Goal: Task Accomplishment & Management: Complete application form

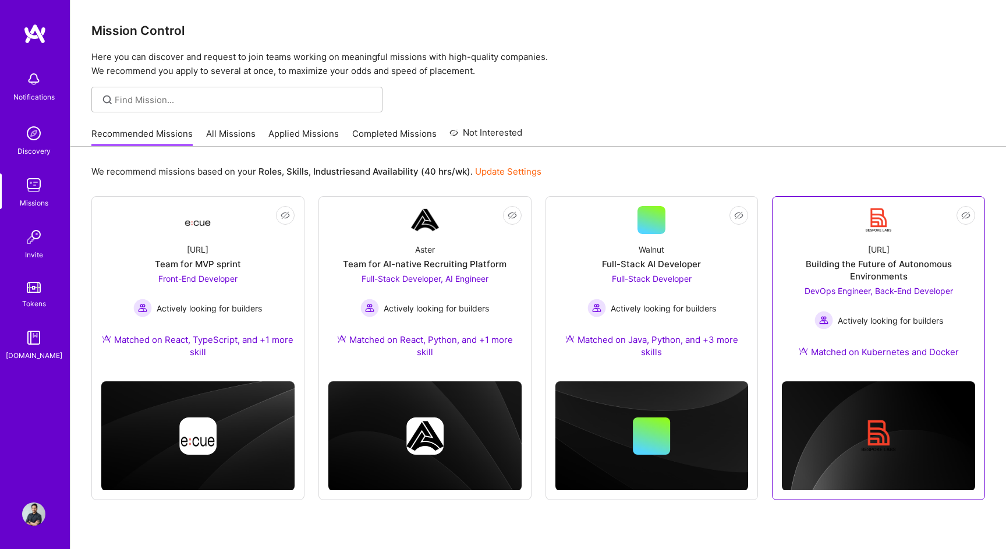
click at [847, 299] on div "DevOps Engineer, Back-End Developer Actively looking for builders" at bounding box center [879, 307] width 149 height 45
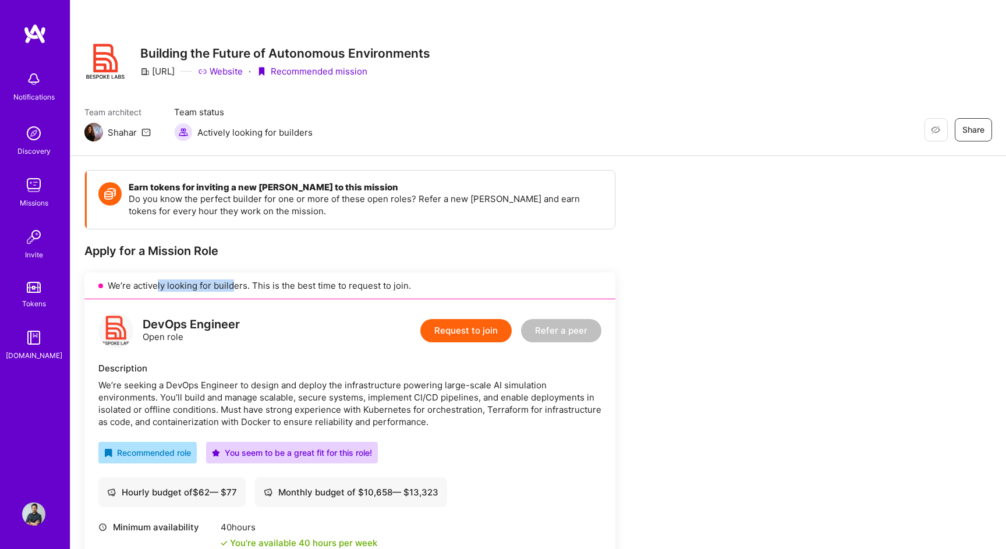
drag, startPoint x: 156, startPoint y: 288, endPoint x: 235, endPoint y: 287, distance: 79.2
click at [235, 287] on div "We’re actively looking for builders. This is the best time to request to join." at bounding box center [349, 286] width 531 height 27
drag, startPoint x: 270, startPoint y: 284, endPoint x: 310, endPoint y: 287, distance: 40.3
click at [310, 287] on div "We’re actively looking for builders. This is the best time to request to join." at bounding box center [349, 286] width 531 height 27
click at [332, 296] on div "We’re actively looking for builders. This is the best time to request to join." at bounding box center [349, 286] width 531 height 27
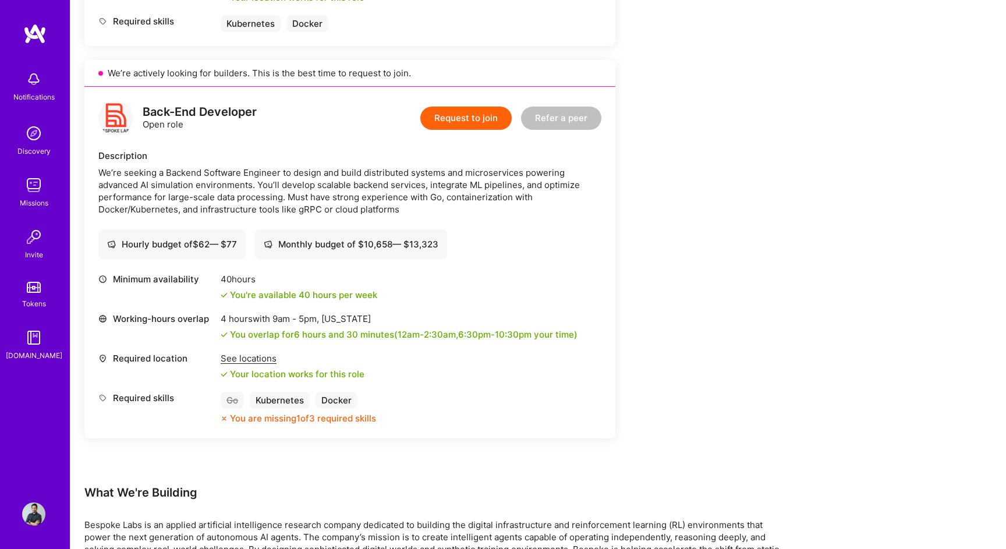
scroll to position [646, 0]
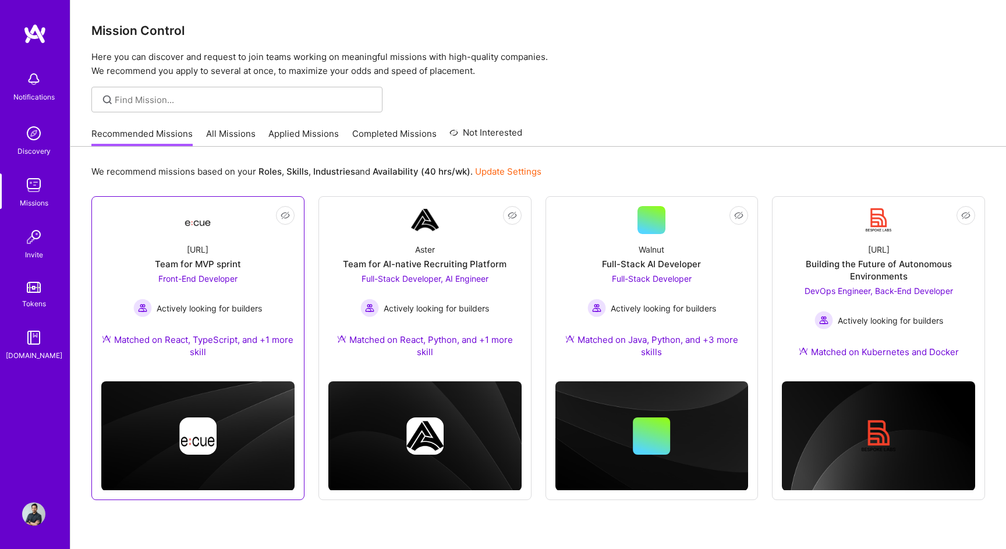
click at [216, 283] on span "Front-End Developer" at bounding box center [197, 279] width 79 height 10
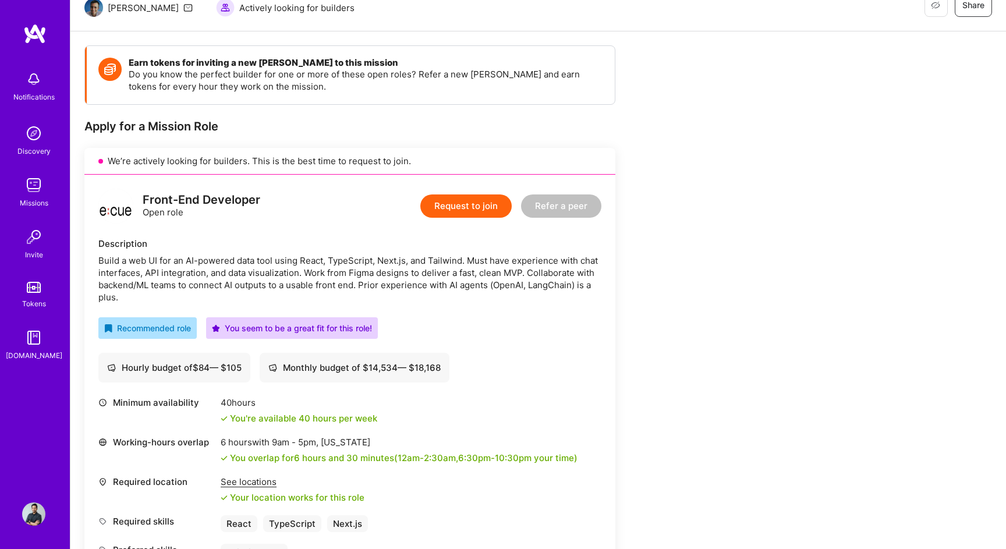
scroll to position [106, 0]
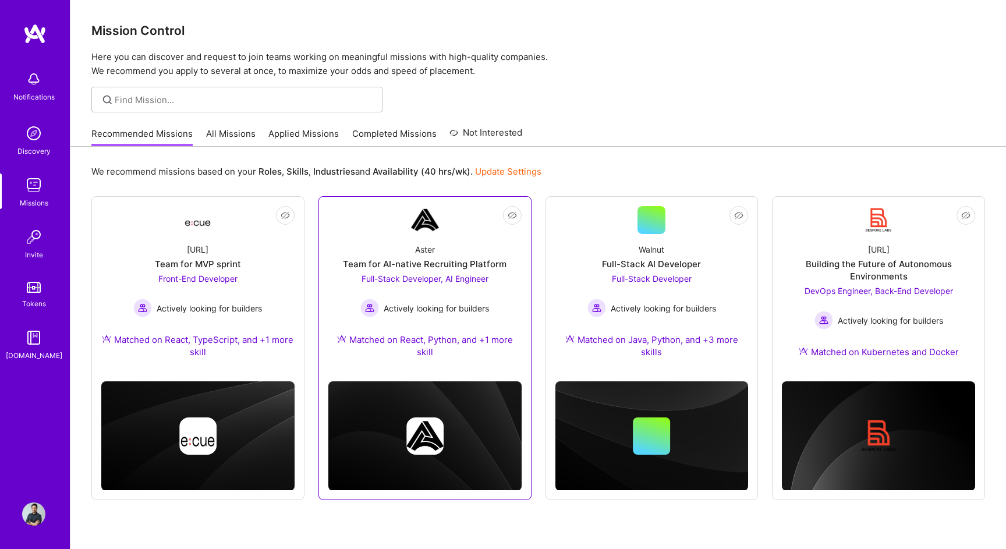
click at [458, 285] on div "Full-Stack Developer, AI Engineer Actively looking for builders" at bounding box center [424, 295] width 129 height 45
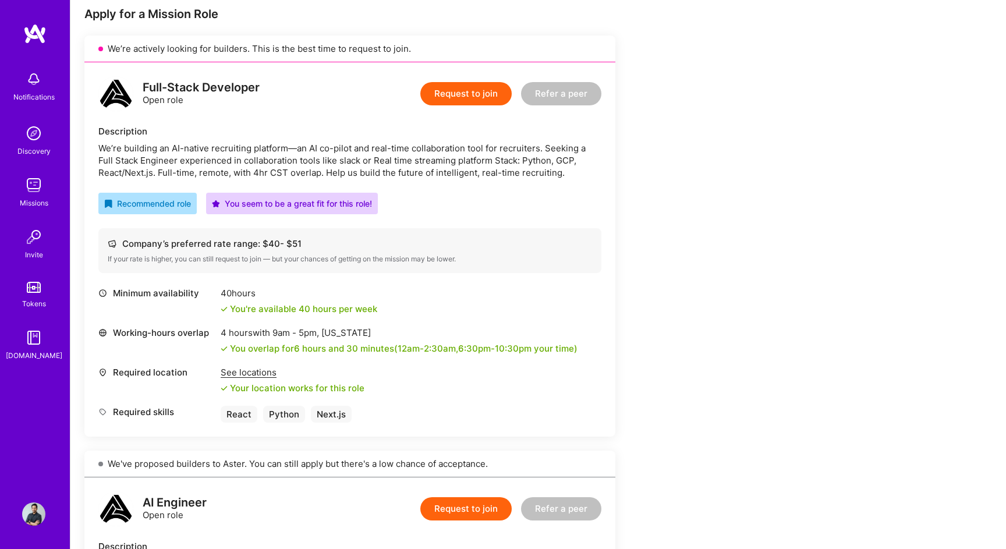
scroll to position [245, 0]
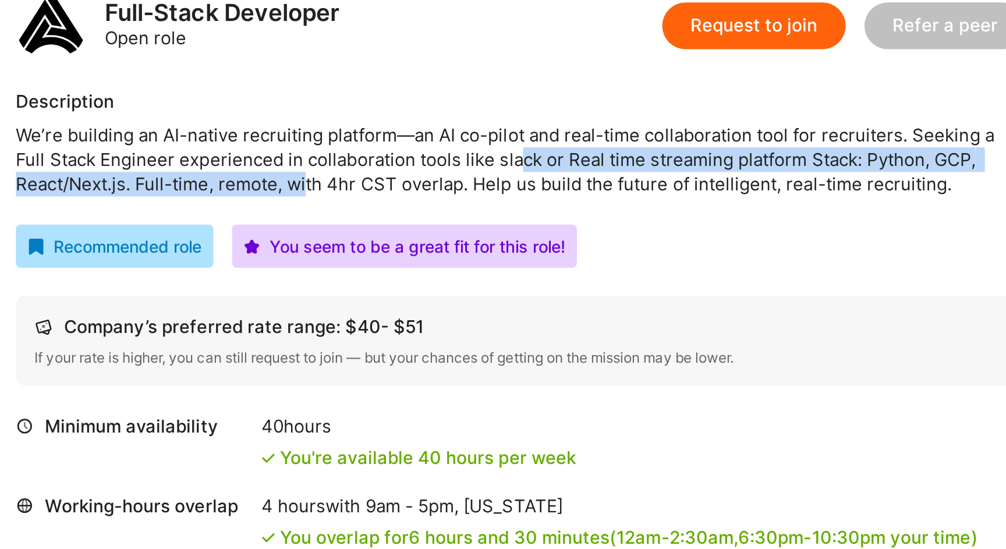
drag, startPoint x: 242, startPoint y: 170, endPoint x: 332, endPoint y: 153, distance: 91.4
click at [332, 153] on div "We’re building an AI-native recruiting platform—an AI co-pilot and real-time co…" at bounding box center [349, 152] width 503 height 37
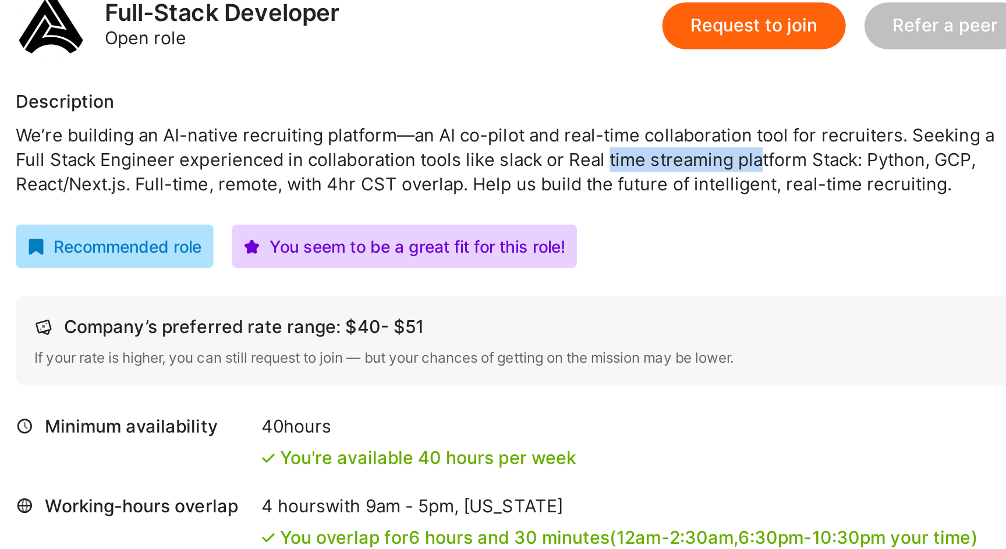
drag, startPoint x: 375, startPoint y: 158, endPoint x: 452, endPoint y: 153, distance: 77.0
click at [452, 153] on div "We’re building an AI-native recruiting platform—an AI co-pilot and real-time co…" at bounding box center [349, 152] width 503 height 37
click at [464, 176] on div "Full-Stack Developer Open role Request to join Refer a peer Description We’re b…" at bounding box center [349, 241] width 531 height 374
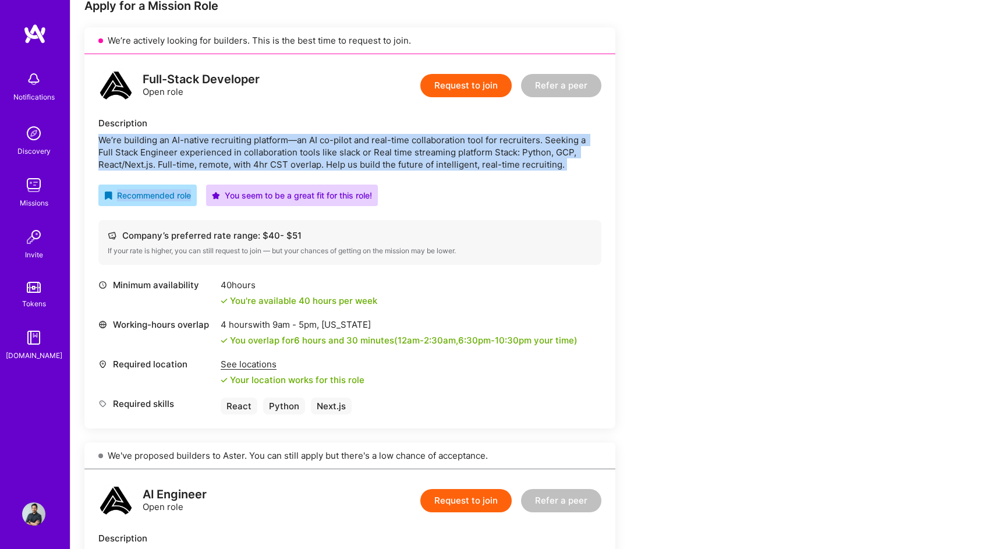
drag, startPoint x: 572, startPoint y: 172, endPoint x: 99, endPoint y: 141, distance: 474.5
click at [99, 141] on div "Full-Stack Developer Open role Request to join Refer a peer Description We’re b…" at bounding box center [349, 241] width 531 height 374
copy div "We’re building an AI-native recruiting platform—an AI co-pilot and real-time co…"
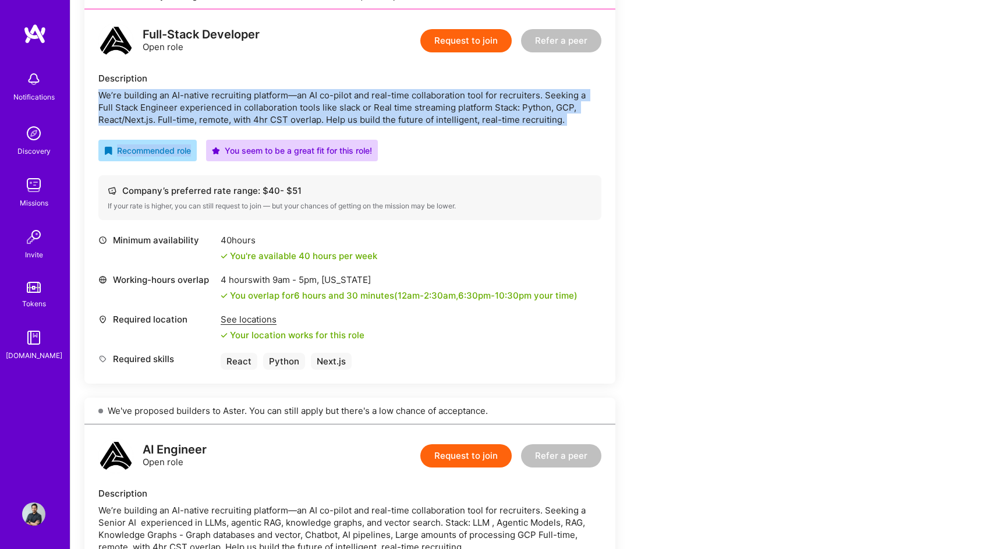
scroll to position [243, 0]
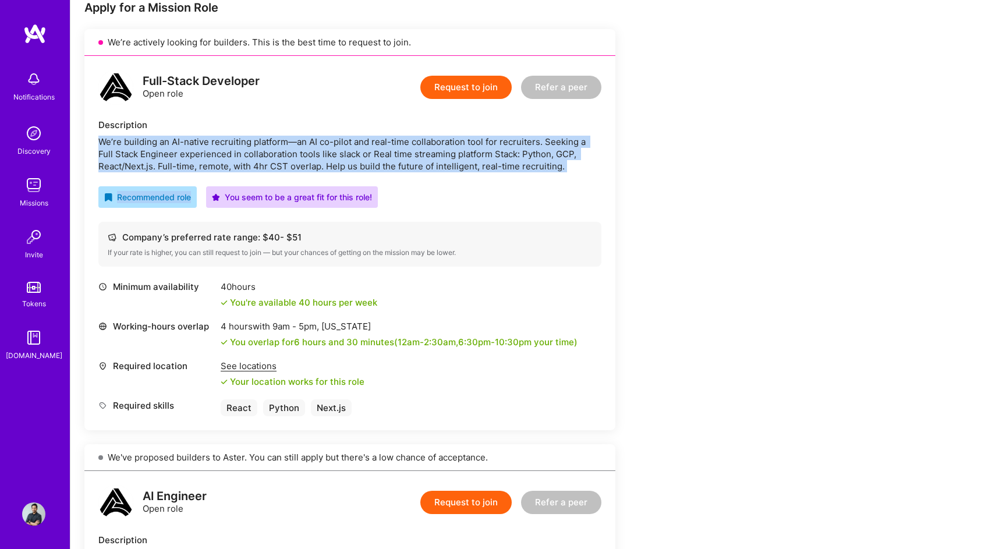
click at [468, 89] on button "Request to join" at bounding box center [465, 87] width 91 height 23
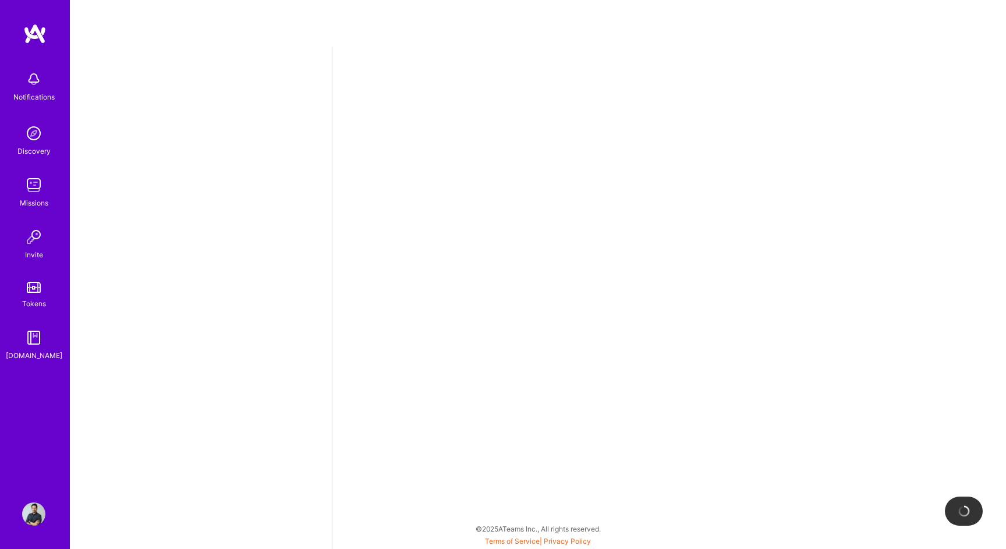
select select "IN"
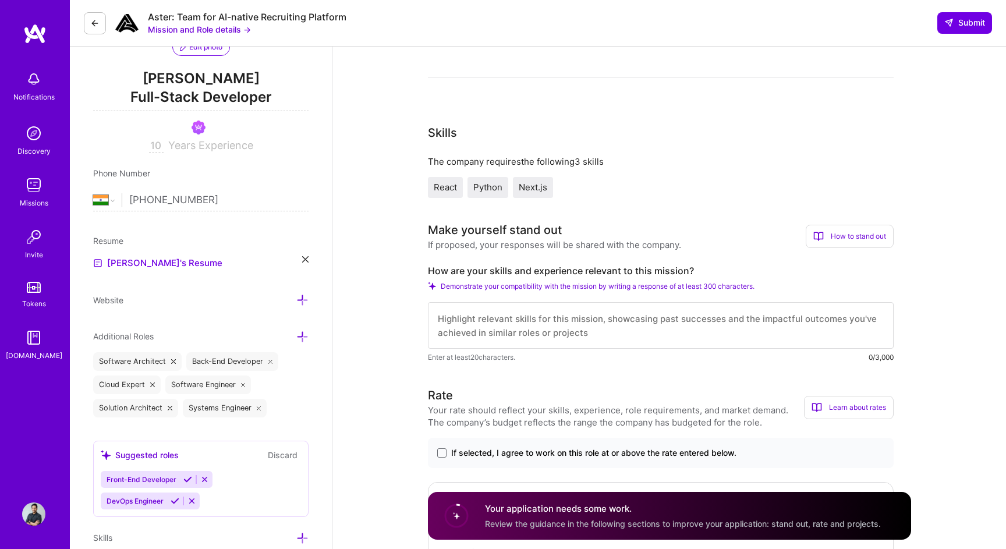
scroll to position [208, 0]
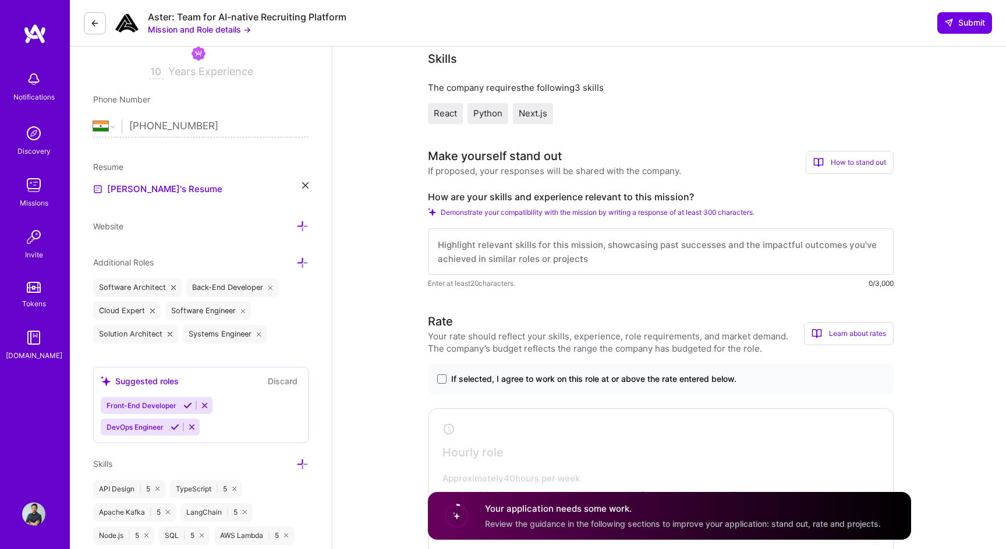
click at [532, 253] on textarea at bounding box center [661, 251] width 466 height 47
paste textarea "💼 Professional Summary I’m a full-stack systems architect with 10+ years of exp…"
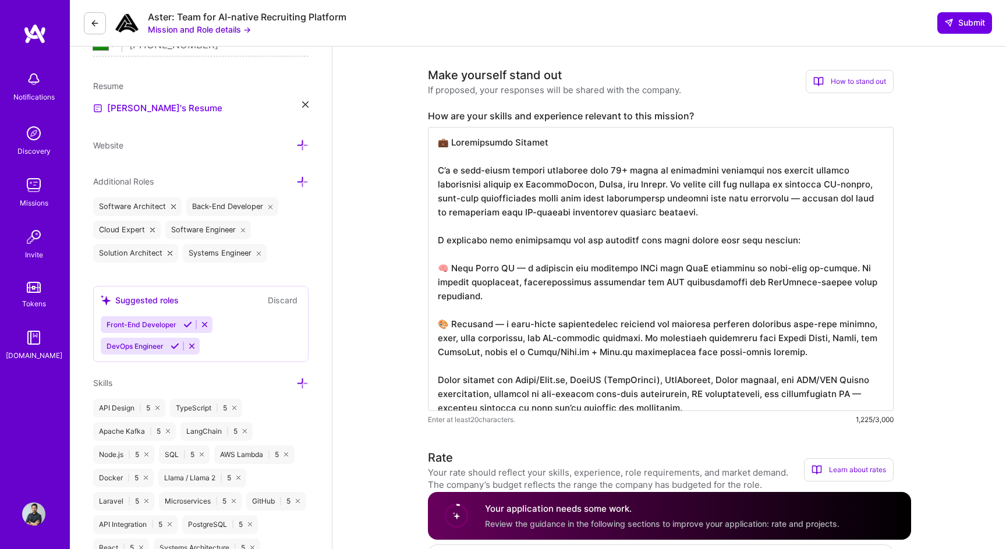
scroll to position [292, 0]
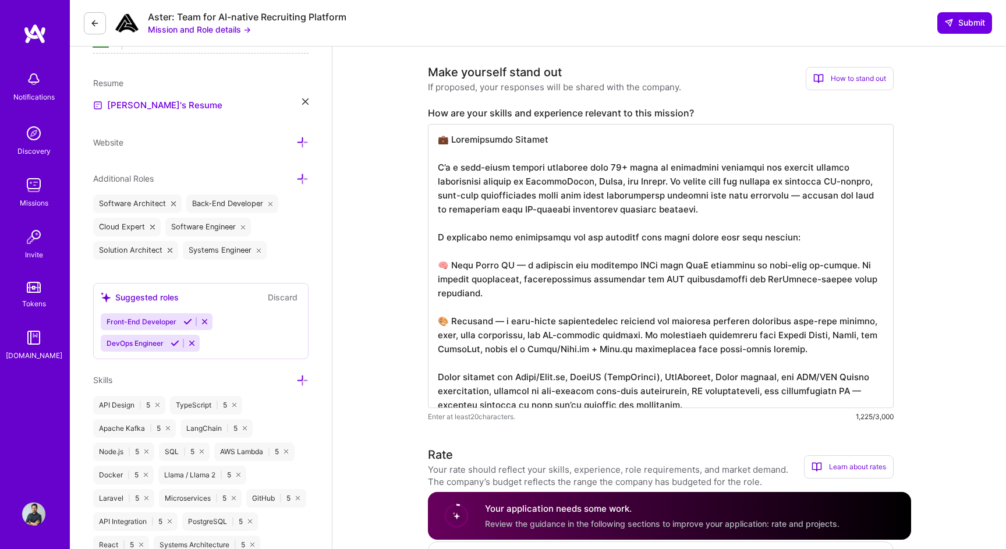
click at [464, 241] on textarea at bounding box center [661, 266] width 466 height 284
click at [511, 265] on textarea at bounding box center [661, 266] width 466 height 284
click at [495, 307] on textarea at bounding box center [661, 266] width 466 height 284
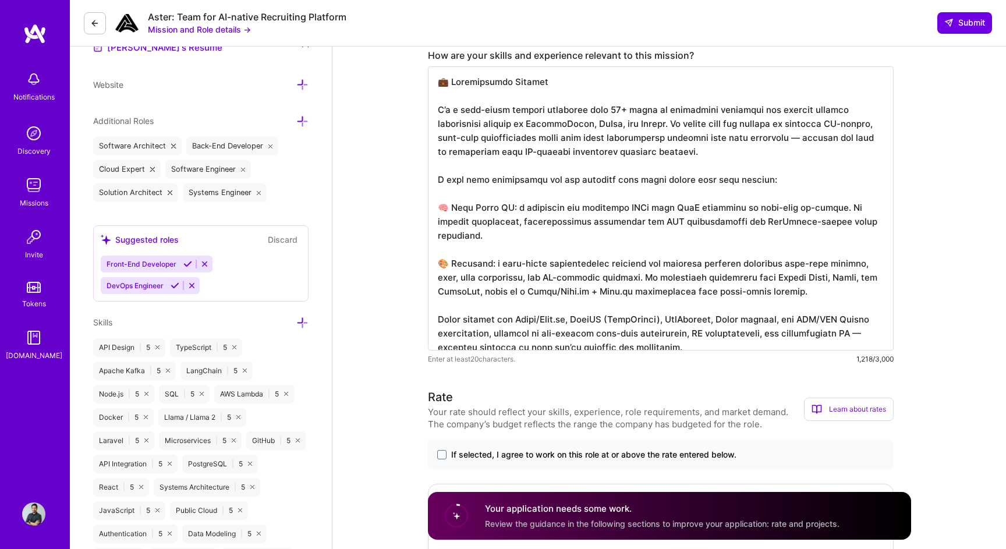
scroll to position [354, 0]
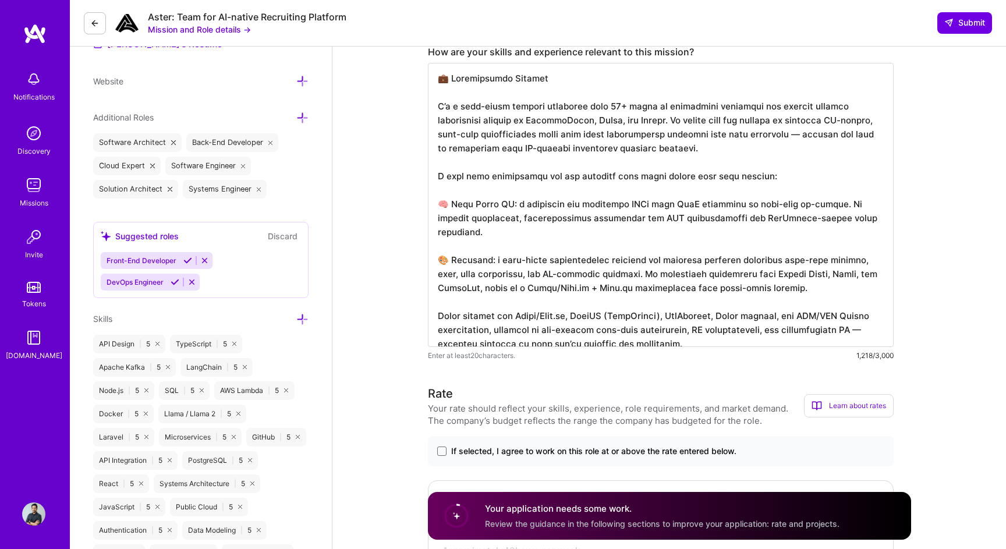
click at [747, 277] on textarea at bounding box center [661, 205] width 466 height 284
click at [806, 301] on textarea at bounding box center [661, 205] width 466 height 284
click at [735, 332] on textarea at bounding box center [661, 205] width 466 height 284
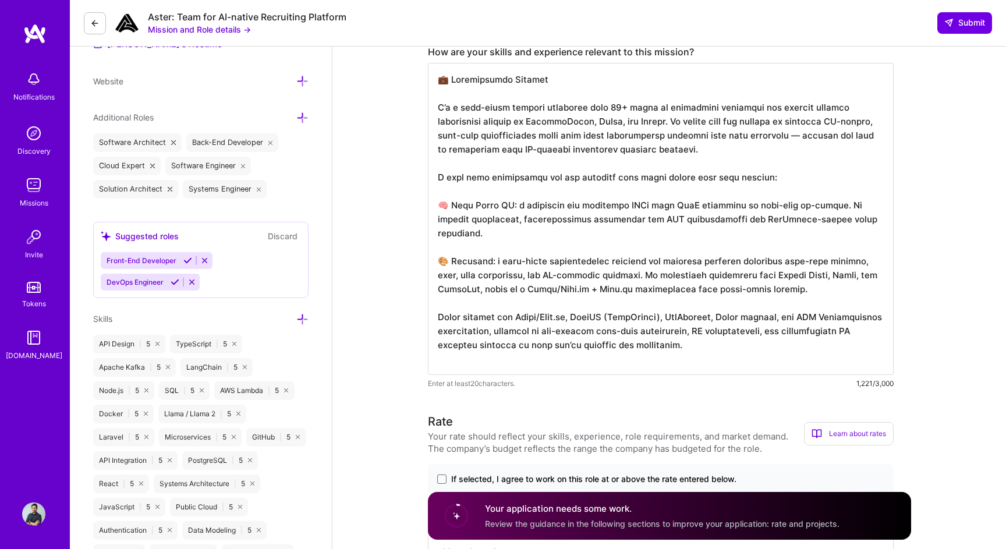
paste textarea "🚀 Why I’m a Strong Fit You’re building the next generation of real-time recruit…"
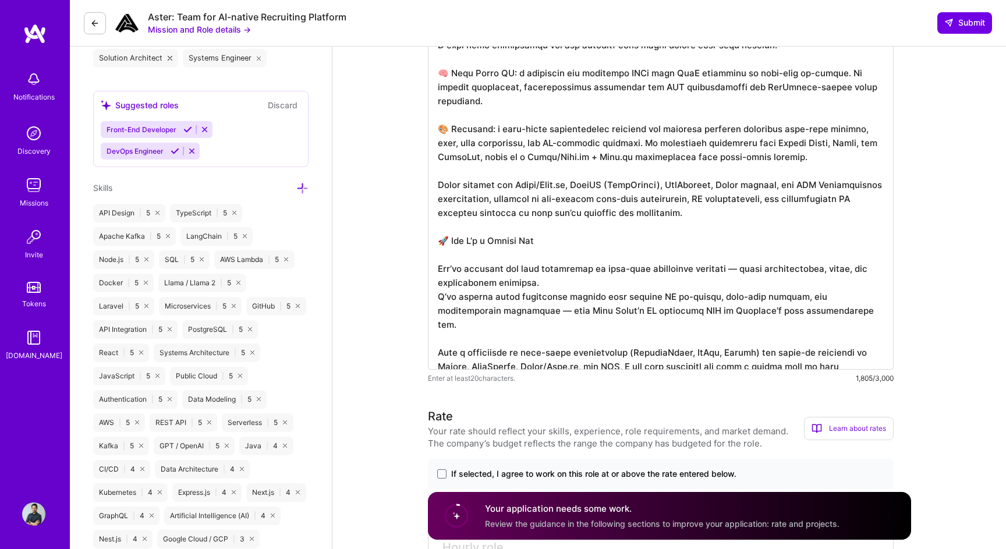
scroll to position [486, 0]
click at [724, 256] on textarea at bounding box center [661, 149] width 466 height 438
click at [489, 297] on textarea at bounding box center [661, 149] width 466 height 438
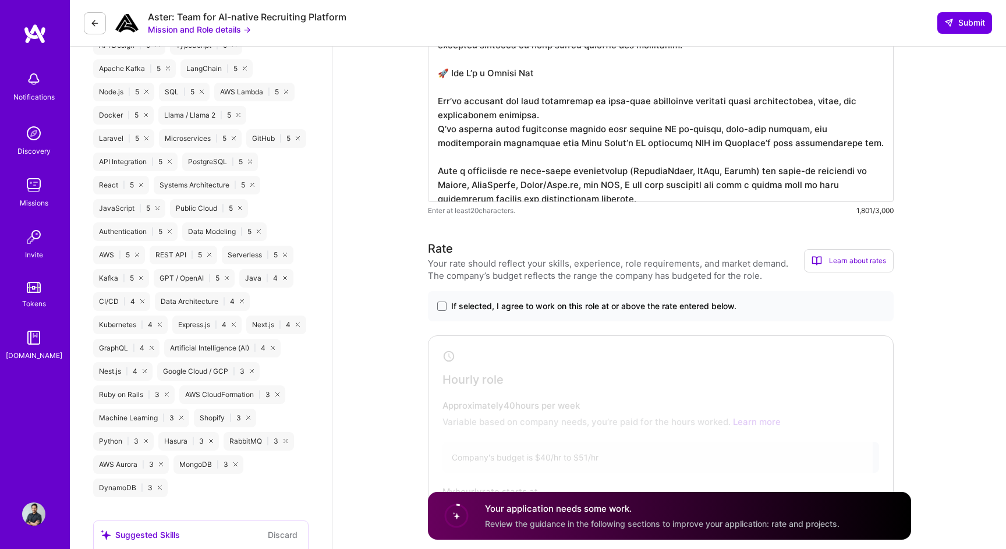
scroll to position [704, 0]
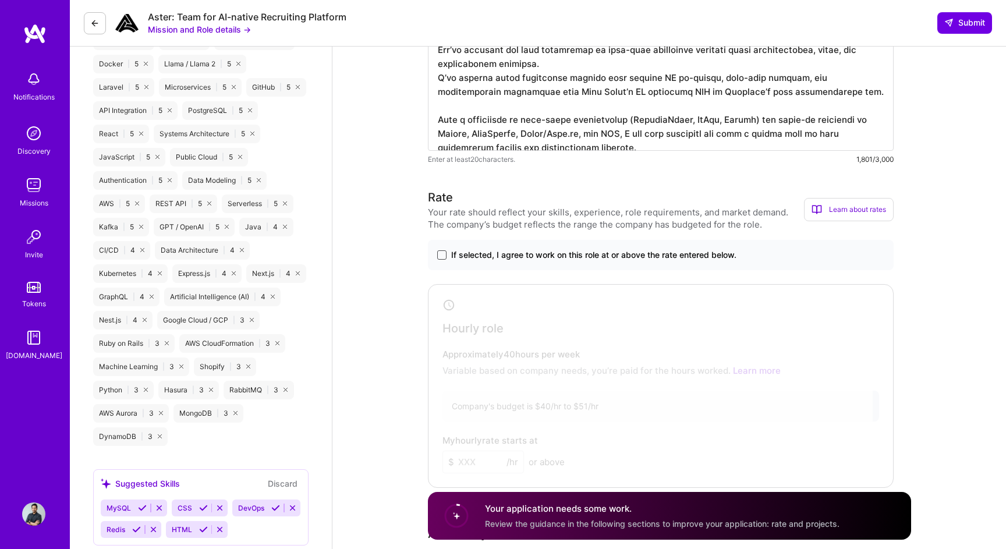
type textarea "💼 Professional Summary I’m a full-stack systems architect with 10+ years of exp…"
click at [439, 252] on span at bounding box center [441, 254] width 9 height 9
click at [0, 0] on input "If selected, I agree to work on this role at or above the rate entered below." at bounding box center [0, 0] width 0 height 0
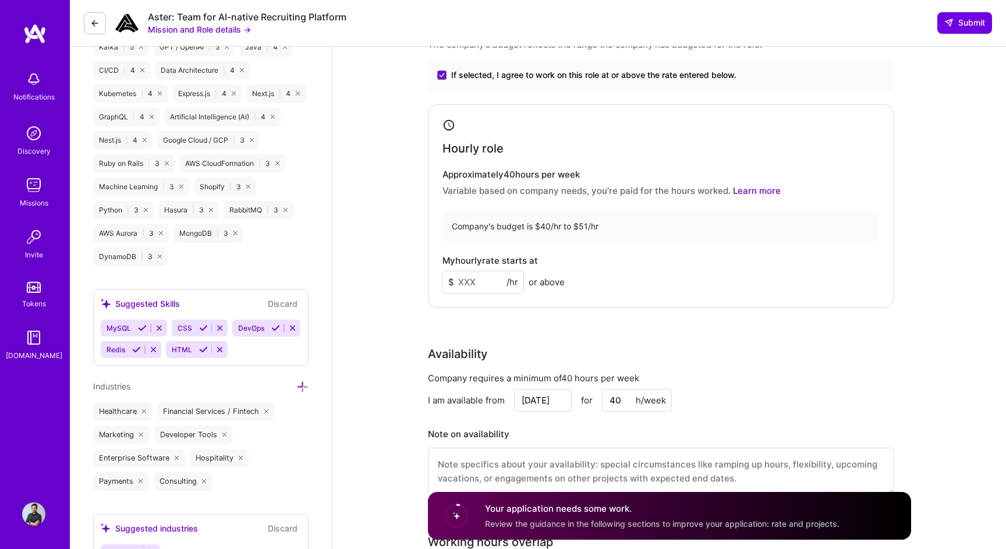
scroll to position [885, 0]
click at [473, 285] on input at bounding box center [484, 281] width 82 height 23
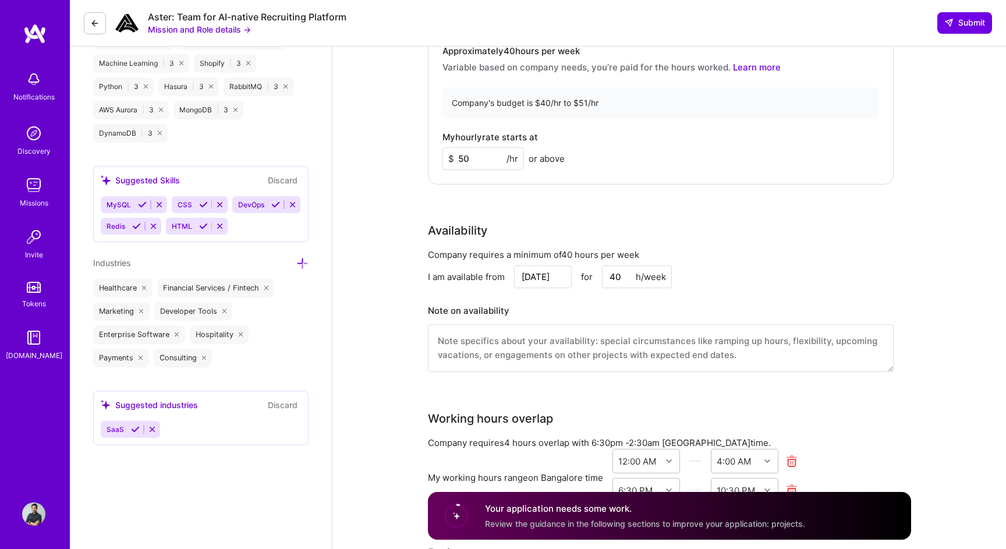
scroll to position [1021, 0]
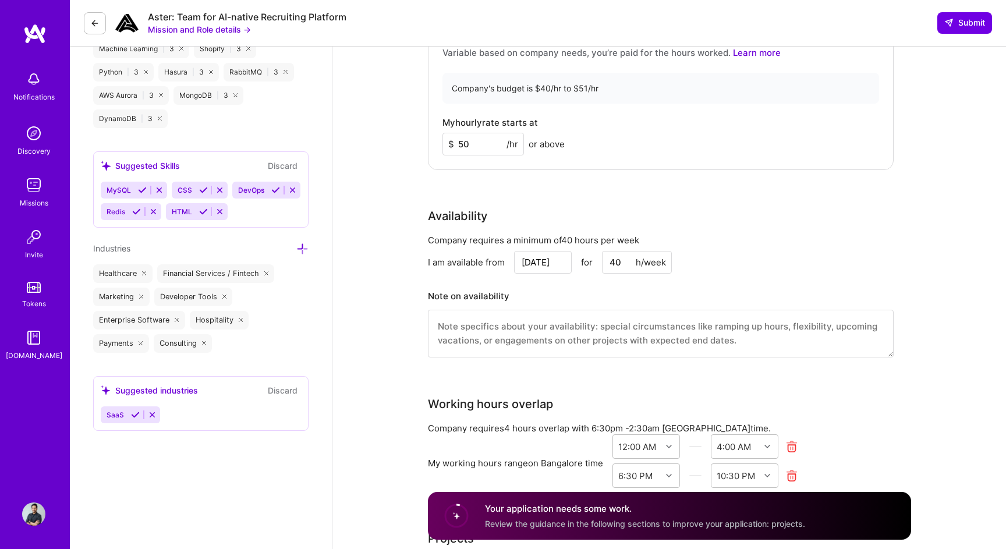
type input "50"
click at [546, 261] on input "Oct 10" at bounding box center [543, 262] width 58 height 23
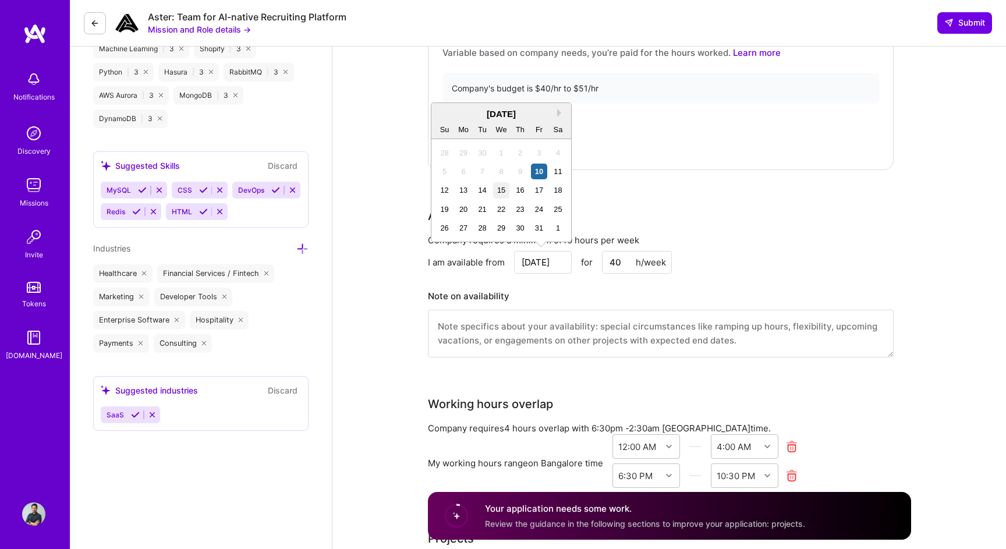
click at [497, 192] on div "15" at bounding box center [501, 190] width 16 height 16
type input "[DATE]"
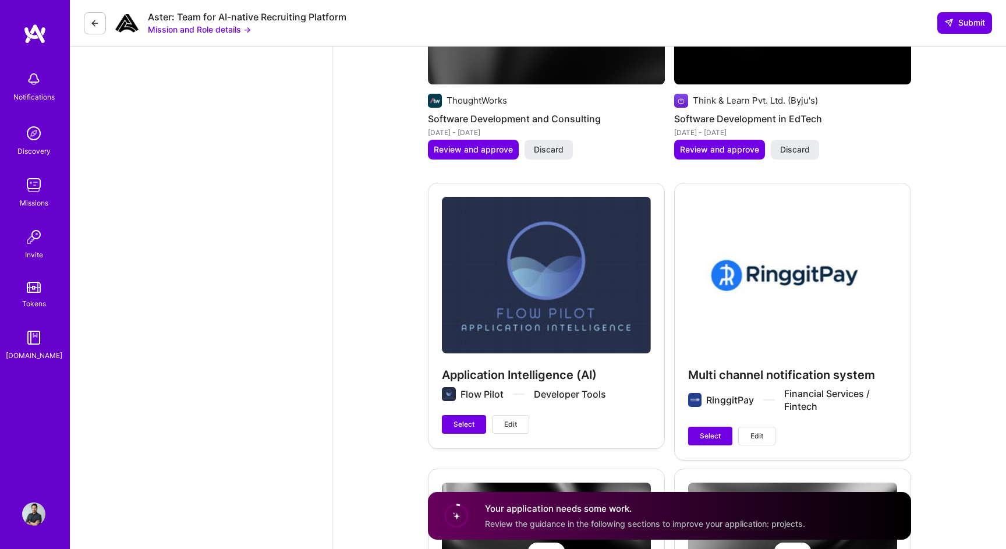
scroll to position [1916, 0]
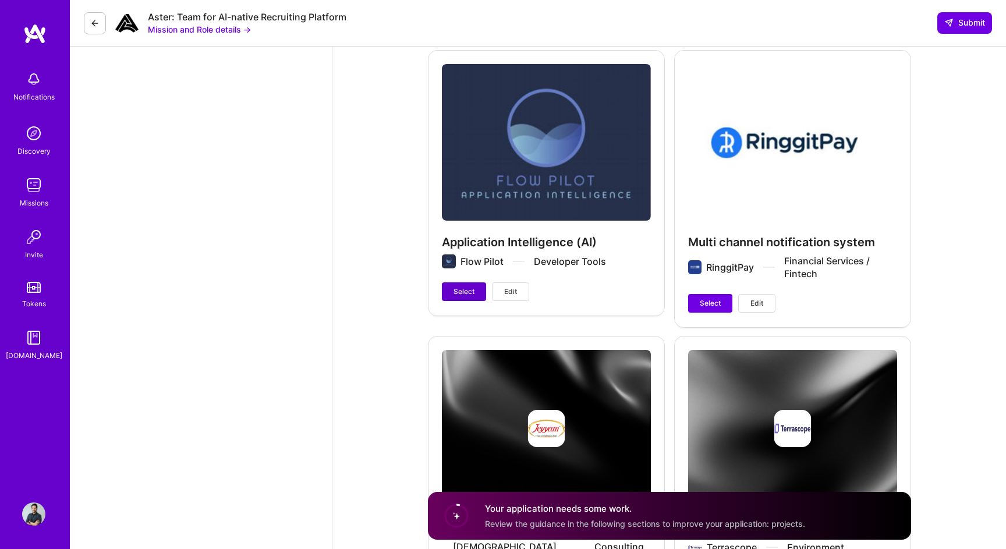
click at [461, 288] on span "Select" at bounding box center [464, 292] width 21 height 10
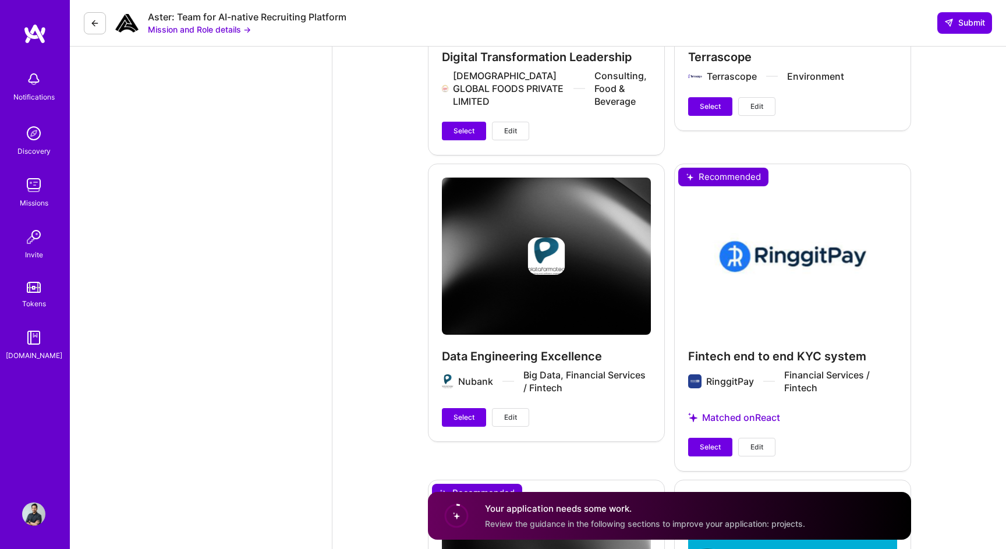
scroll to position [2396, 0]
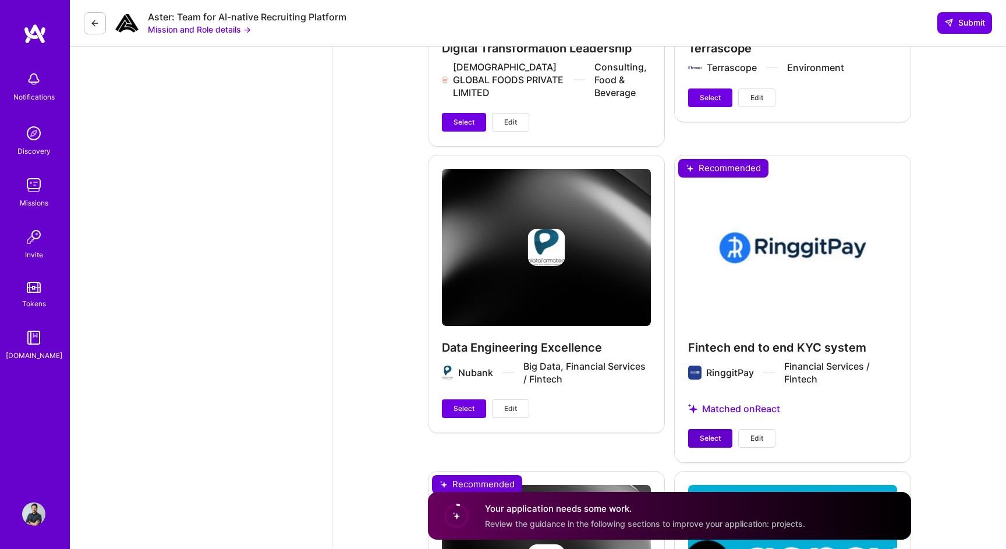
click at [713, 440] on span "Select" at bounding box center [710, 438] width 21 height 10
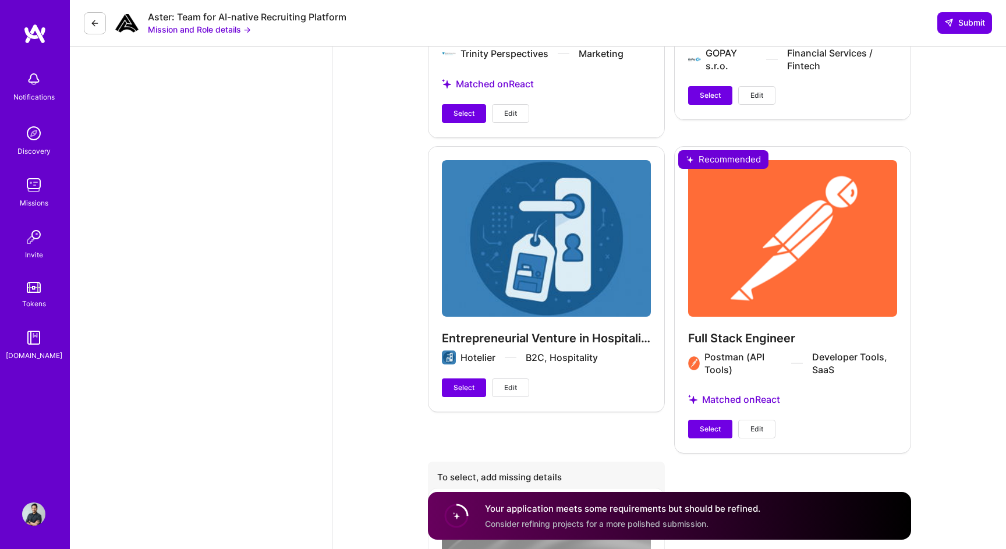
scroll to position [3045, 0]
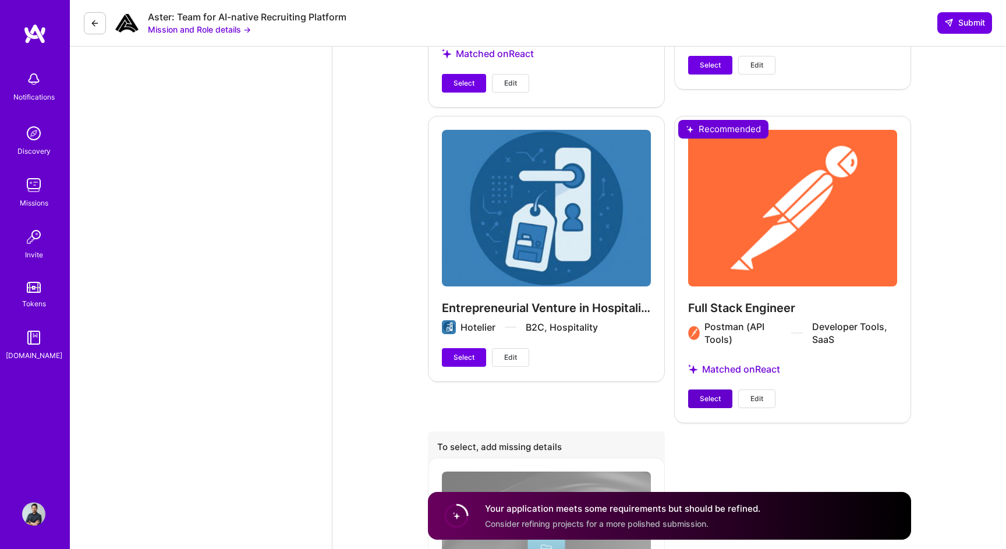
click at [706, 404] on span "Select" at bounding box center [710, 399] width 21 height 10
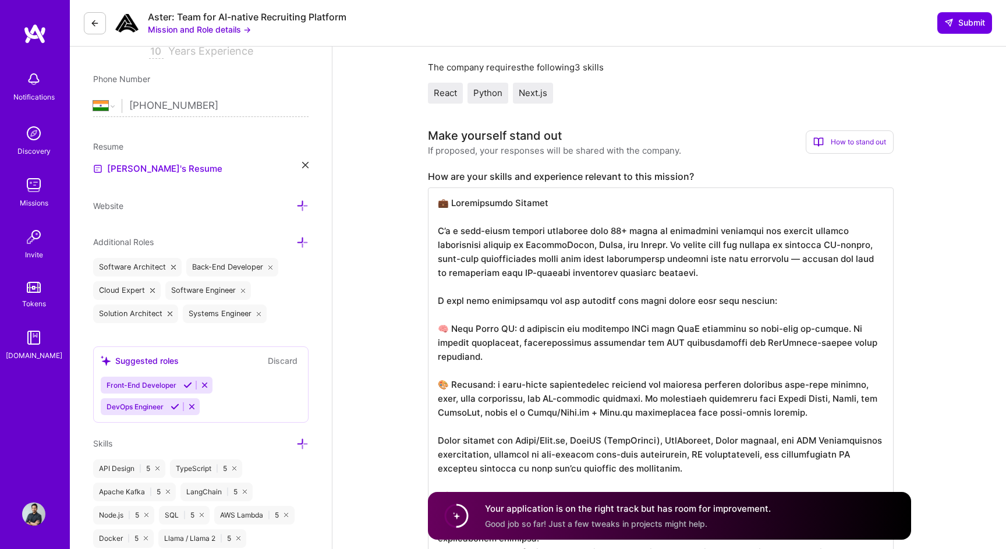
scroll to position [230, 0]
click at [607, 231] on textarea at bounding box center [661, 405] width 466 height 438
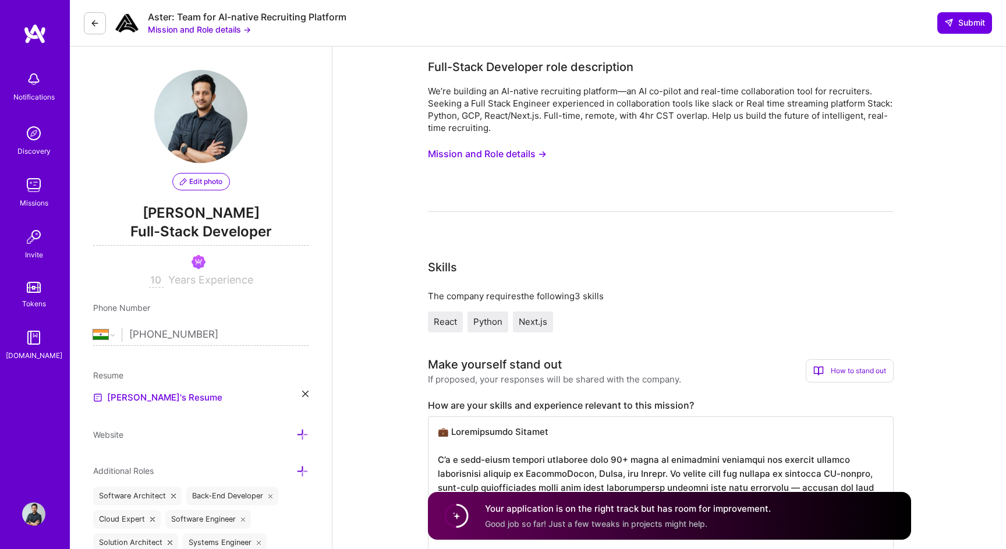
click at [496, 150] on button "Mission and Role details →" at bounding box center [487, 154] width 119 height 22
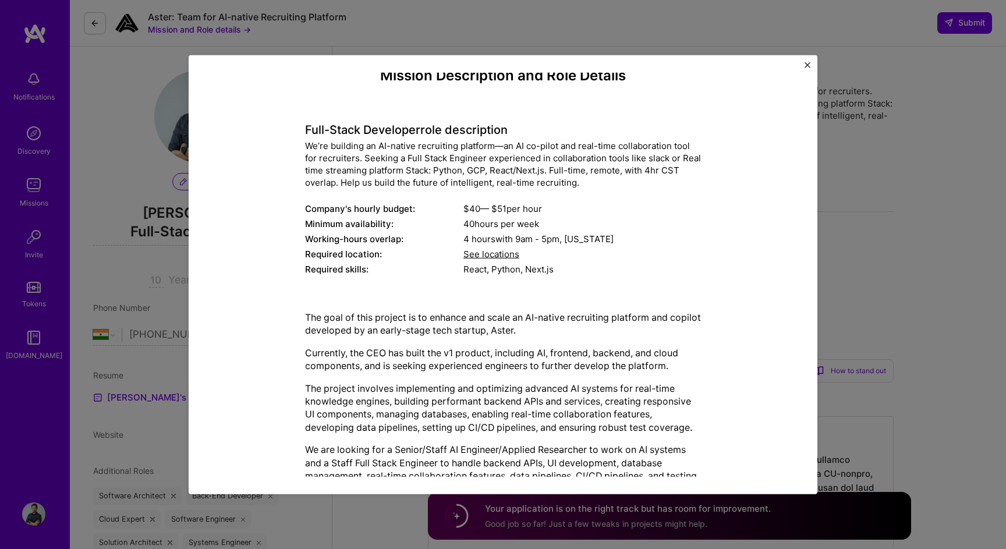
scroll to position [19, 0]
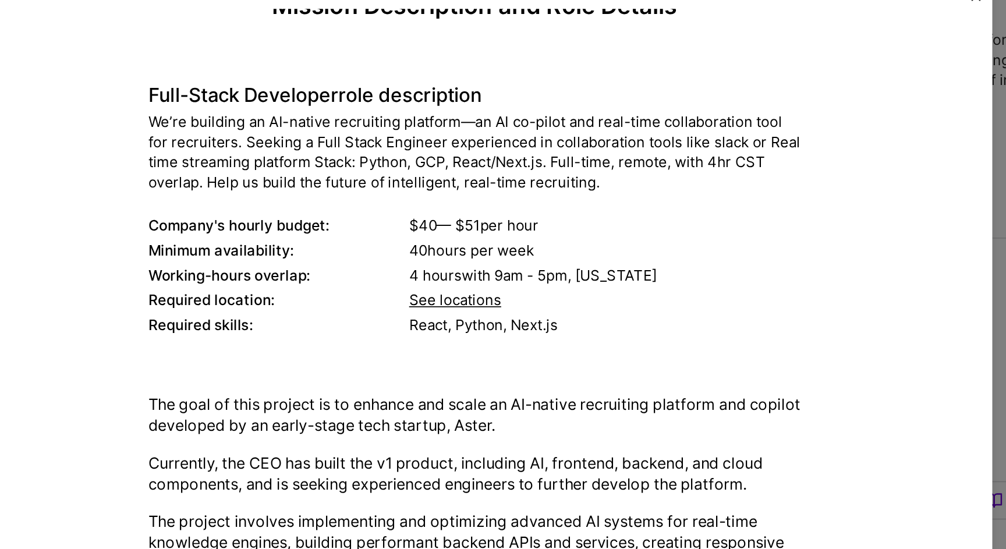
drag, startPoint x: 545, startPoint y: 204, endPoint x: 458, endPoint y: 206, distance: 87.4
click at [458, 206] on div "Company's hourly budget: $ 40 — $ 51 per hour" at bounding box center [503, 204] width 396 height 12
click at [539, 209] on div "$ 40 — $ 51 per hour" at bounding box center [583, 204] width 238 height 12
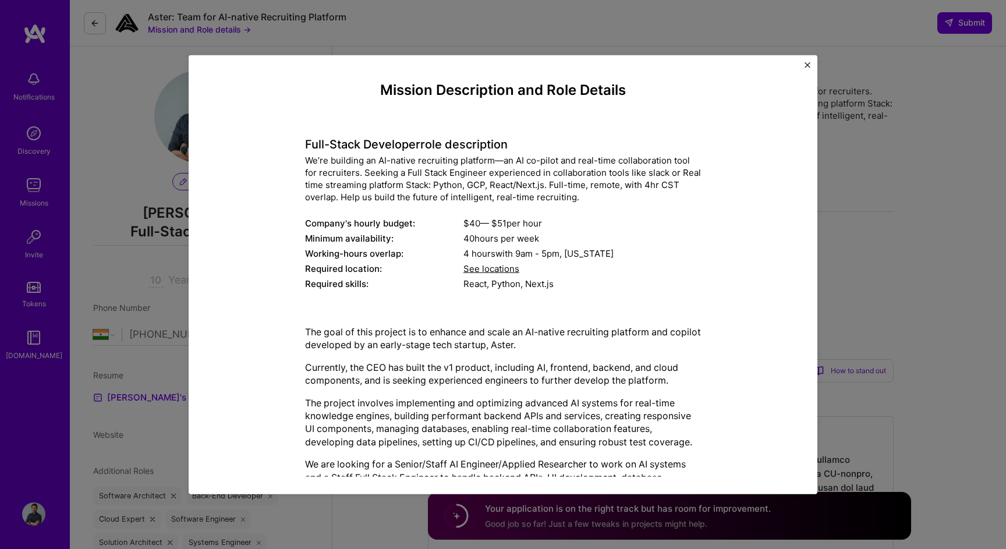
scroll to position [2, 0]
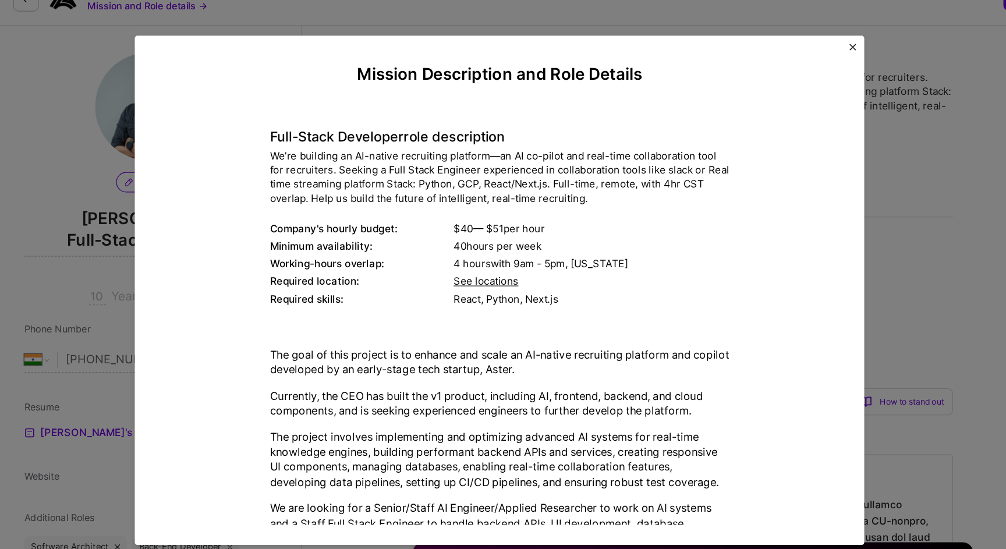
click at [808, 69] on button "Close" at bounding box center [808, 68] width 6 height 12
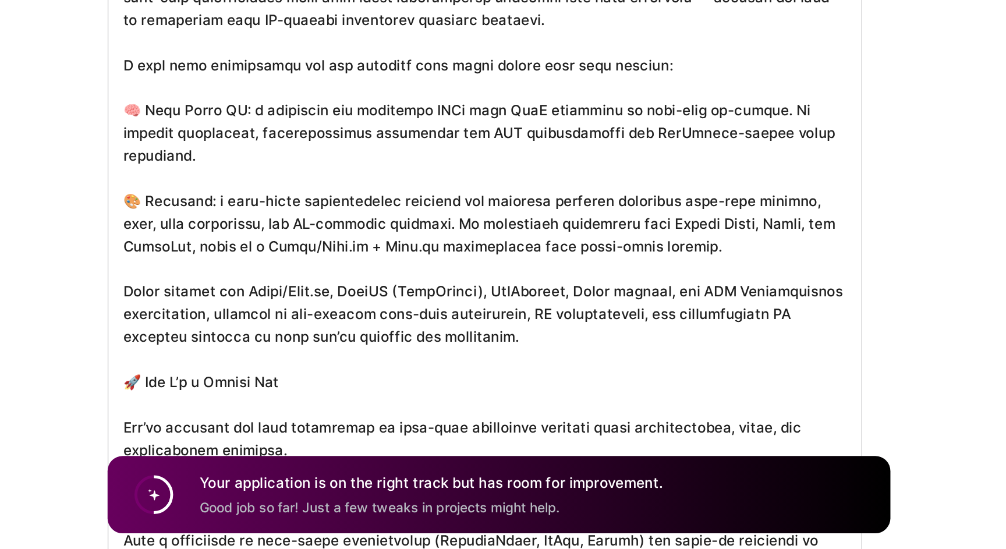
scroll to position [281, 0]
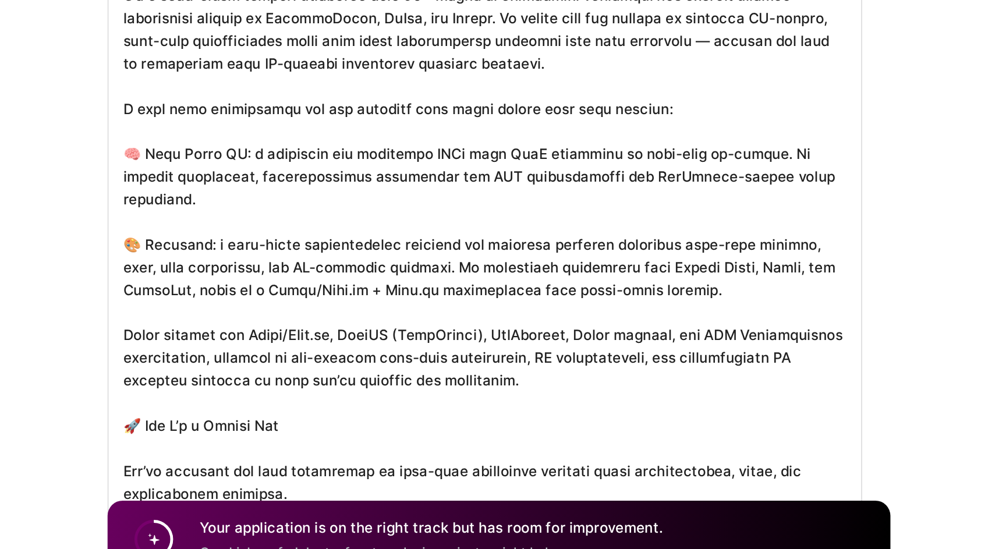
click at [758, 214] on textarea at bounding box center [661, 355] width 466 height 438
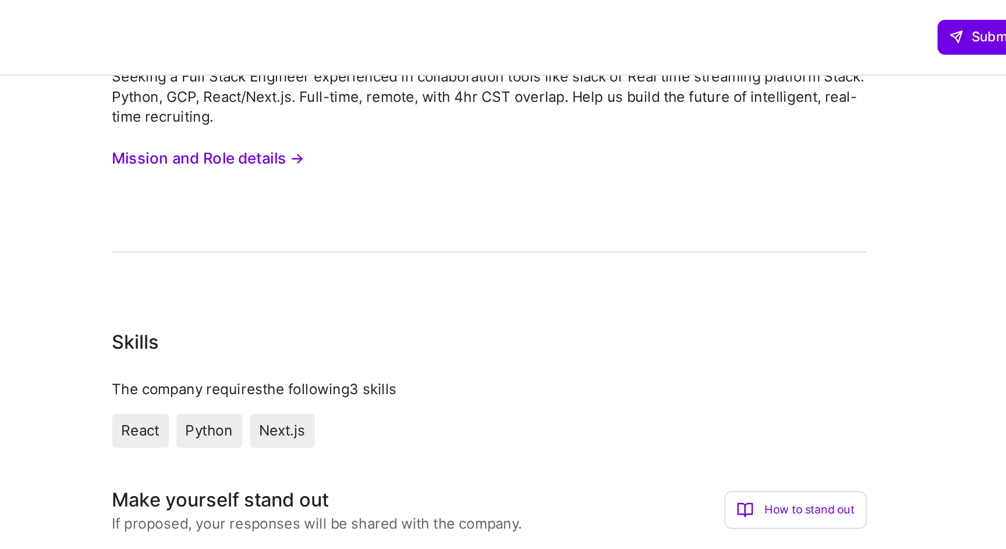
scroll to position [0, 0]
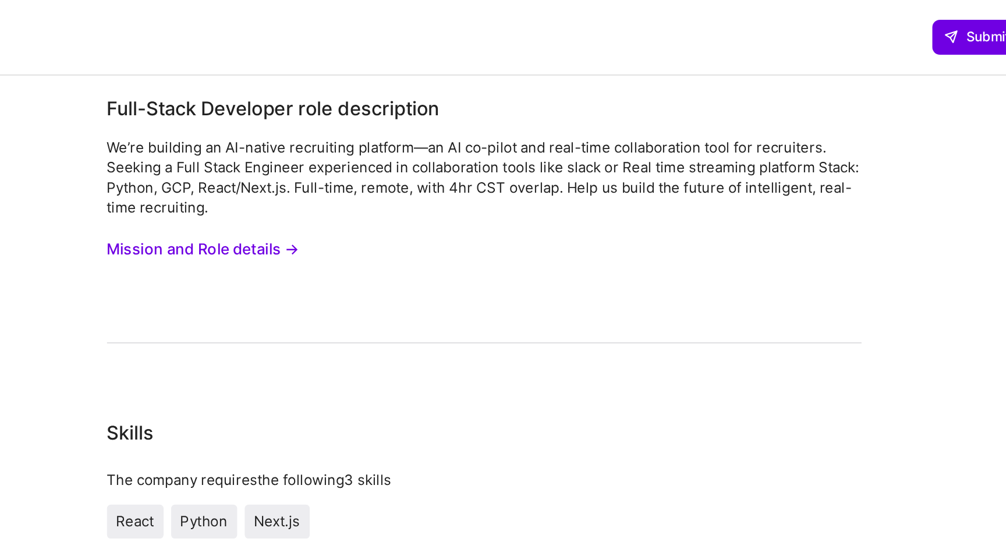
click at [543, 155] on button "Mission and Role details →" at bounding box center [487, 154] width 119 height 22
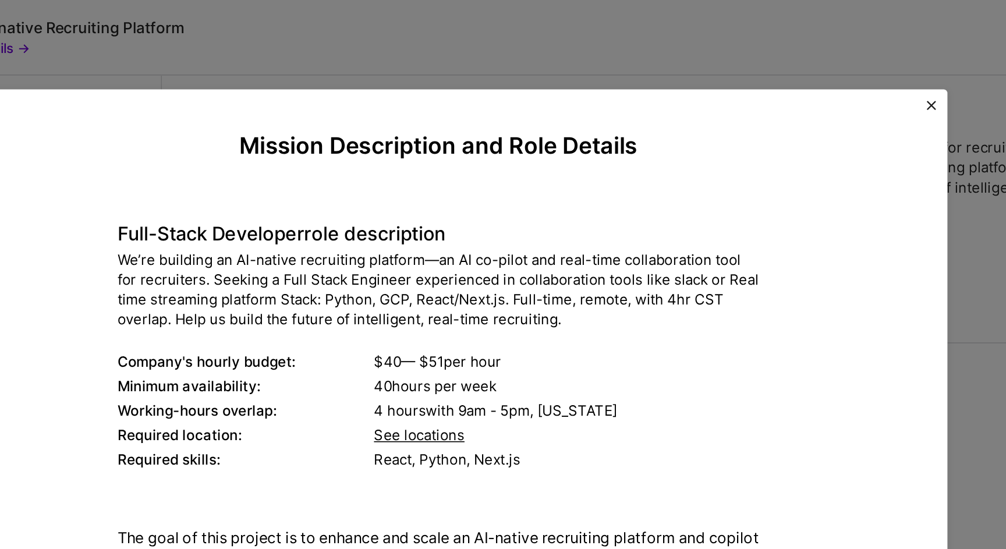
click at [807, 67] on img "Close" at bounding box center [808, 65] width 6 height 6
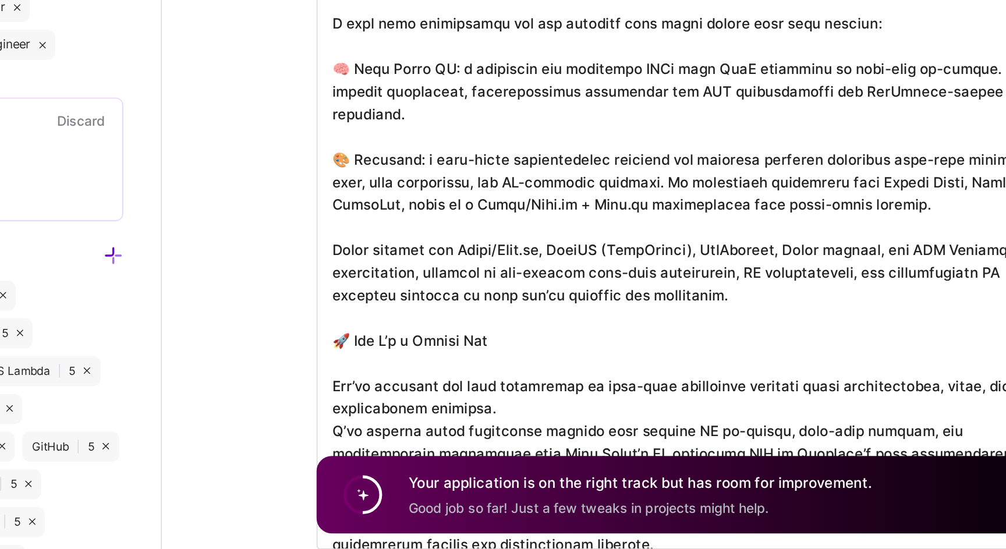
scroll to position [305, 0]
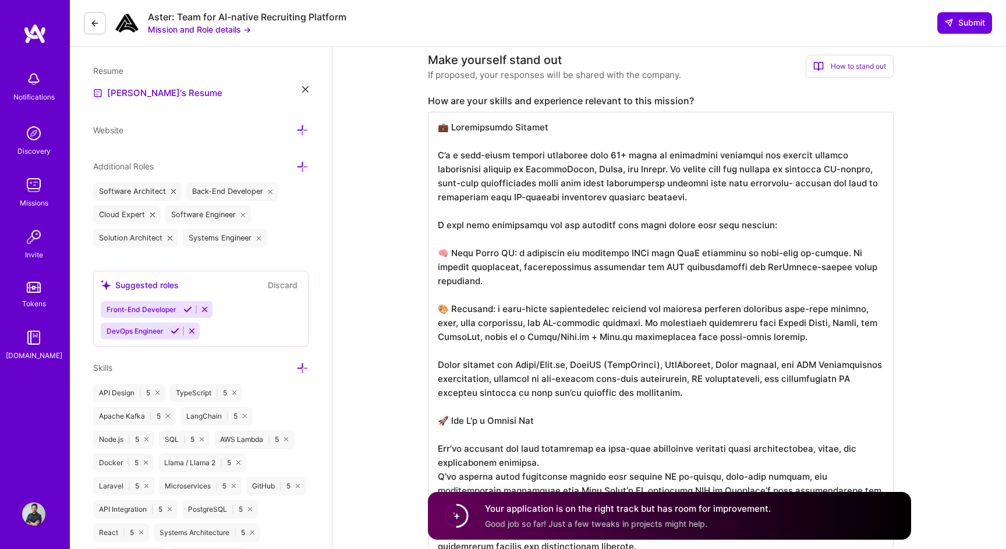
click at [450, 130] on textarea at bounding box center [661, 331] width 466 height 438
click at [539, 129] on textarea at bounding box center [661, 331] width 466 height 438
click at [523, 405] on textarea at bounding box center [661, 331] width 466 height 438
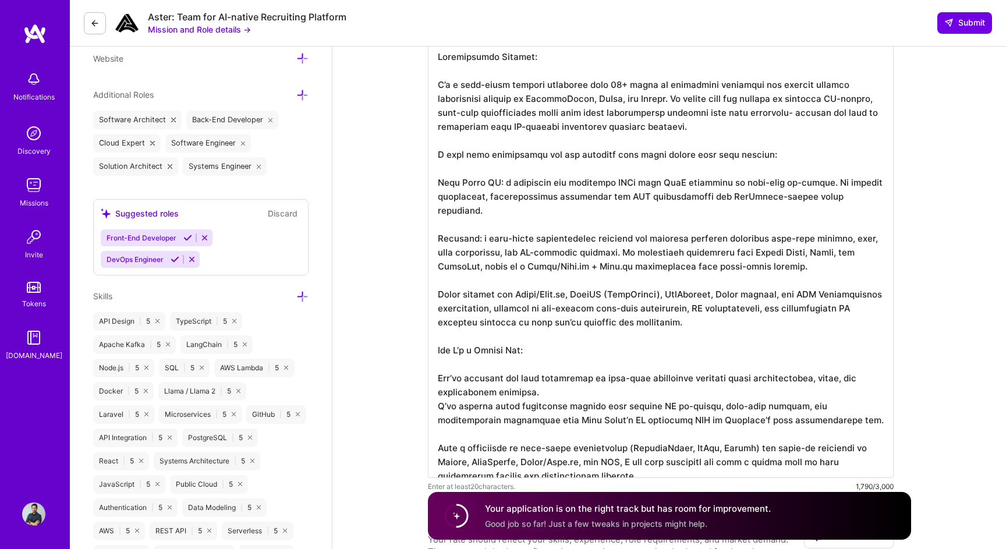
scroll to position [347, 0]
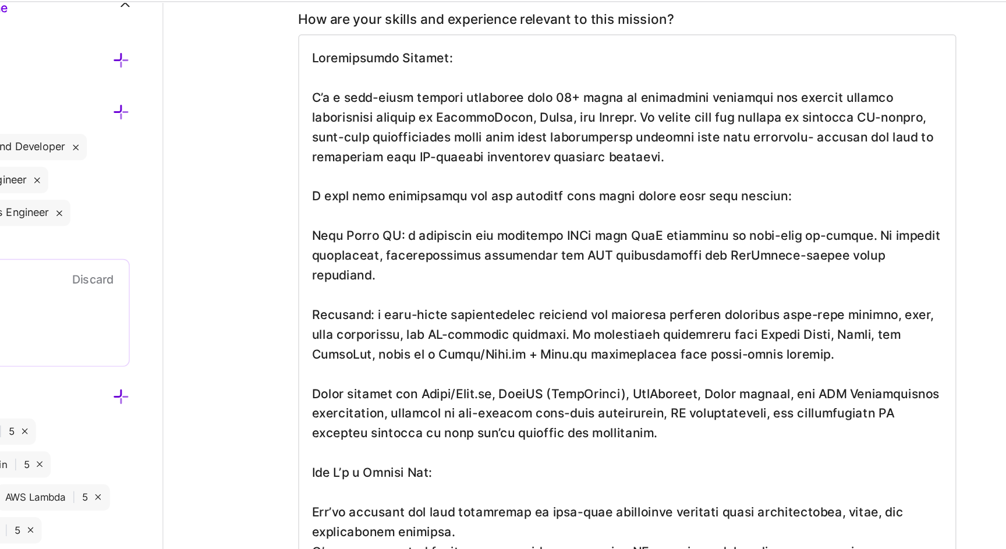
click at [746, 144] on textarea at bounding box center [661, 288] width 466 height 438
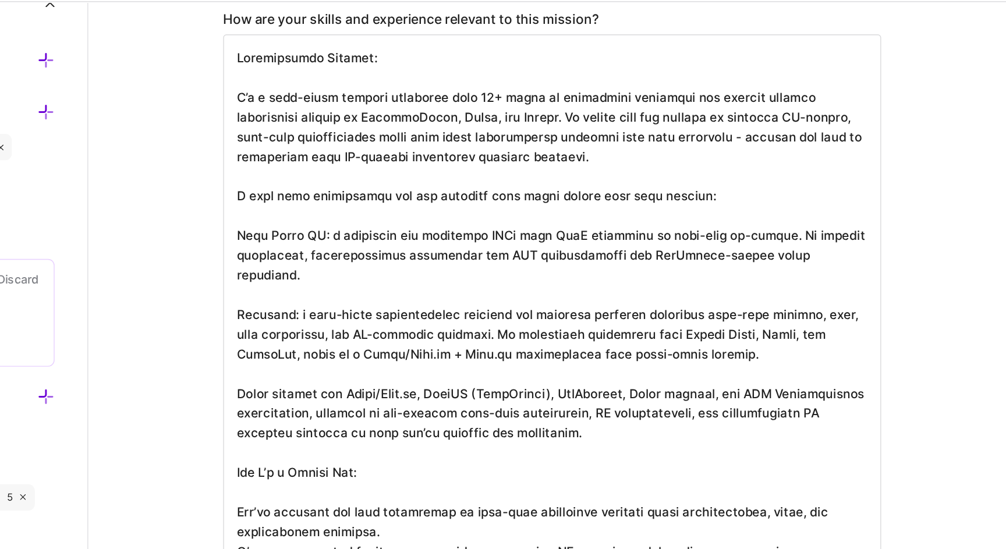
scroll to position [1, 0]
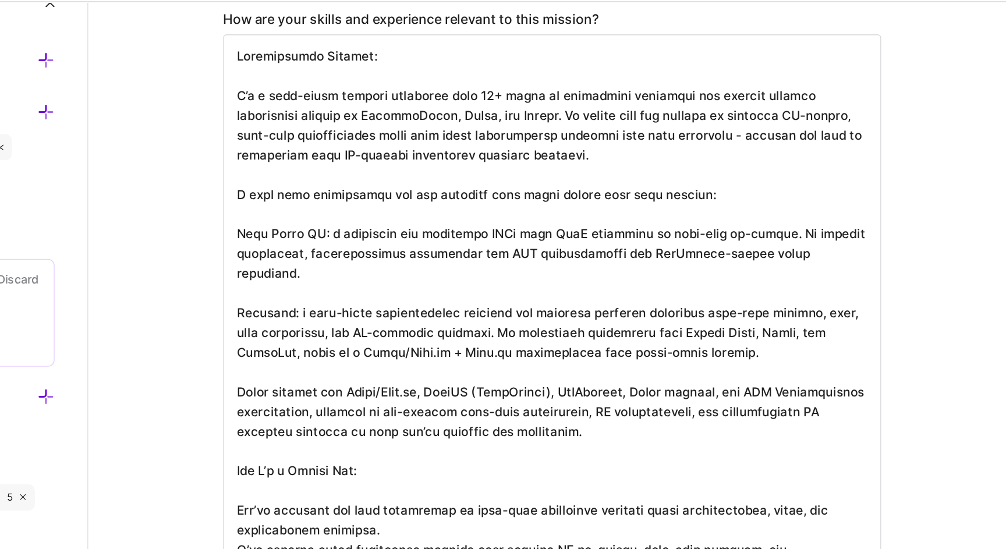
click at [775, 184] on textarea at bounding box center [661, 288] width 466 height 438
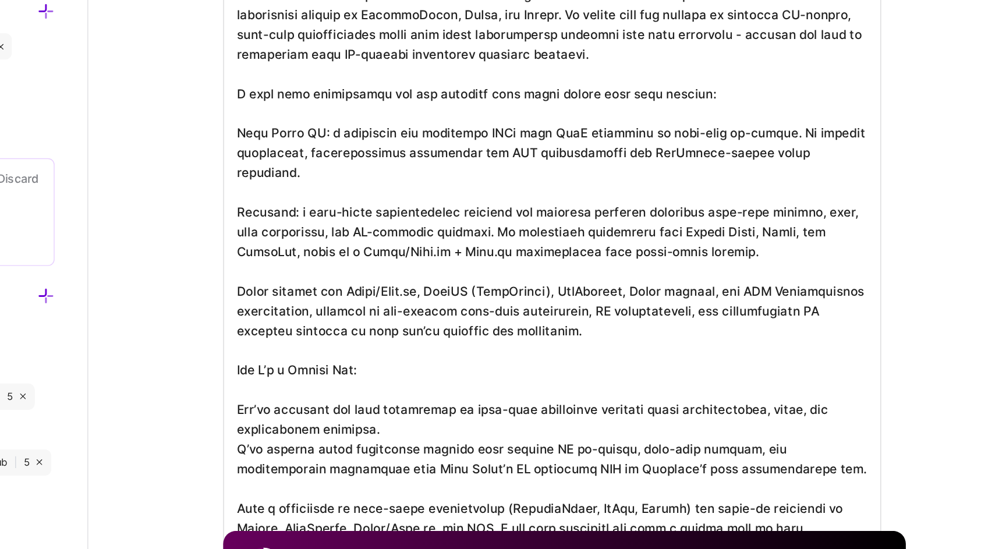
drag, startPoint x: 556, startPoint y: 224, endPoint x: 622, endPoint y: 223, distance: 66.4
click at [622, 223] on textarea at bounding box center [661, 288] width 466 height 438
click at [643, 227] on textarea at bounding box center [661, 288] width 466 height 438
drag, startPoint x: 719, startPoint y: 230, endPoint x: 801, endPoint y: 228, distance: 82.1
click at [801, 228] on textarea at bounding box center [661, 288] width 466 height 438
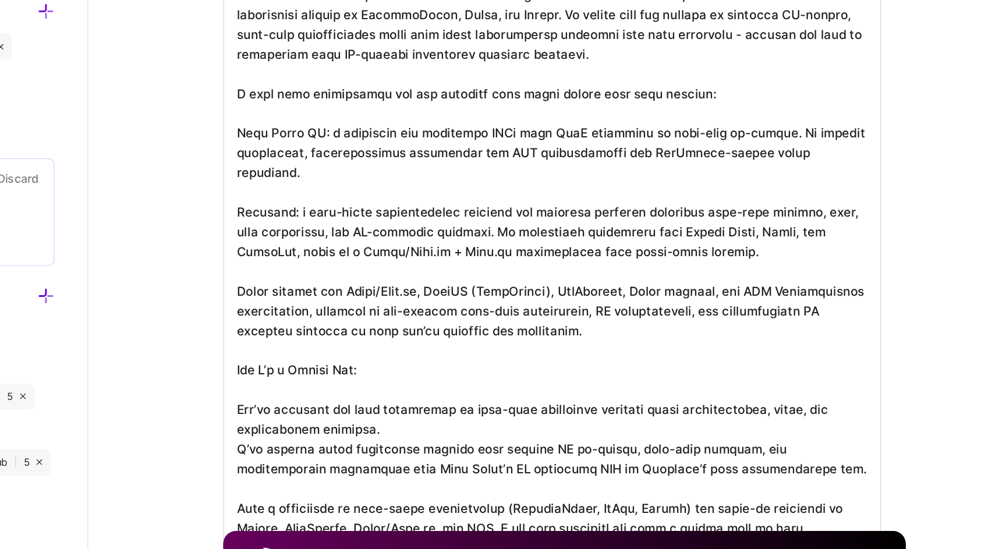
click at [797, 238] on textarea at bounding box center [661, 288] width 466 height 438
click at [734, 227] on textarea at bounding box center [661, 288] width 466 height 438
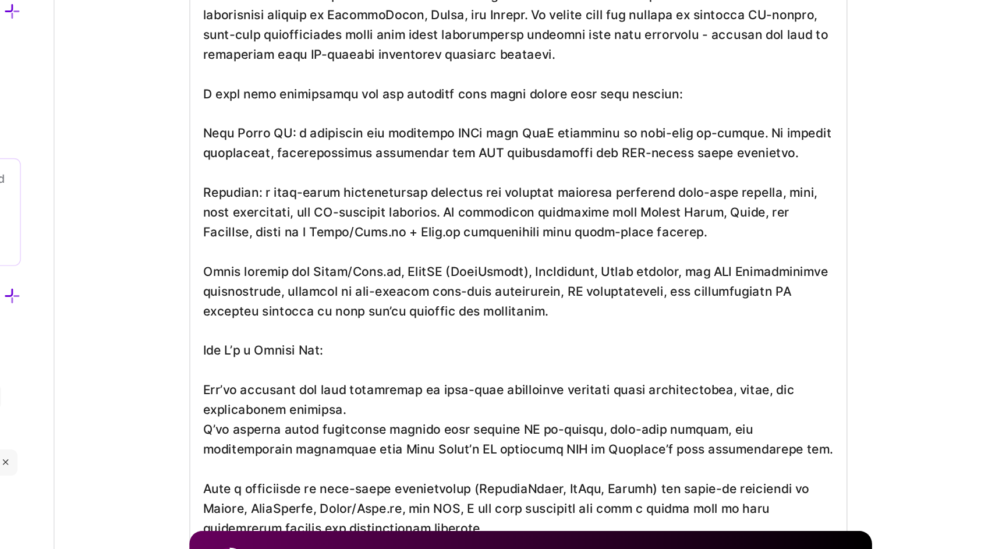
click at [834, 257] on textarea at bounding box center [661, 288] width 466 height 438
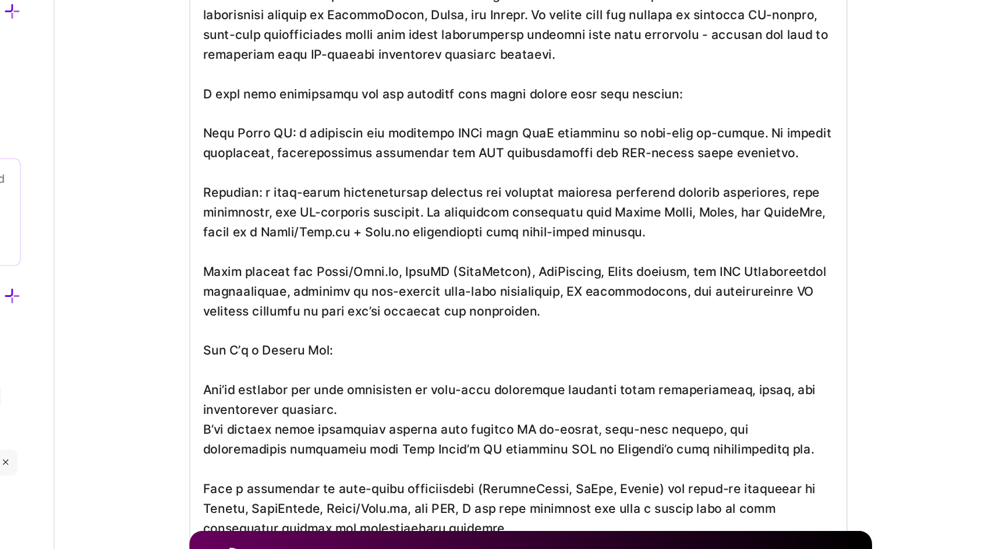
click at [563, 267] on textarea at bounding box center [661, 288] width 466 height 438
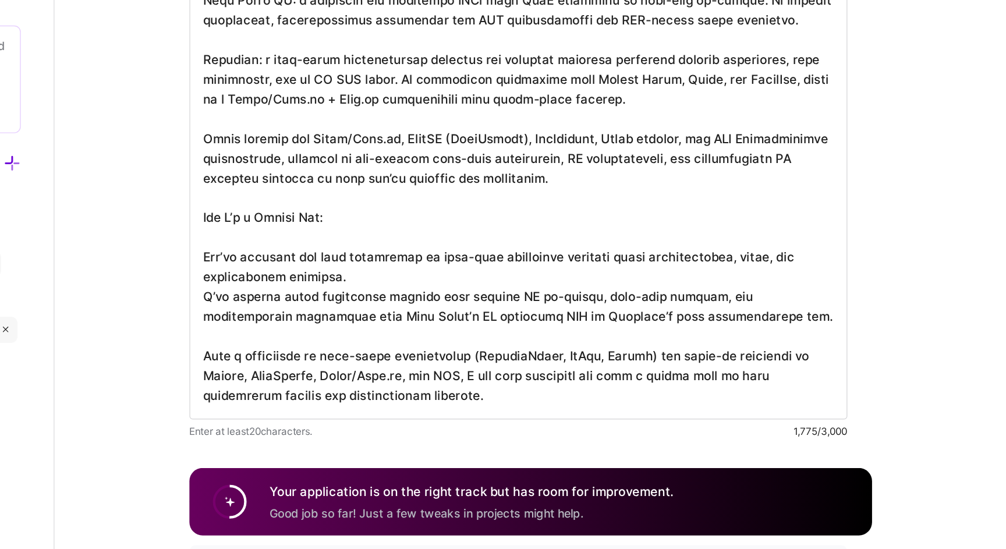
scroll to position [398, 0]
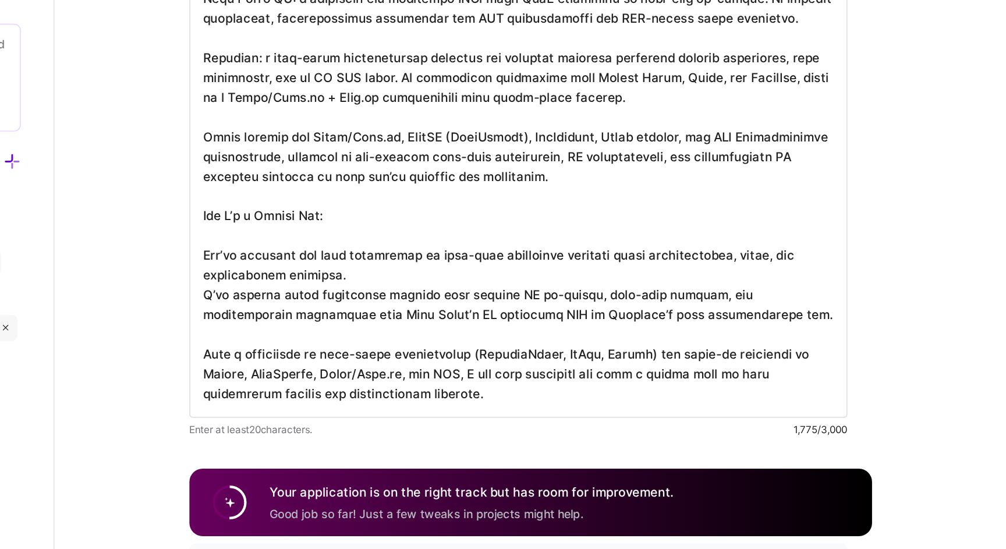
click at [767, 257] on textarea at bounding box center [661, 237] width 466 height 438
drag, startPoint x: 616, startPoint y: 270, endPoint x: 673, endPoint y: 285, distance: 59.6
click at [673, 285] on textarea at bounding box center [661, 237] width 466 height 438
click at [722, 287] on textarea at bounding box center [661, 237] width 466 height 438
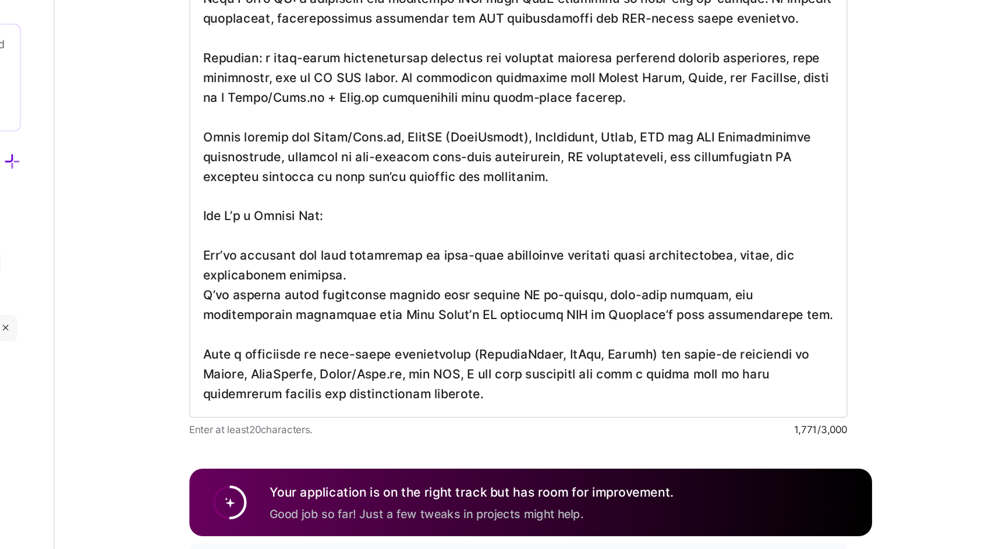
scroll to position [398, 0]
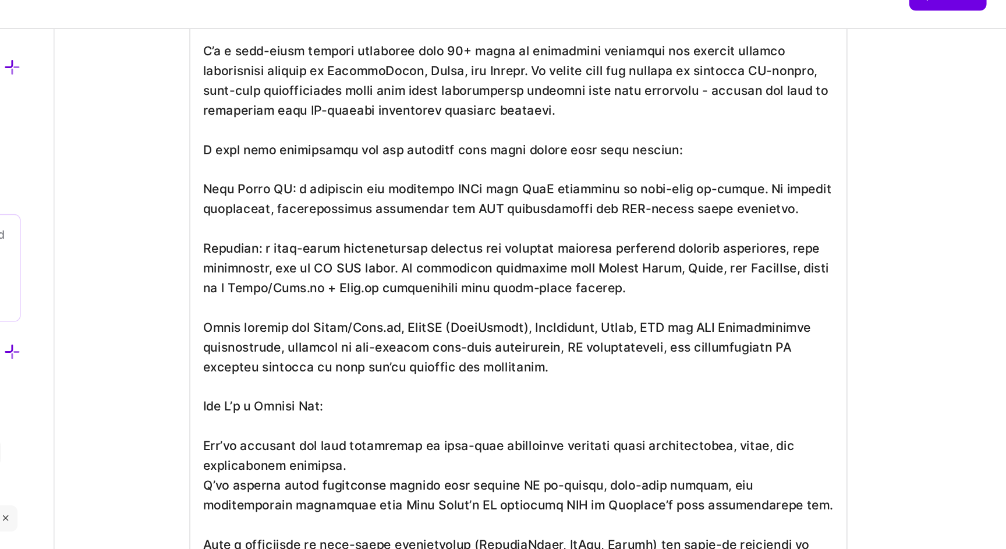
click at [832, 174] on textarea at bounding box center [661, 238] width 466 height 438
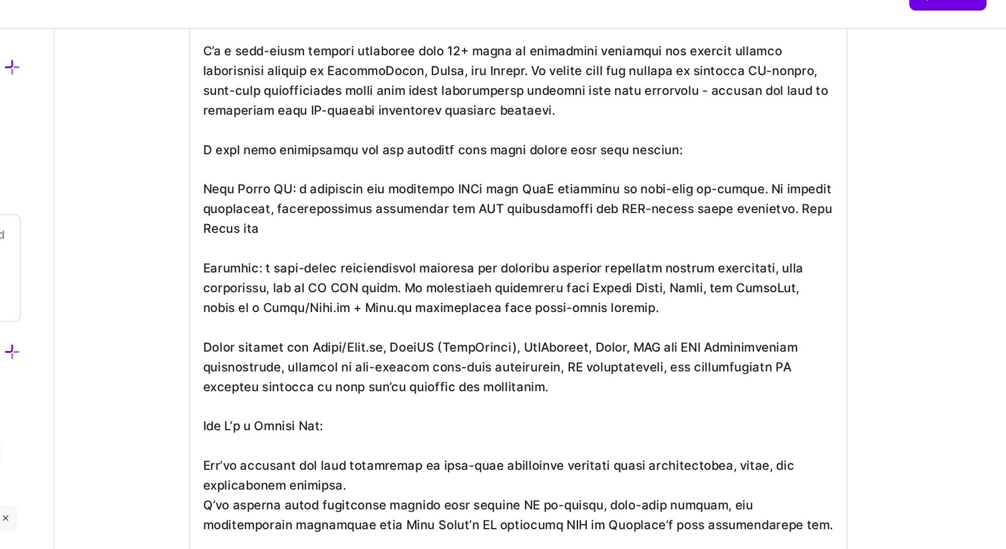
scroll to position [0, 0]
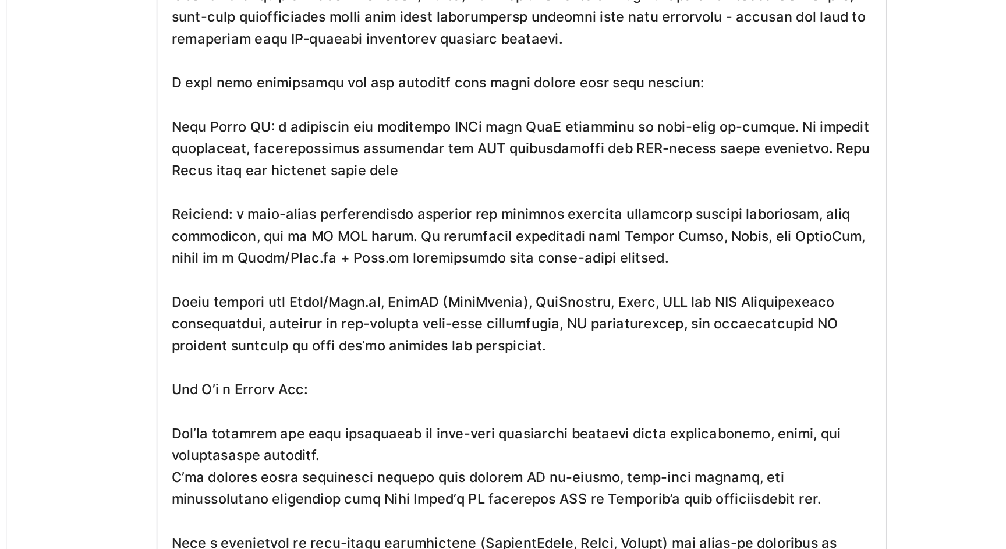
drag, startPoint x: 773, startPoint y: 161, endPoint x: 807, endPoint y: 164, distance: 34.4
click at [807, 164] on textarea at bounding box center [661, 245] width 466 height 452
click at [659, 185] on textarea at bounding box center [661, 245] width 466 height 452
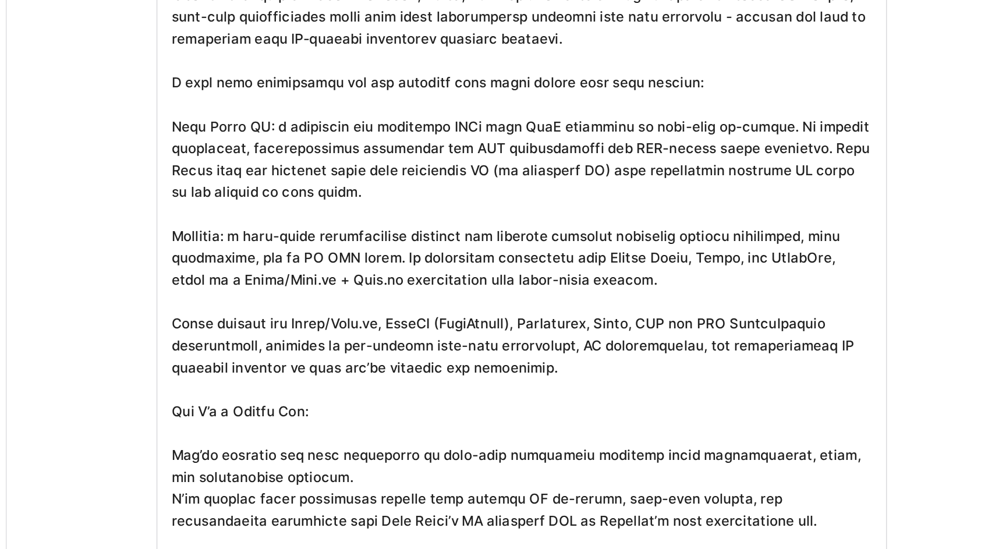
click at [472, 189] on textarea at bounding box center [661, 252] width 466 height 466
click at [496, 205] on textarea at bounding box center [661, 252] width 466 height 466
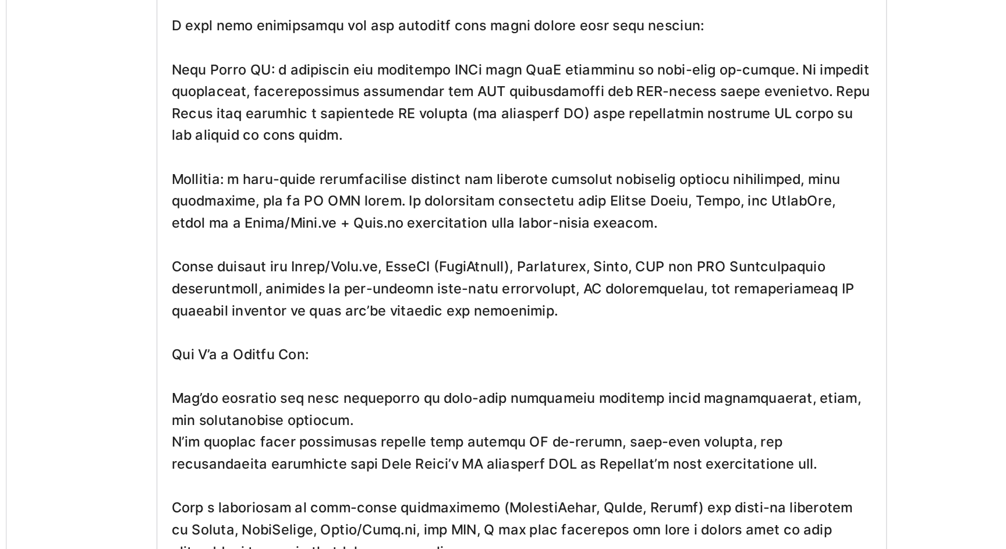
drag, startPoint x: 478, startPoint y: 230, endPoint x: 588, endPoint y: 231, distance: 110.7
click at [588, 231] on textarea at bounding box center [661, 252] width 466 height 466
click at [657, 235] on textarea at bounding box center [661, 252] width 466 height 466
drag, startPoint x: 486, startPoint y: 246, endPoint x: 571, endPoint y: 246, distance: 85.0
click at [571, 246] on textarea at bounding box center [661, 252] width 466 height 466
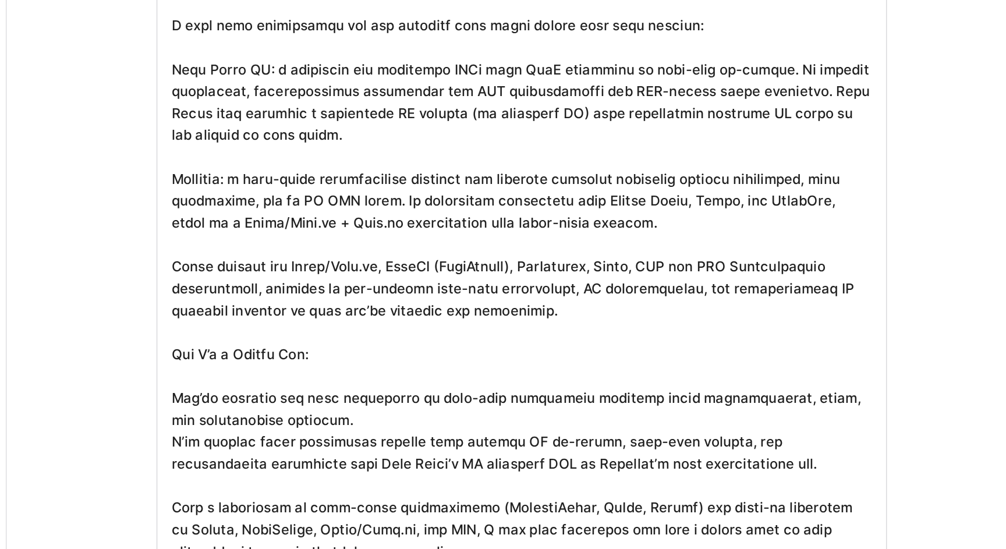
click at [590, 247] on textarea at bounding box center [661, 252] width 466 height 466
click at [571, 246] on textarea at bounding box center [661, 252] width 466 height 466
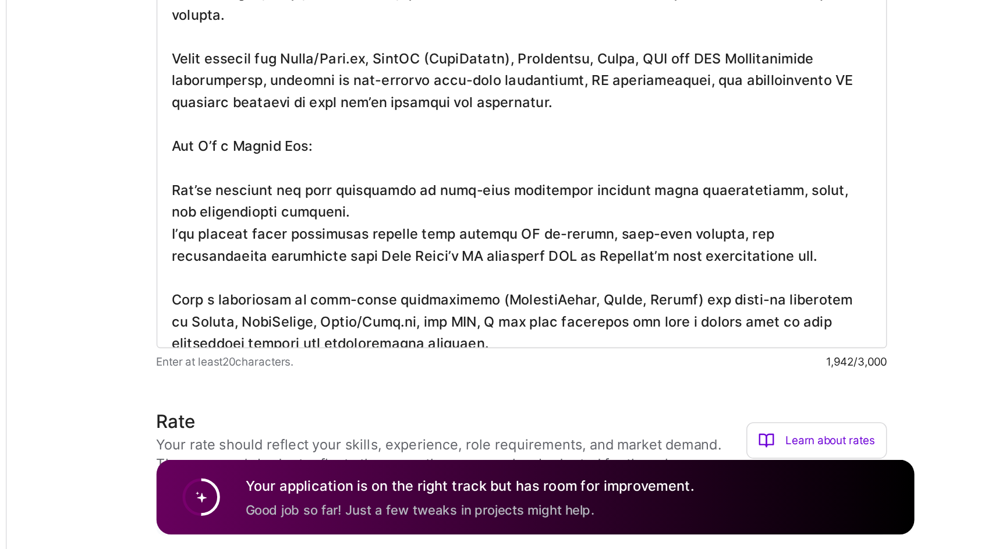
scroll to position [462, 0]
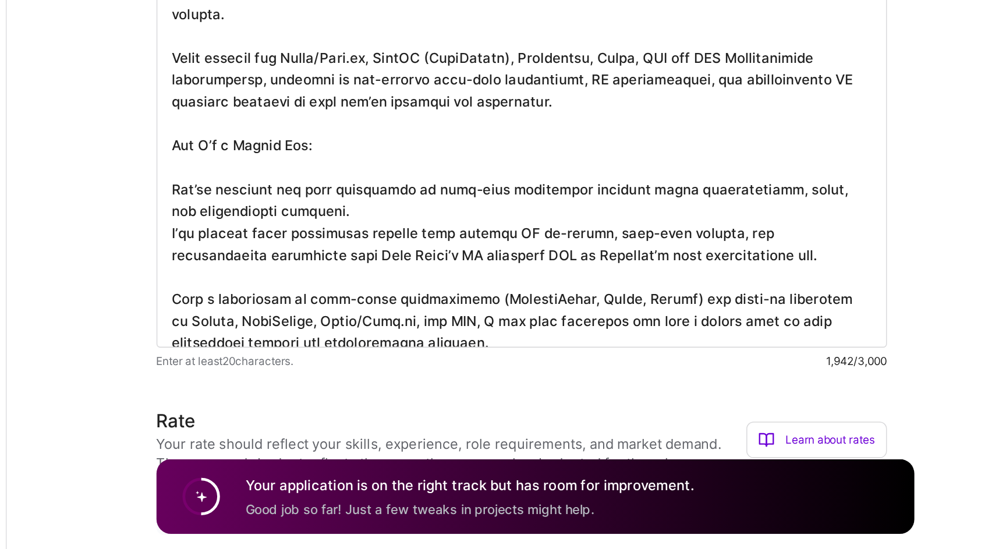
click at [697, 335] on textarea at bounding box center [661, 188] width 466 height 466
drag, startPoint x: 488, startPoint y: 346, endPoint x: 599, endPoint y: 347, distance: 110.7
click at [599, 347] on textarea at bounding box center [661, 188] width 466 height 466
click at [608, 348] on textarea at bounding box center [661, 188] width 466 height 466
click at [765, 351] on textarea at bounding box center [661, 188] width 466 height 466
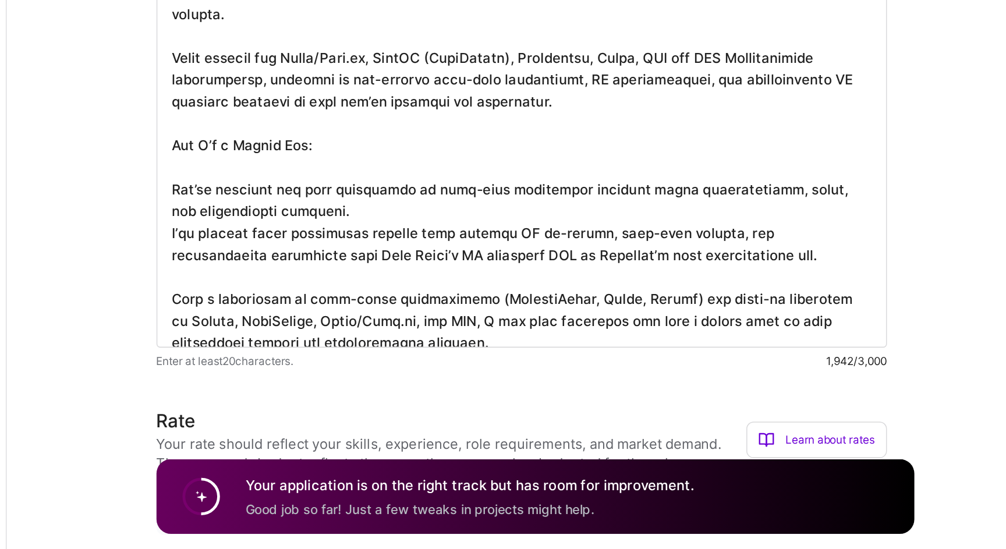
click at [782, 349] on textarea at bounding box center [661, 188] width 466 height 466
click at [472, 389] on textarea at bounding box center [661, 188] width 466 height 466
click at [581, 391] on textarea at bounding box center [661, 188] width 466 height 466
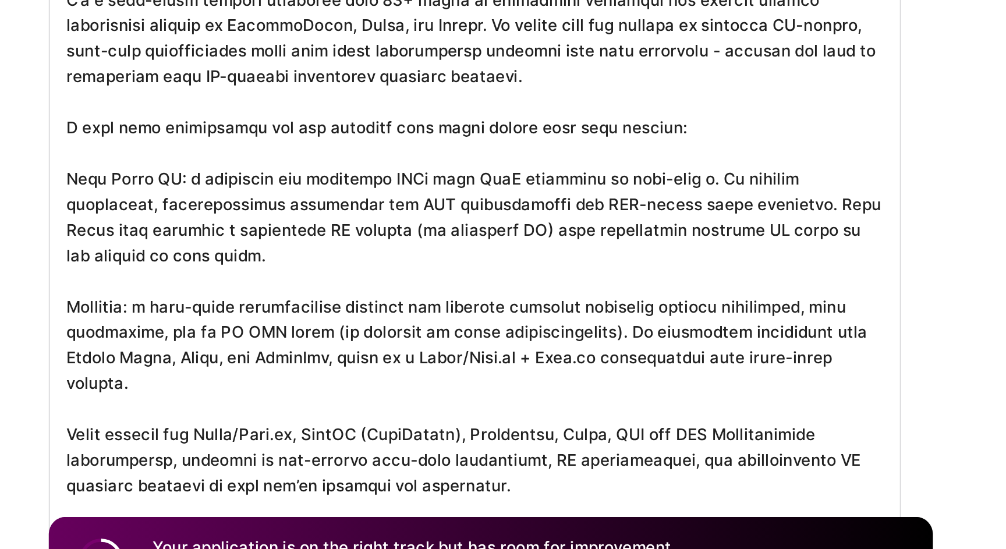
scroll to position [0, 0]
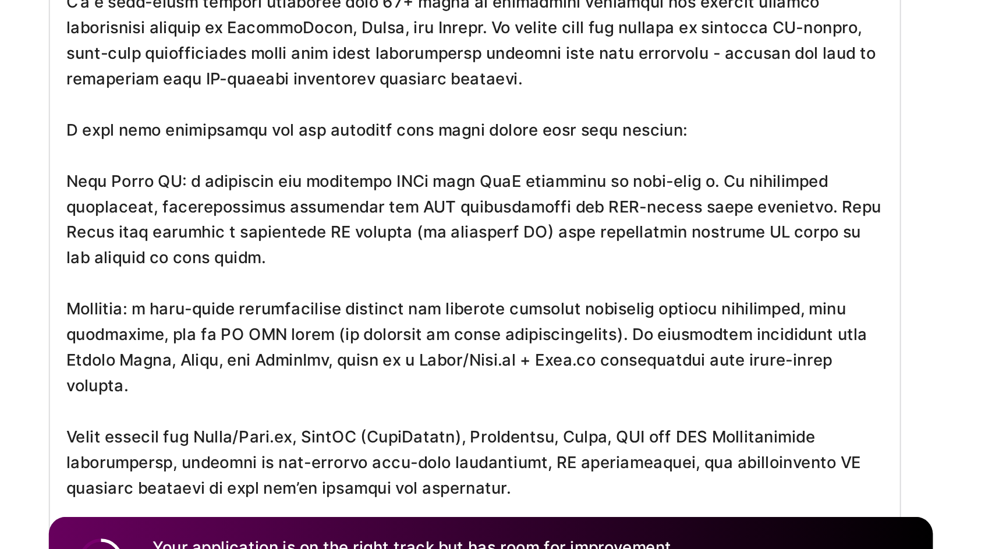
drag, startPoint x: 772, startPoint y: 308, endPoint x: 807, endPoint y: 309, distance: 34.9
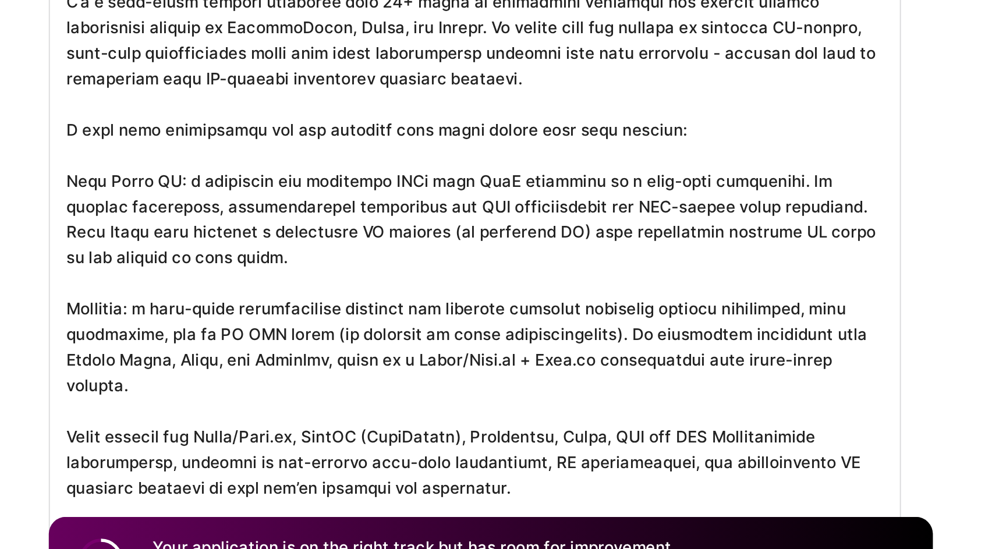
click at [486, 323] on textarea at bounding box center [661, 399] width 466 height 466
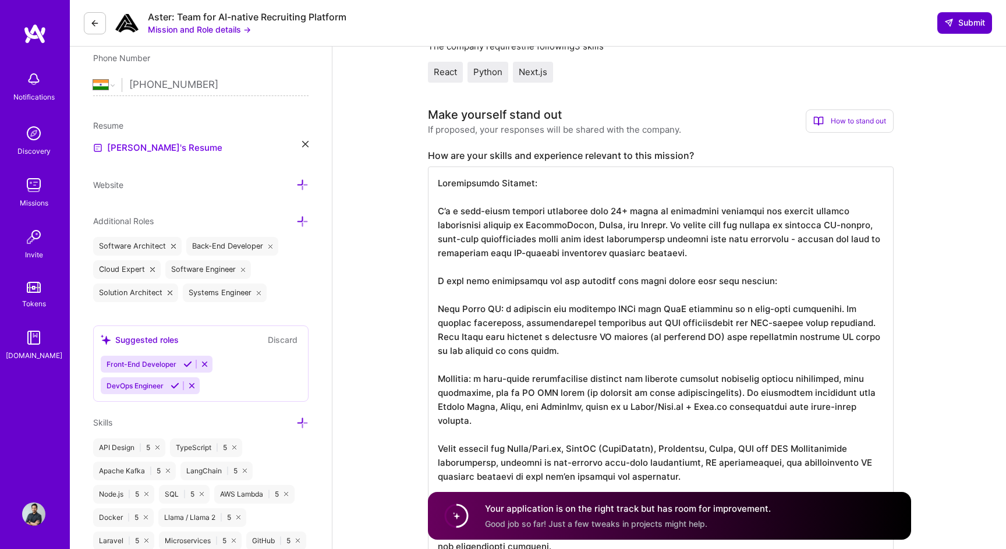
type textarea "Professional Summary: I’m a full-stack systems architect with 12+ years of expe…"
click at [973, 24] on span "Submit" at bounding box center [965, 23] width 41 height 12
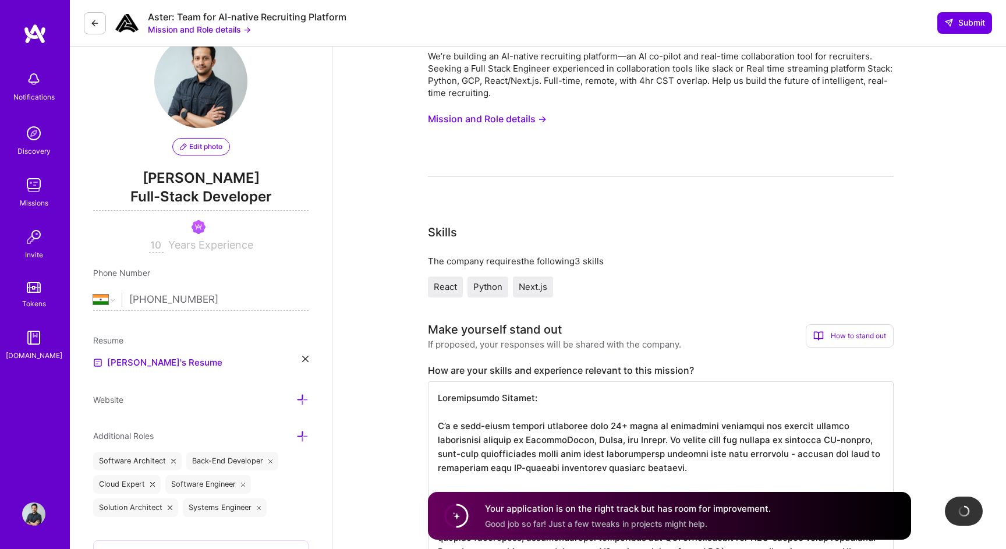
scroll to position [0, 0]
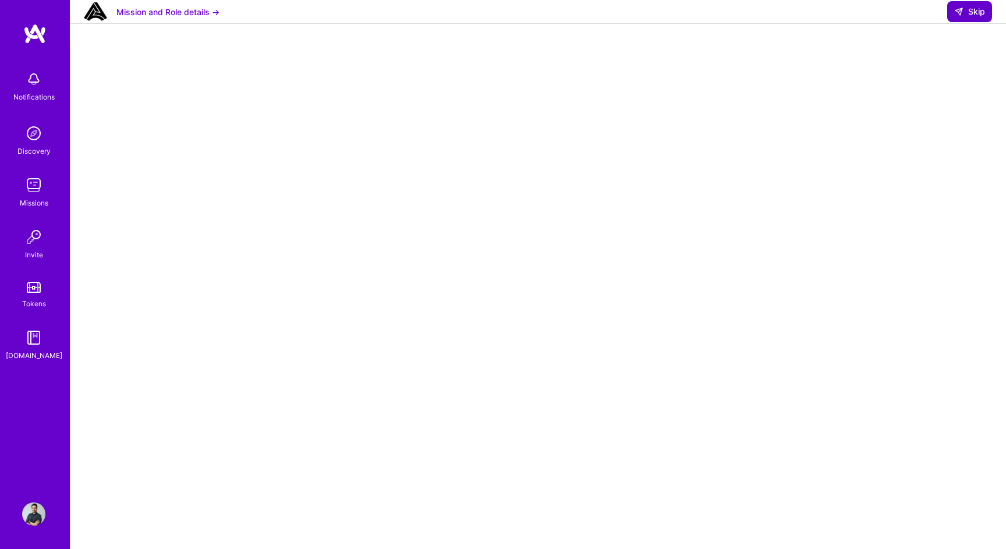
click at [973, 17] on span "Skip" at bounding box center [970, 12] width 31 height 12
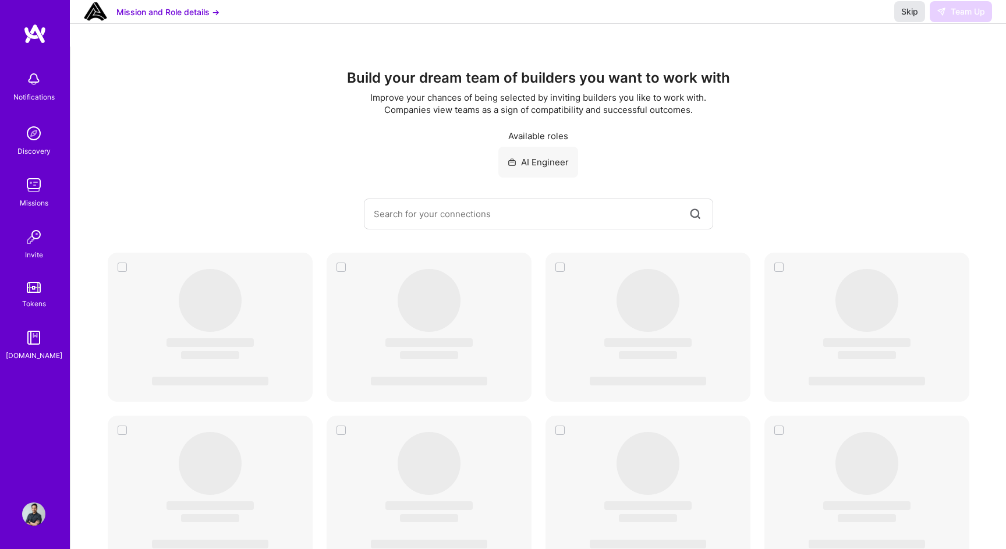
click at [911, 17] on span "Skip" at bounding box center [910, 12] width 17 height 12
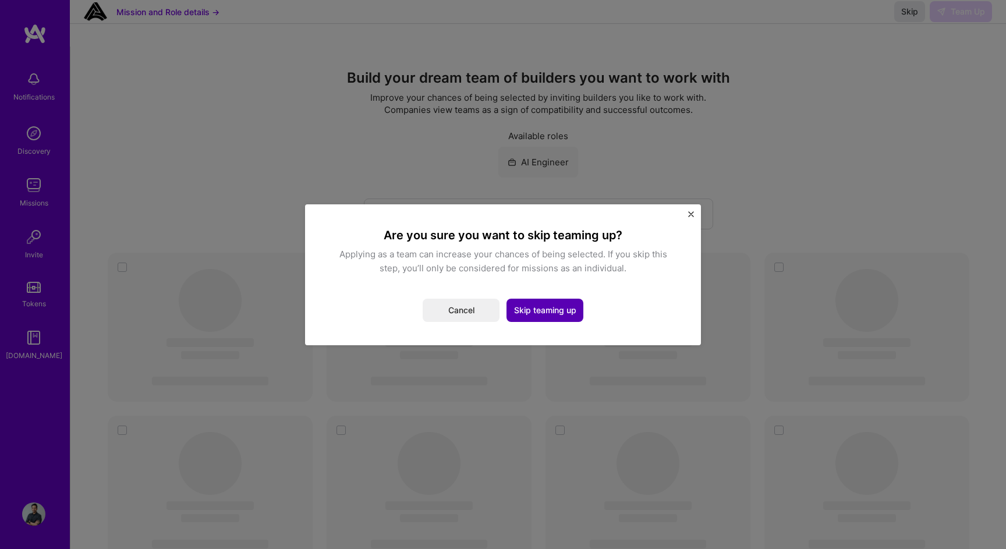
click at [552, 314] on button "Skip teaming up" at bounding box center [545, 310] width 77 height 23
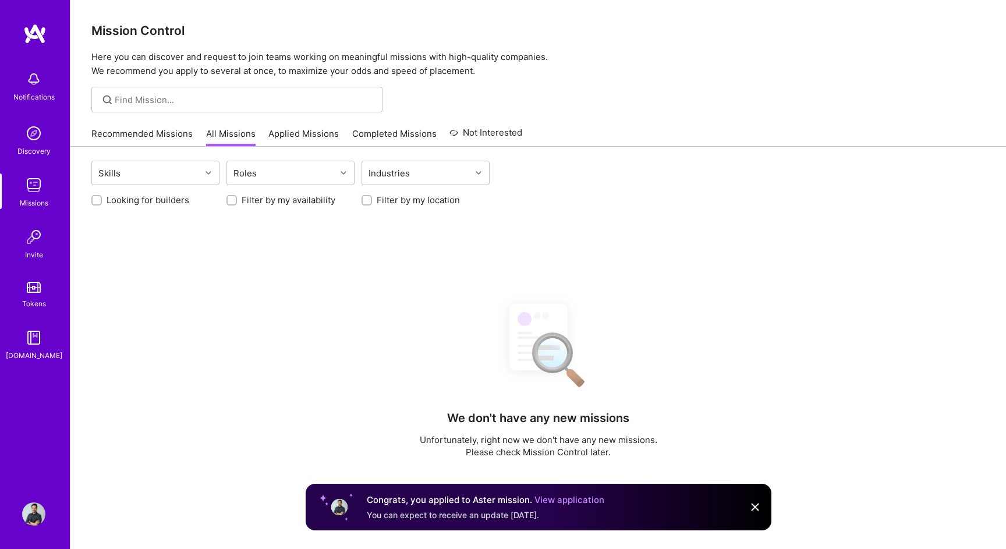
click at [566, 502] on link "View application" at bounding box center [570, 499] width 70 height 11
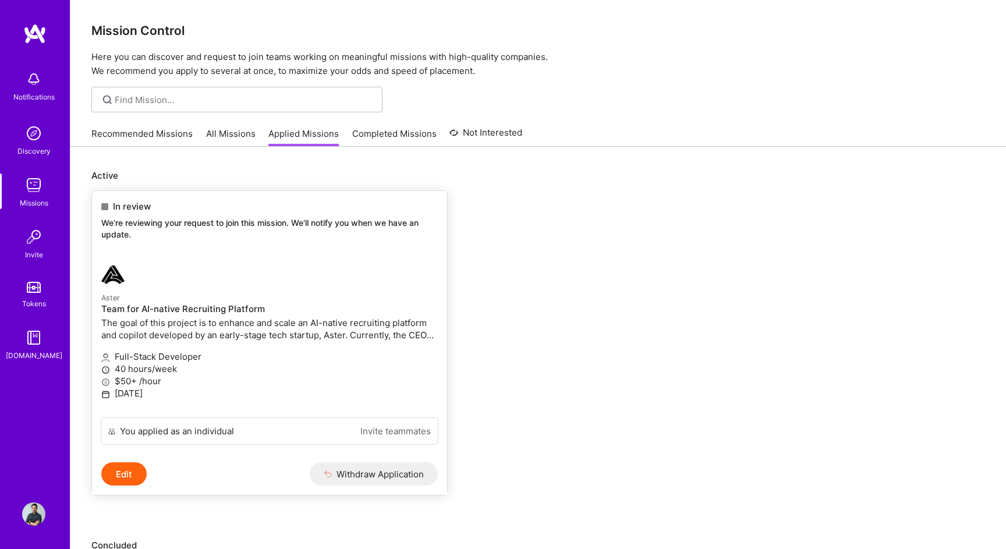
click at [128, 472] on button "Edit" at bounding box center [123, 473] width 45 height 23
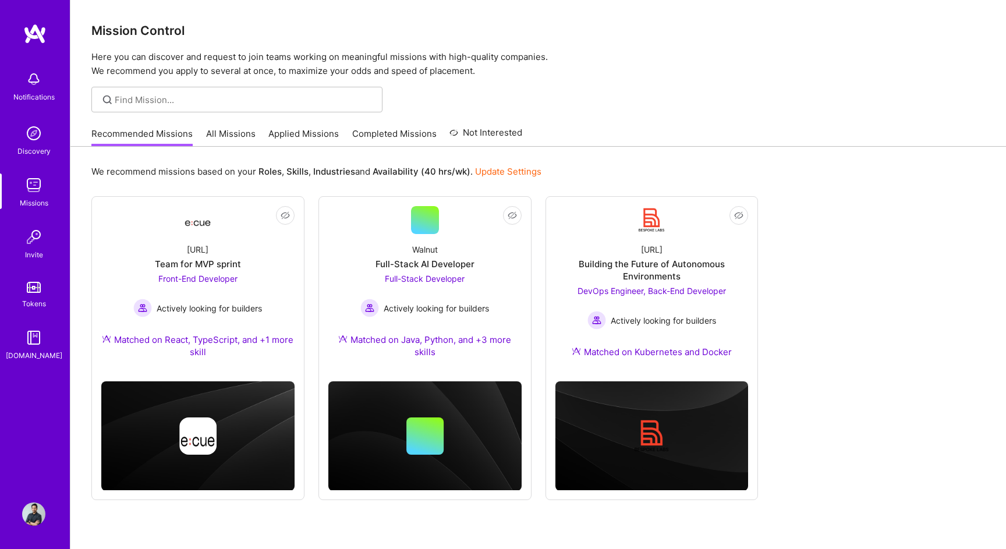
click at [297, 134] on link "Applied Missions" at bounding box center [303, 137] width 70 height 19
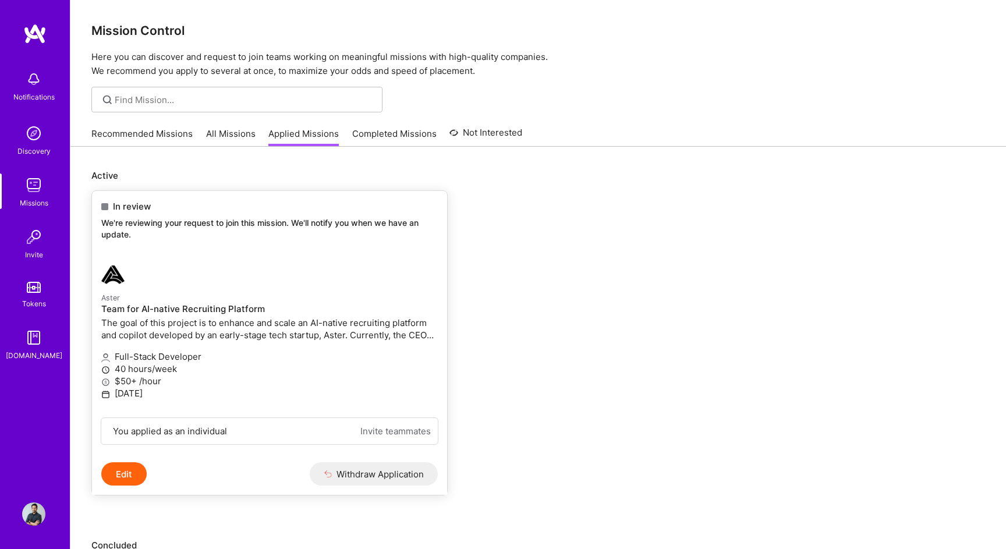
click at [292, 342] on div "Aster Team for AI-native Recruiting Platform" at bounding box center [269, 317] width 337 height 52
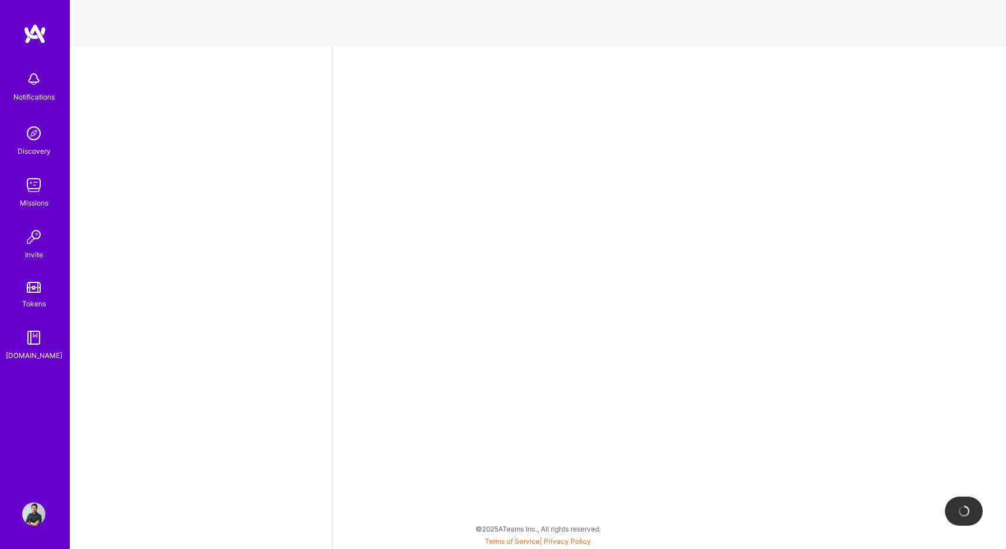
select select "IN"
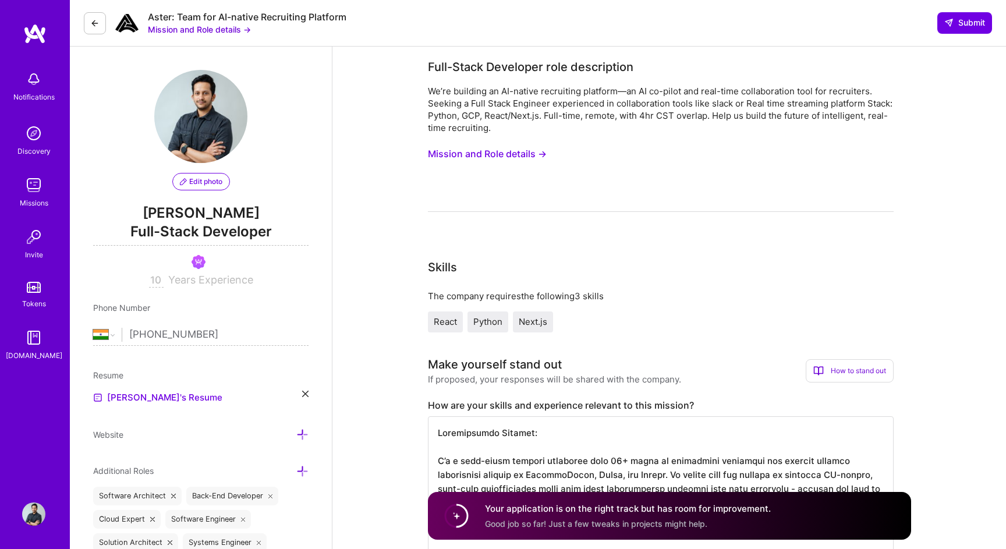
click at [158, 277] on input "10" at bounding box center [156, 281] width 15 height 14
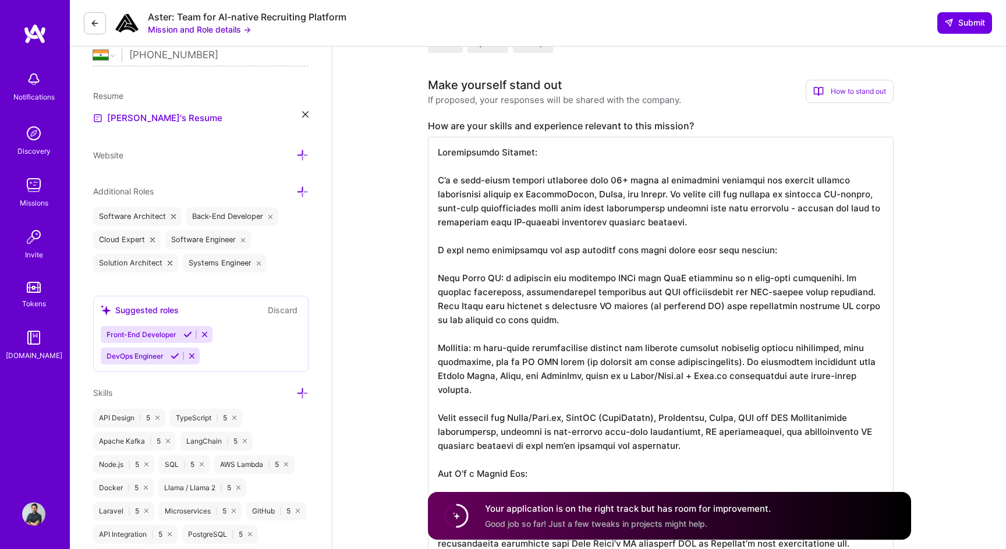
scroll to position [281, 0]
type input "12"
click at [499, 321] on textarea at bounding box center [661, 369] width 466 height 466
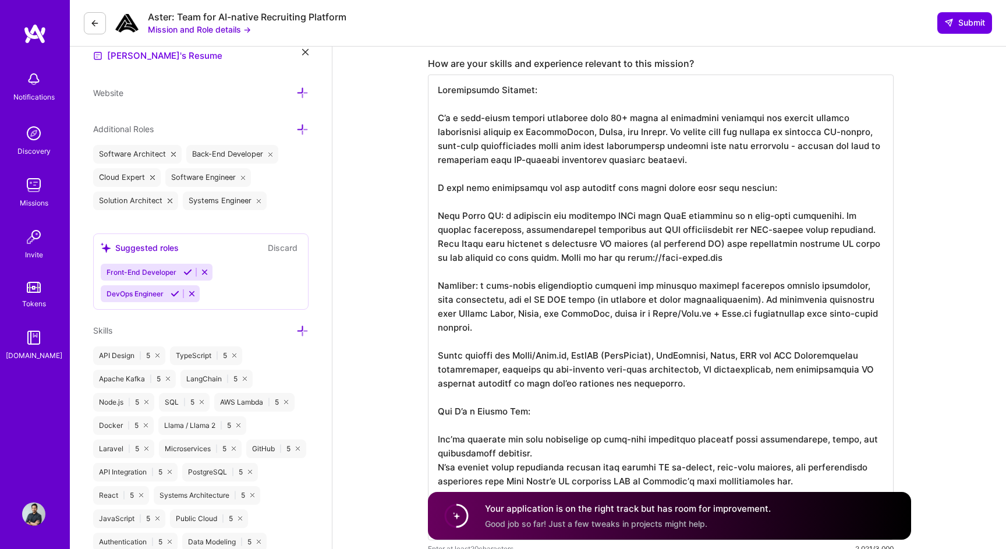
scroll to position [344, 0]
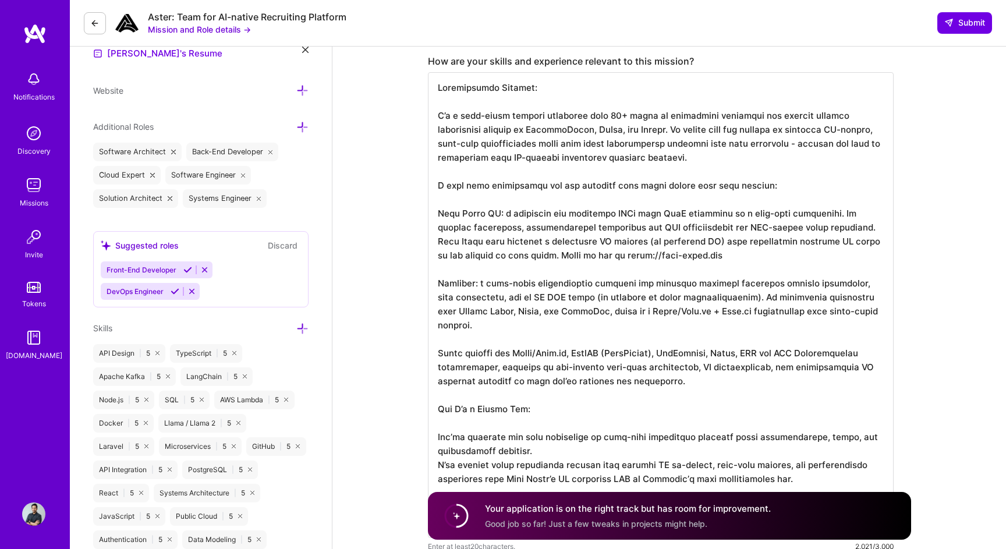
click at [867, 312] on textarea at bounding box center [661, 305] width 466 height 466
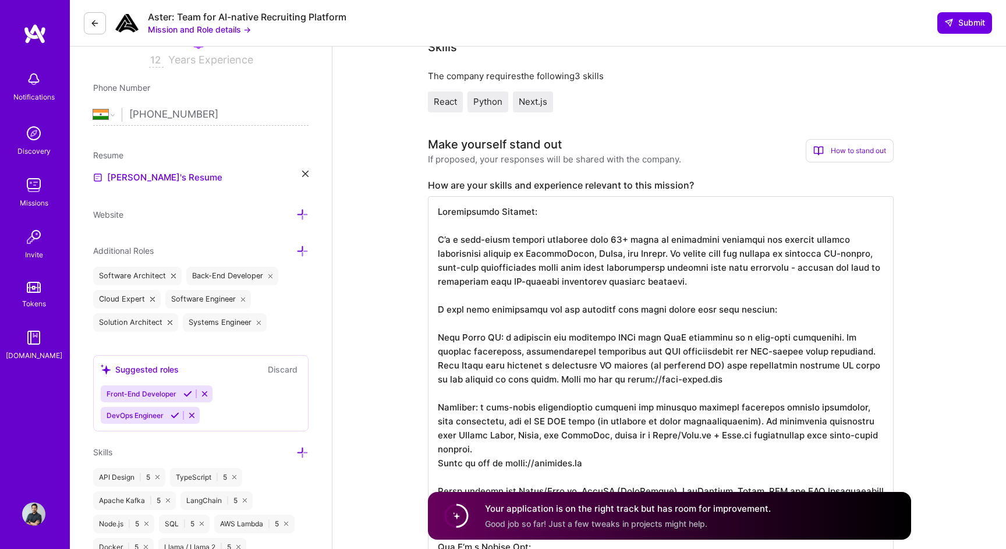
scroll to position [0, 0]
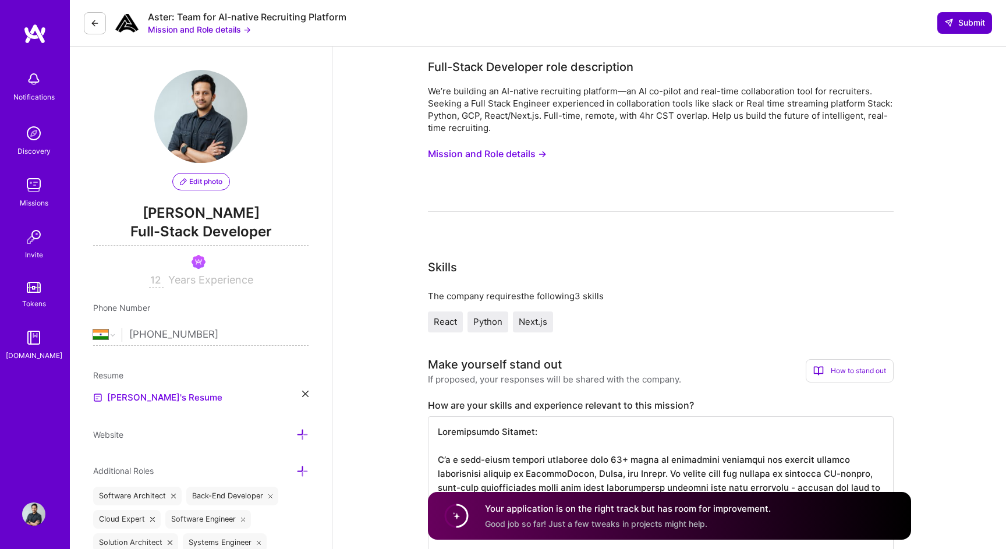
type textarea "Loremipsumdo Sitamet: C’a e sedd-eiusm tempori utlaboree dolo 23+ magna al enim…"
click at [958, 18] on span "Submit" at bounding box center [965, 23] width 41 height 12
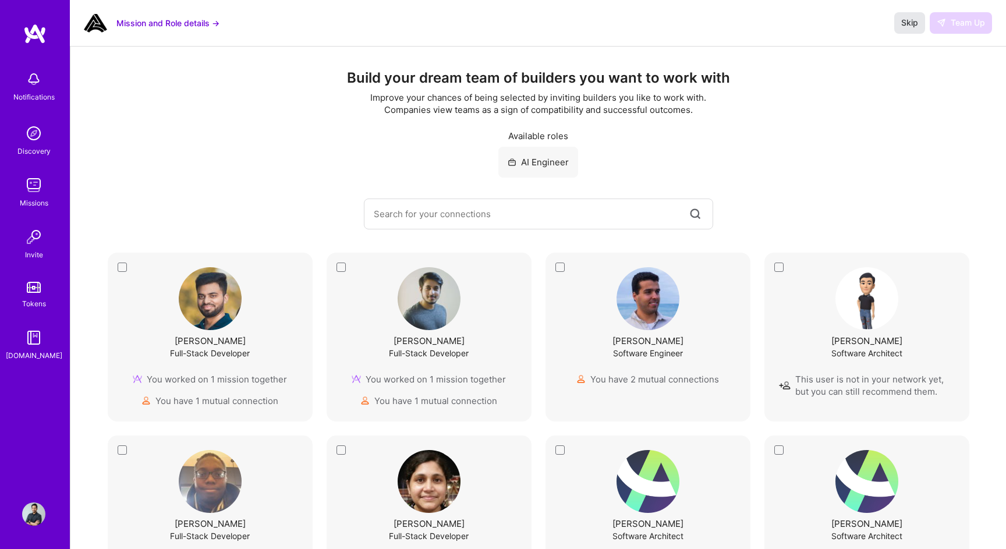
click at [913, 18] on span "Skip" at bounding box center [910, 23] width 17 height 12
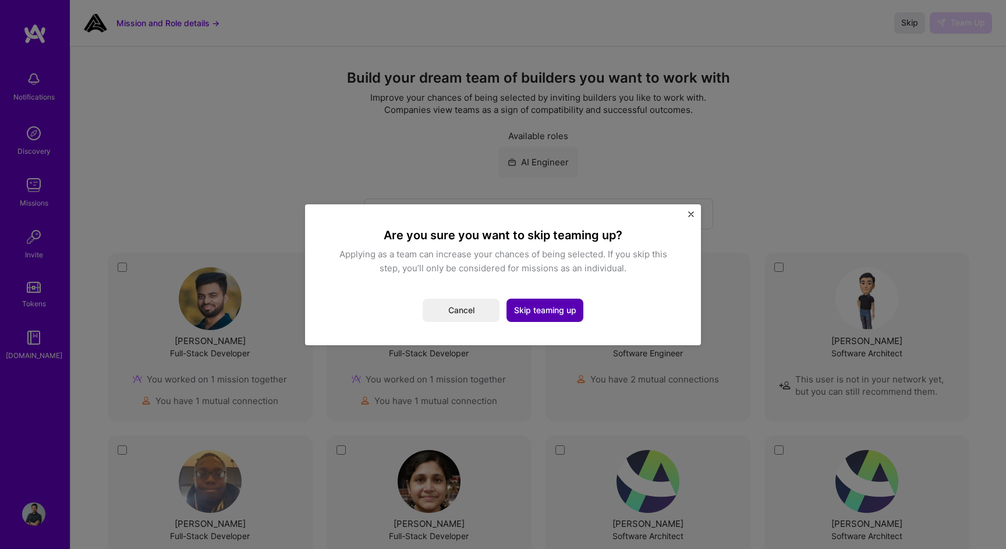
click at [559, 303] on button "Skip teaming up" at bounding box center [545, 310] width 77 height 23
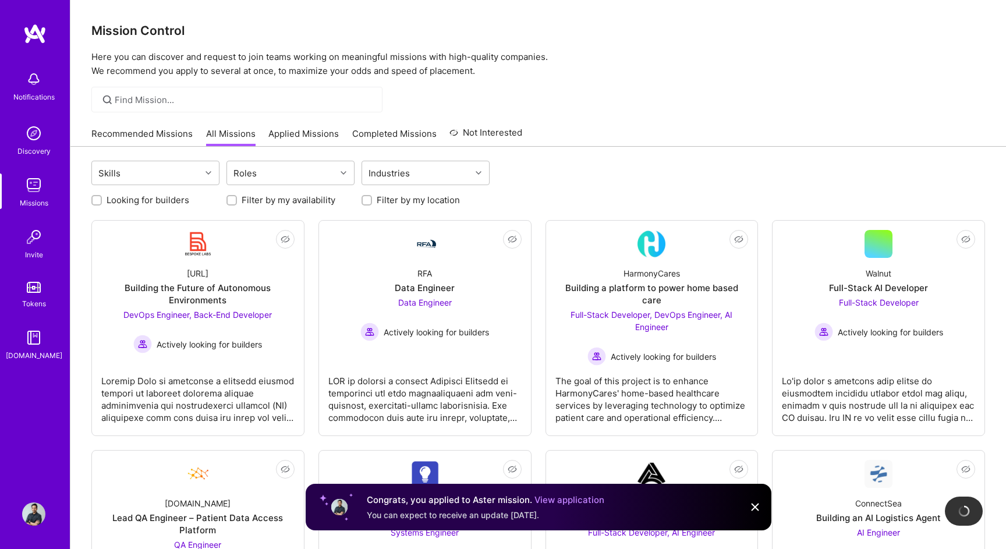
click at [158, 133] on link "Recommended Missions" at bounding box center [141, 137] width 101 height 19
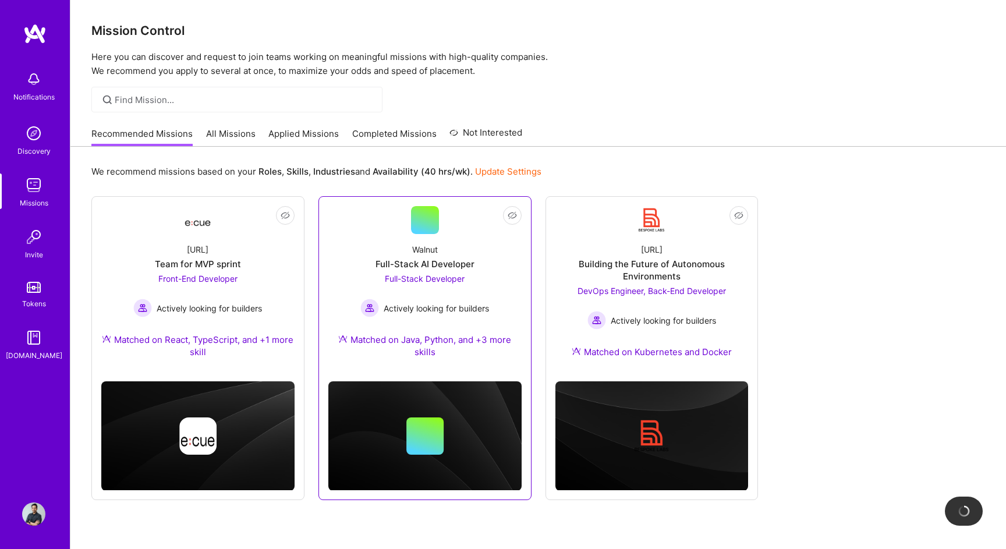
click at [447, 238] on div "Walnut Full-Stack AI Developer Full-Stack Developer Actively looking for builde…" at bounding box center [424, 303] width 193 height 138
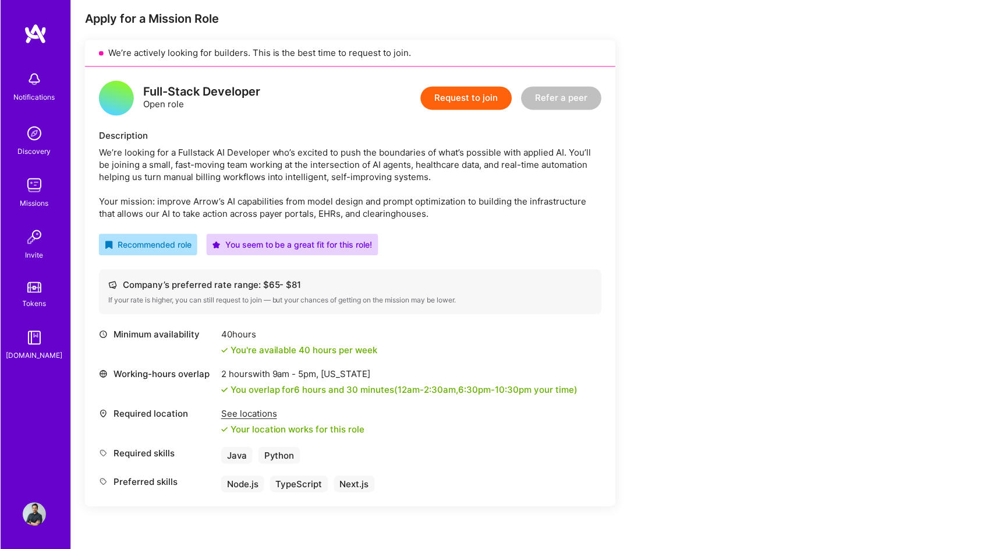
scroll to position [232, 0]
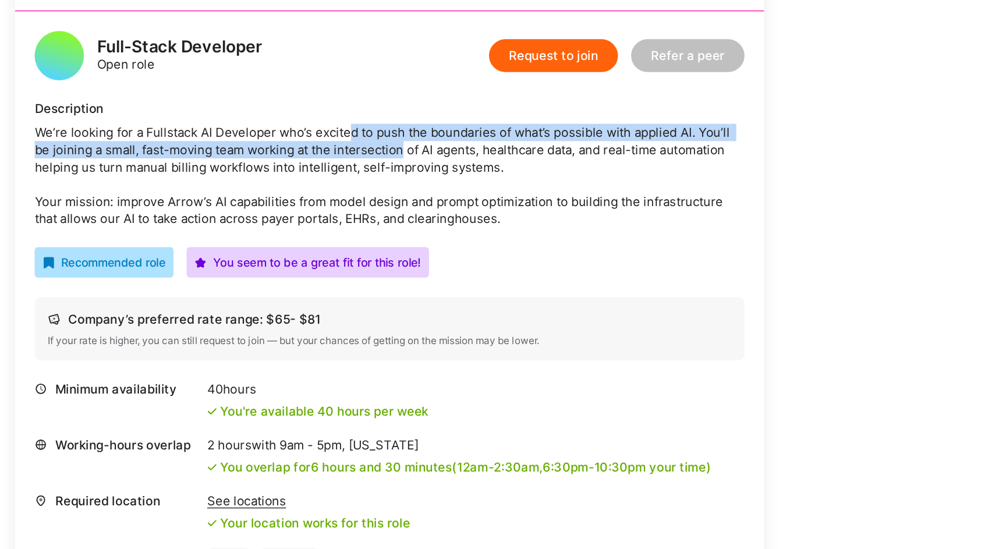
drag, startPoint x: 323, startPoint y: 158, endPoint x: 358, endPoint y: 164, distance: 35.5
click at [358, 164] on div "We’re looking for a Fullstack AI Developer who’s excited to push the boundaries…" at bounding box center [349, 183] width 503 height 73
click at [147, 169] on div "We’re looking for a Fullstack AI Developer who’s excited to push the boundaries…" at bounding box center [349, 183] width 503 height 73
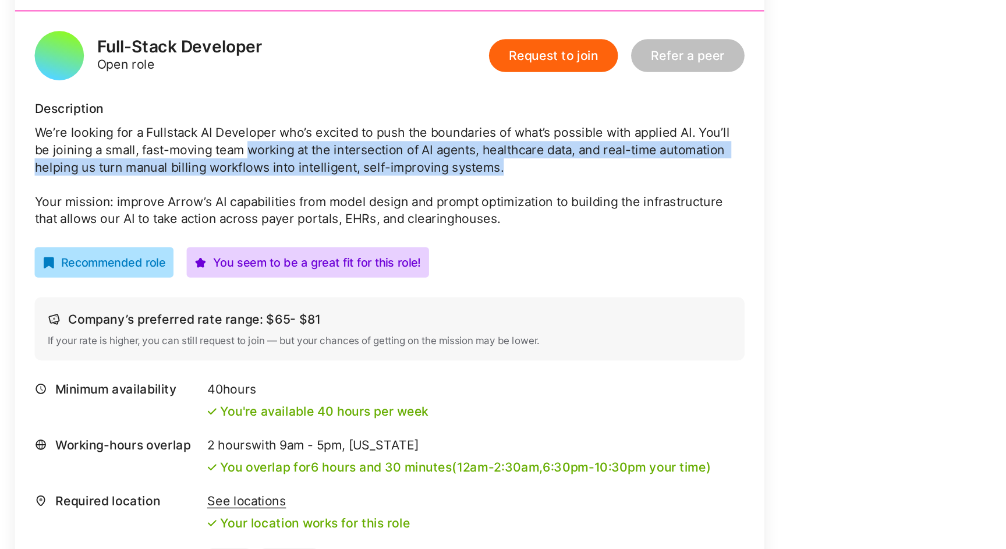
drag, startPoint x: 259, startPoint y: 165, endPoint x: 427, endPoint y: 172, distance: 168.4
click at [427, 172] on div "We’re looking for a Fullstack AI Developer who’s excited to push the boundaries…" at bounding box center [349, 183] width 503 height 73
click at [447, 174] on div "We’re looking for a Fullstack AI Developer who’s excited to push the boundaries…" at bounding box center [349, 183] width 503 height 73
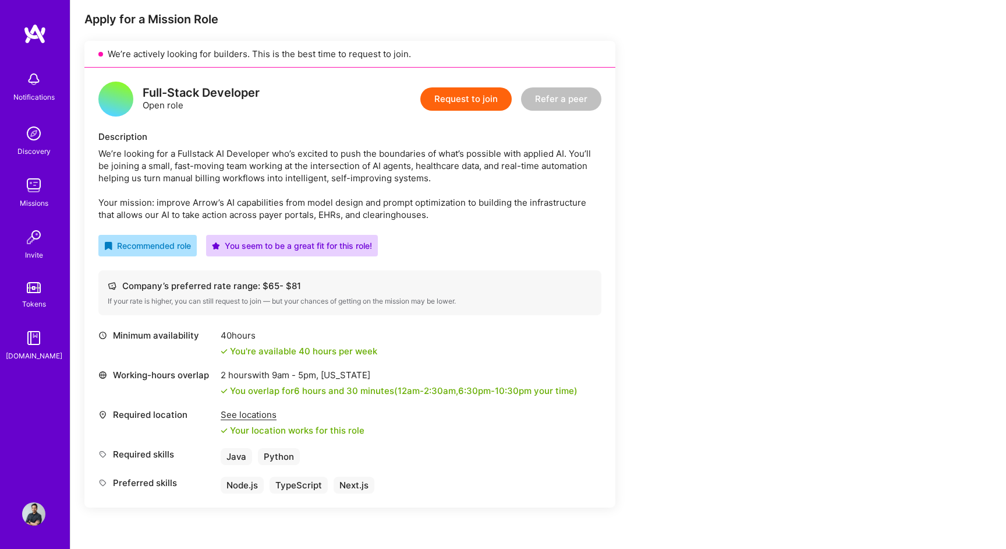
click at [459, 101] on button "Request to join" at bounding box center [465, 98] width 91 height 23
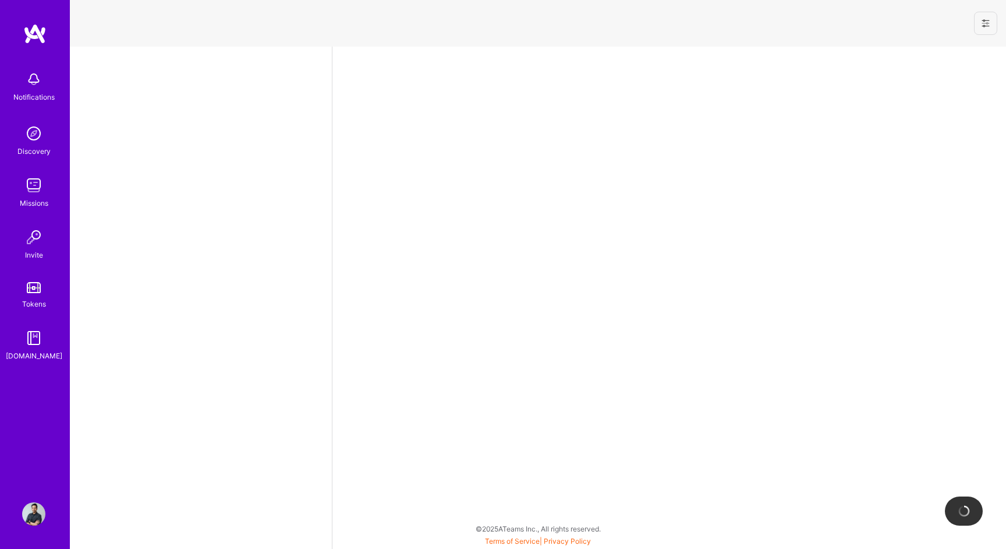
select select "IN"
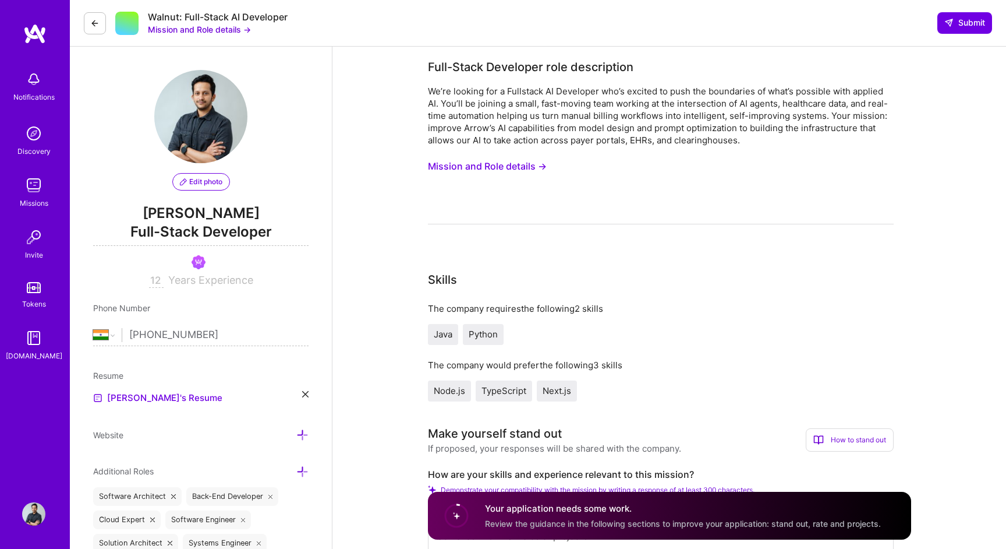
click at [485, 158] on button "Mission and Role details →" at bounding box center [487, 166] width 119 height 22
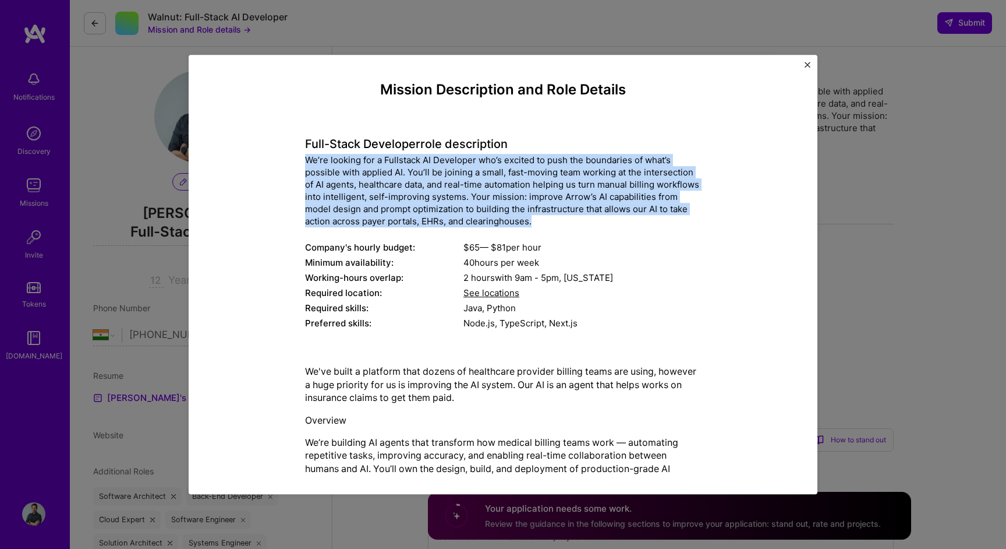
drag, startPoint x: 525, startPoint y: 225, endPoint x: 305, endPoint y: 164, distance: 229.0
click at [305, 164] on div "Mission Description and Role Details Full-Stack Developer role description We’r…" at bounding box center [502, 417] width 575 height 670
copy div "We’re looking for a Fullstack AI Developer who’s excited to push the boundaries…"
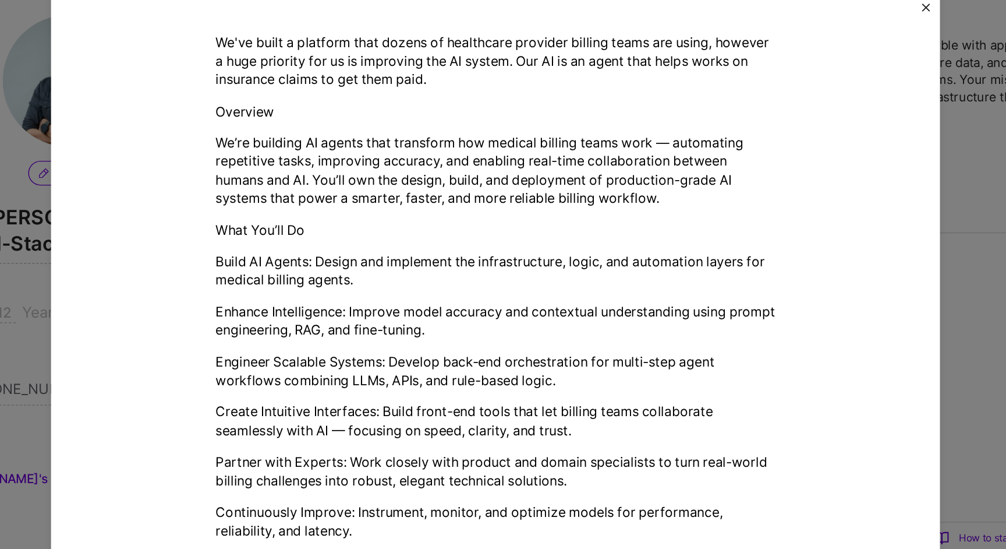
scroll to position [284, 0]
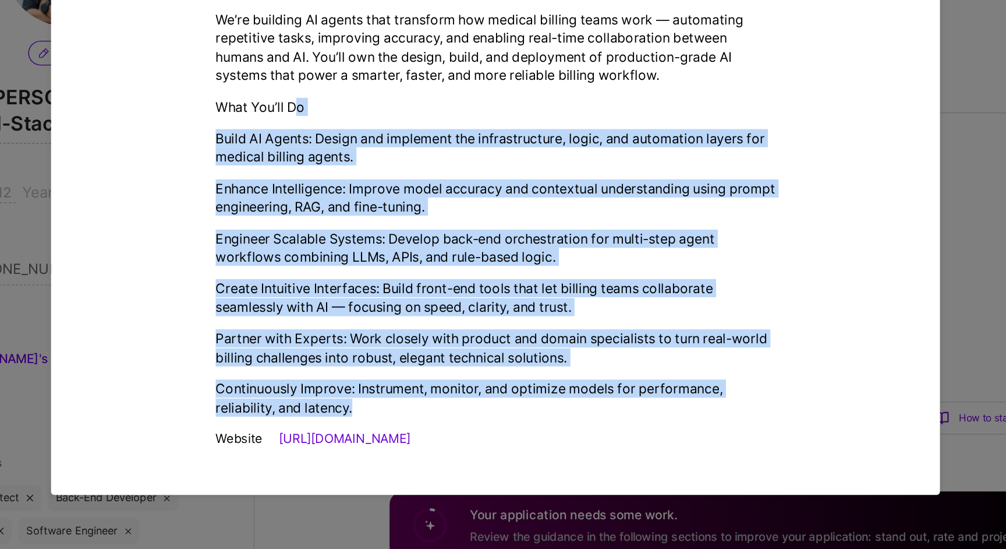
drag, startPoint x: 418, startPoint y: 439, endPoint x: 365, endPoint y: 215, distance: 230.5
click at [365, 215] on div "We've built a platform that dozens of healthcare provider billing teams are usi…" at bounding box center [503, 270] width 396 height 396
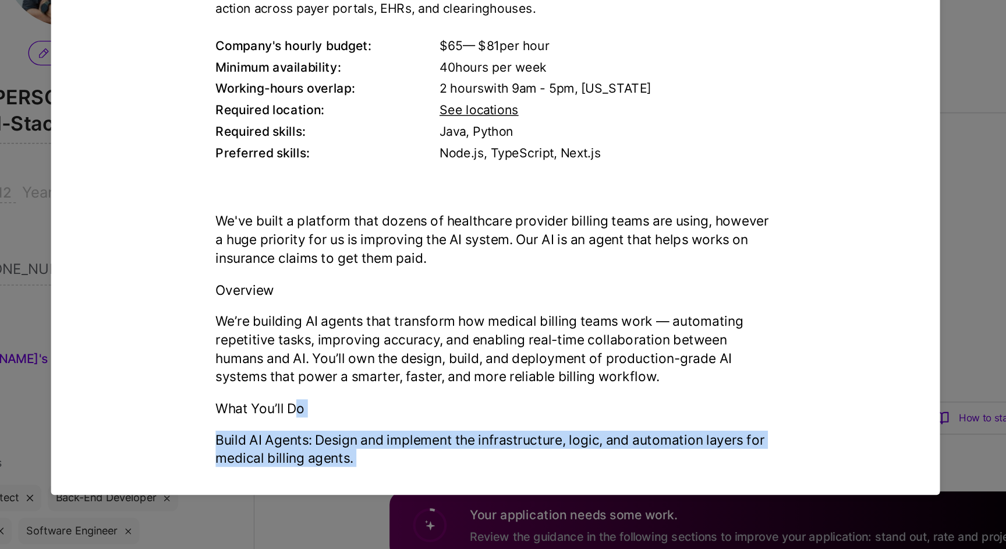
scroll to position [70, 0]
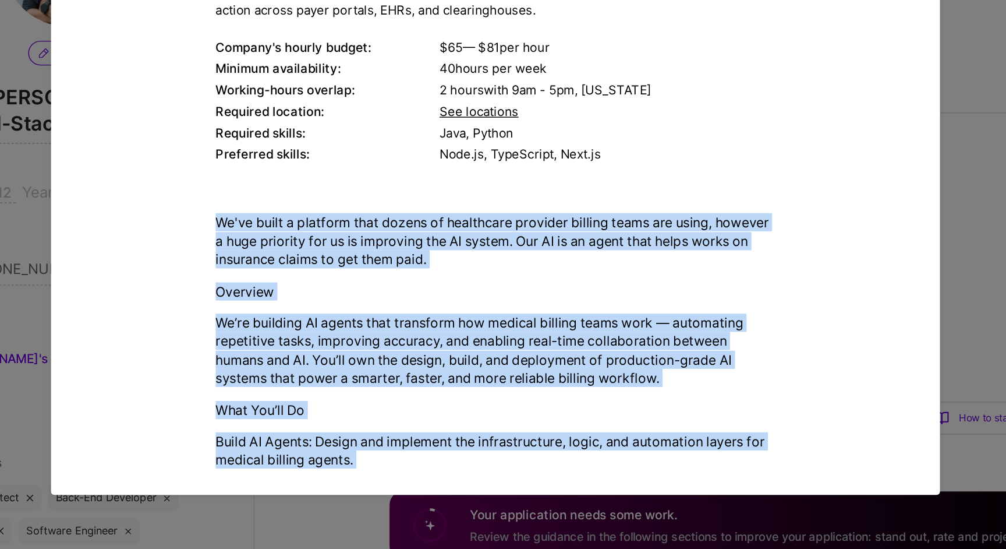
click at [306, 302] on p "We've built a platform that dozens of healthcare provider billing teams are usi…" at bounding box center [503, 314] width 396 height 39
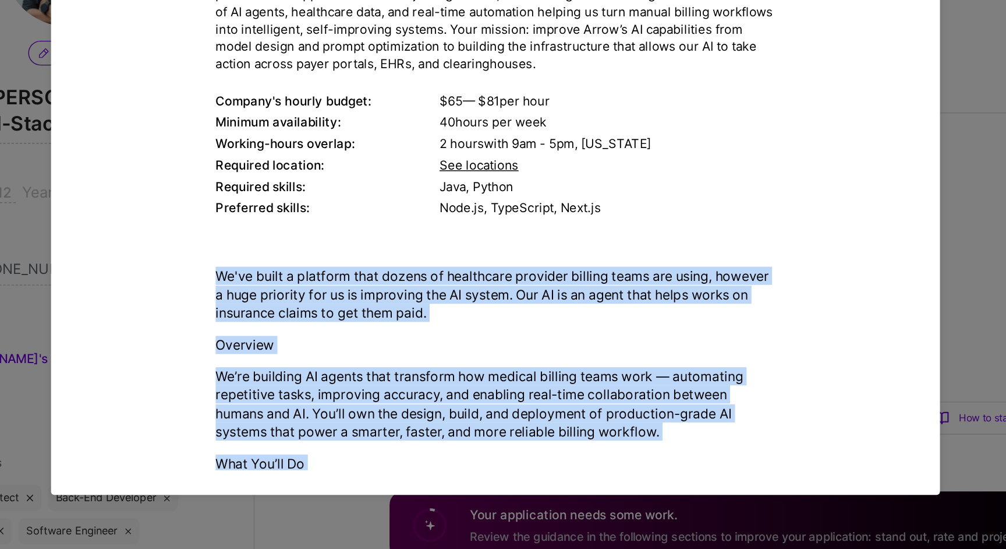
scroll to position [0, 0]
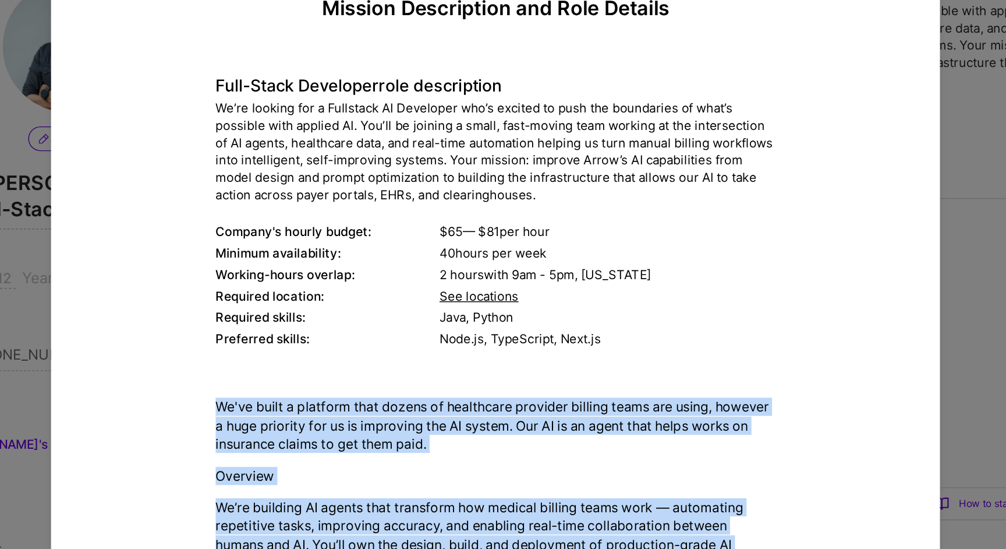
copy div "We've built a platform that dozens of healthcare provider billing teams are usi…"
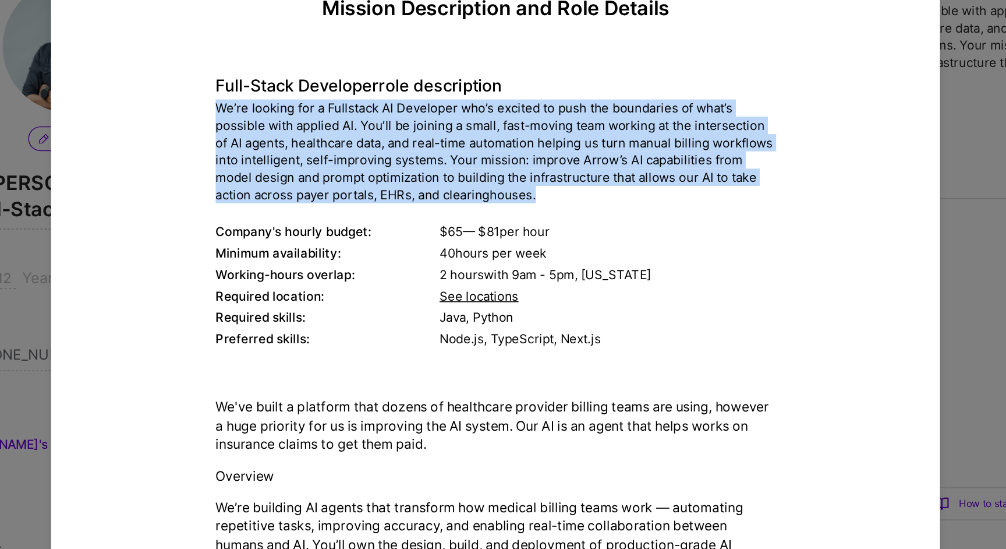
drag, startPoint x: 515, startPoint y: 220, endPoint x: 305, endPoint y: 158, distance: 219.1
click at [305, 158] on div "Mission Description and Role Details Full-Stack Developer role description We’r…" at bounding box center [502, 417] width 575 height 670
copy div "We’re looking for a Fullstack AI Developer who’s excited to push the boundaries…"
click at [496, 227] on div "We’re looking for a Fullstack AI Developer who’s excited to push the boundaries…" at bounding box center [503, 190] width 396 height 73
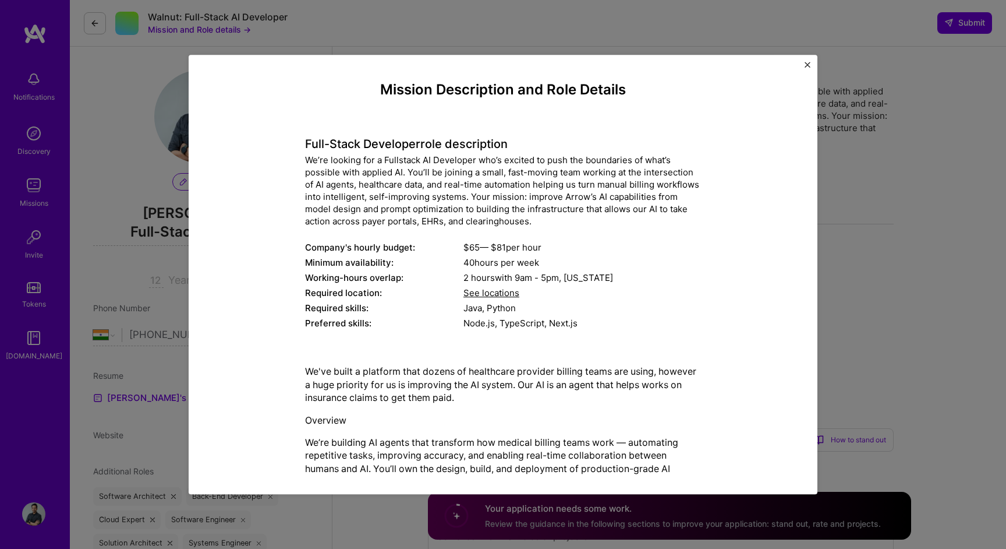
click at [807, 63] on img "Close" at bounding box center [808, 65] width 6 height 6
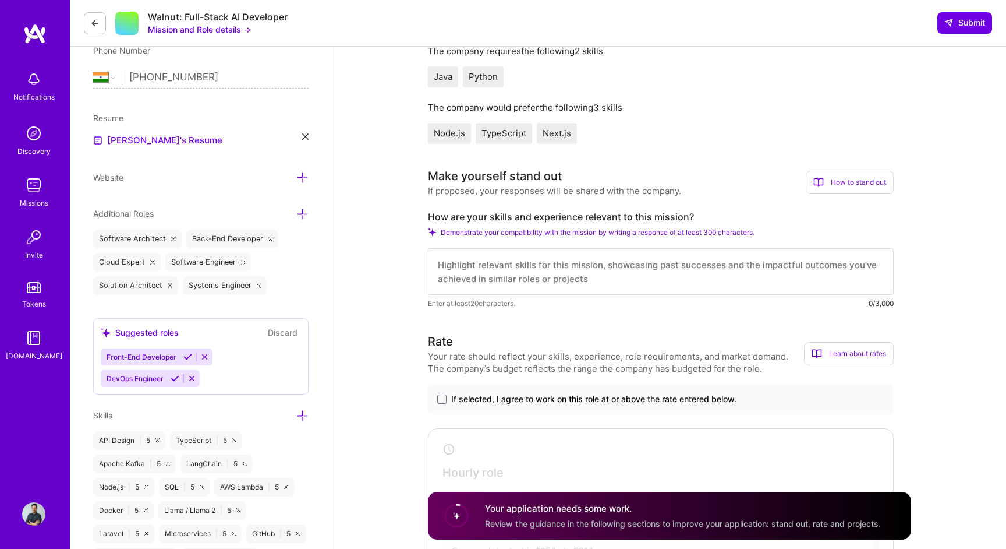
scroll to position [262, 0]
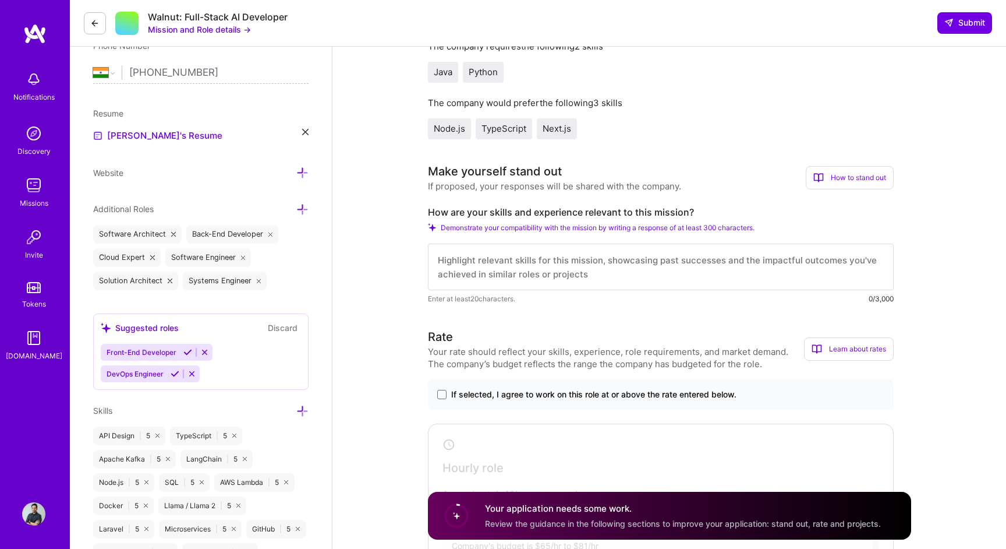
click at [557, 257] on textarea at bounding box center [661, 266] width 466 height 47
paste textarea "🧠 Professional Summary I’m a full-stack systems architect with 12+ years of exp…"
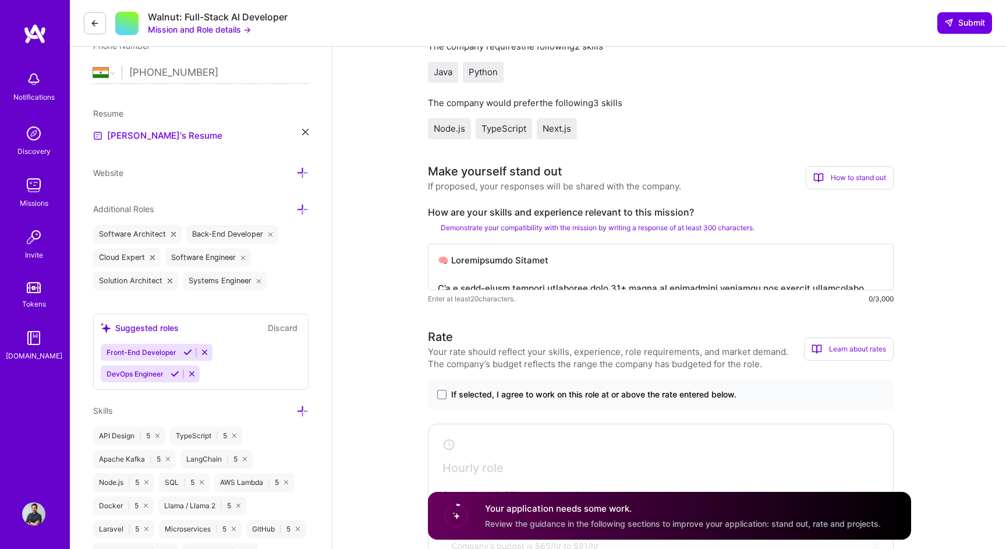
scroll to position [266, 0]
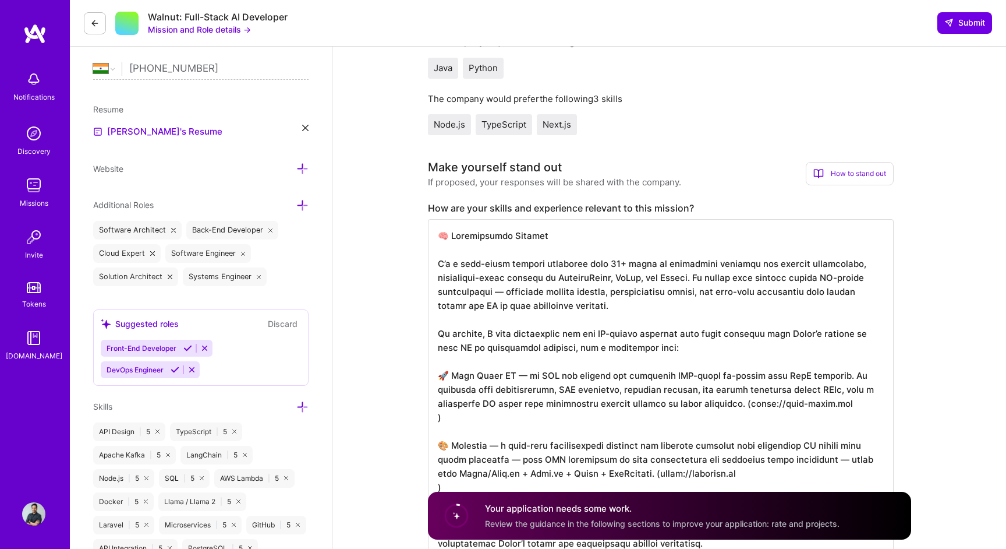
click at [448, 238] on textarea at bounding box center [661, 389] width 466 height 340
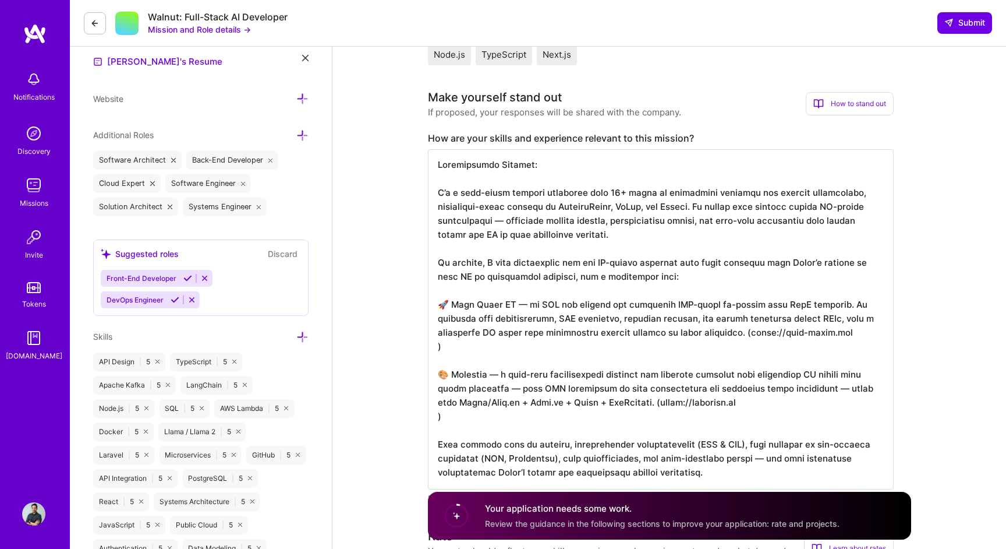
scroll to position [341, 0]
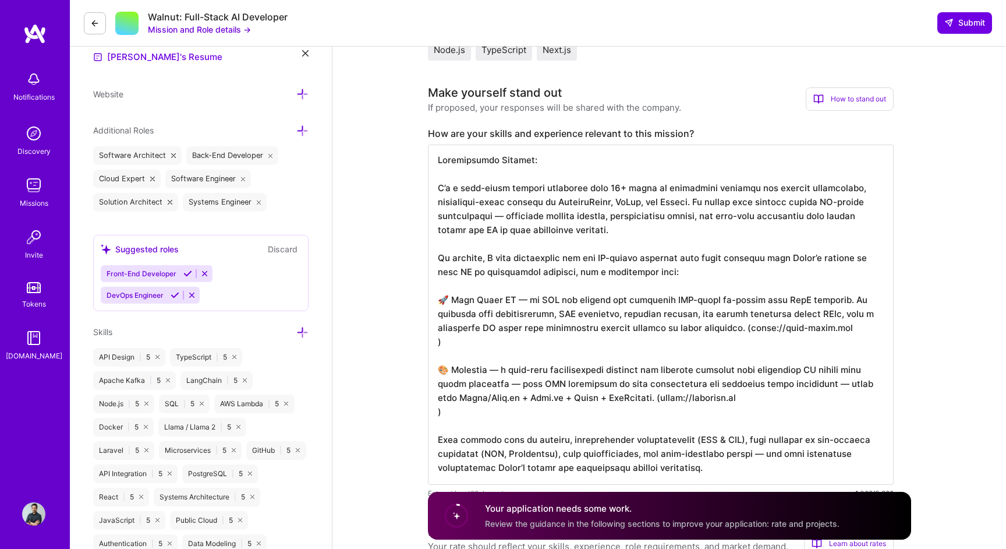
click at [560, 220] on textarea at bounding box center [661, 314] width 466 height 340
click at [697, 247] on textarea at bounding box center [661, 314] width 466 height 340
click at [530, 214] on textarea at bounding box center [661, 314] width 466 height 340
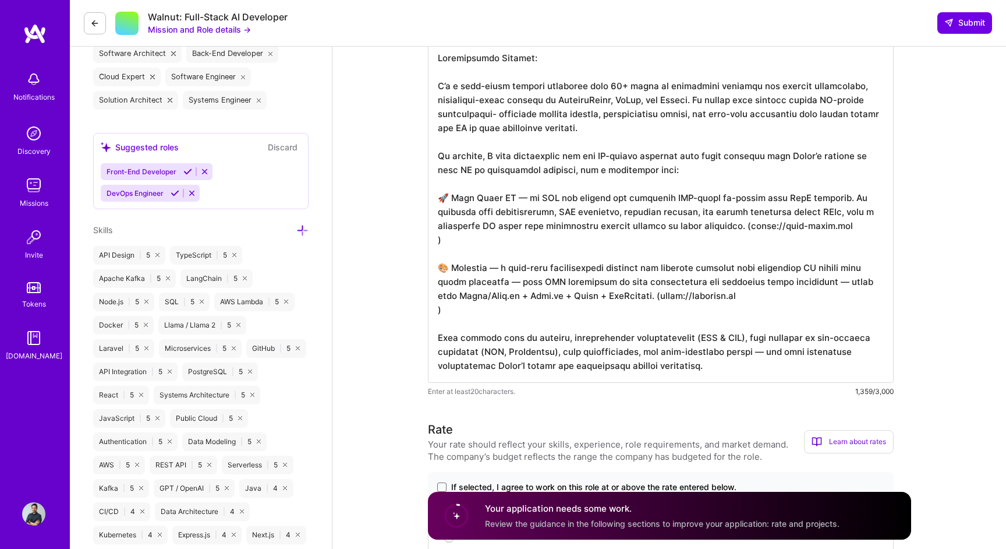
scroll to position [444, 0]
click at [494, 157] on textarea at bounding box center [661, 211] width 466 height 340
click at [449, 196] on textarea at bounding box center [661, 211] width 466 height 340
click at [448, 268] on textarea at bounding box center [661, 211] width 466 height 340
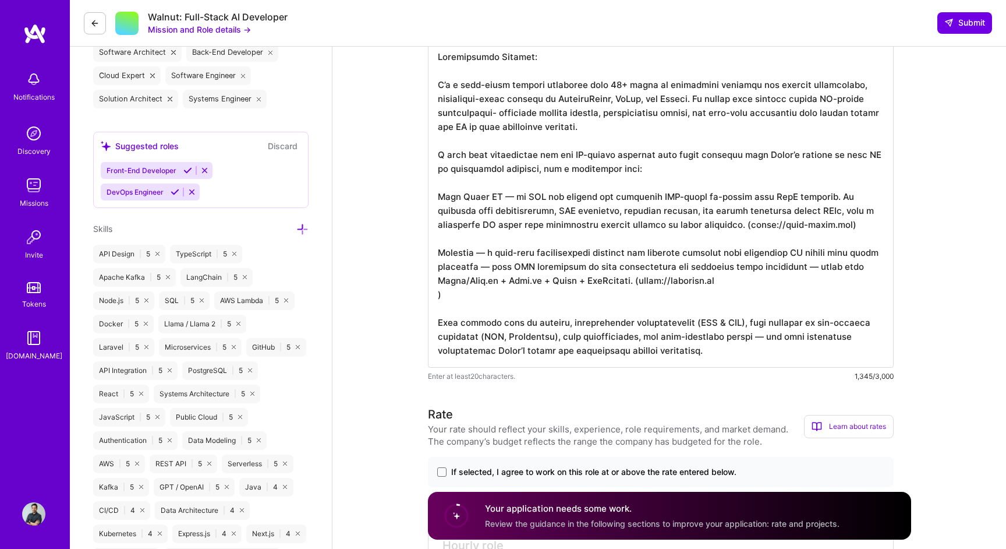
scroll to position [0, 0]
click at [449, 299] on textarea at bounding box center [661, 204] width 466 height 326
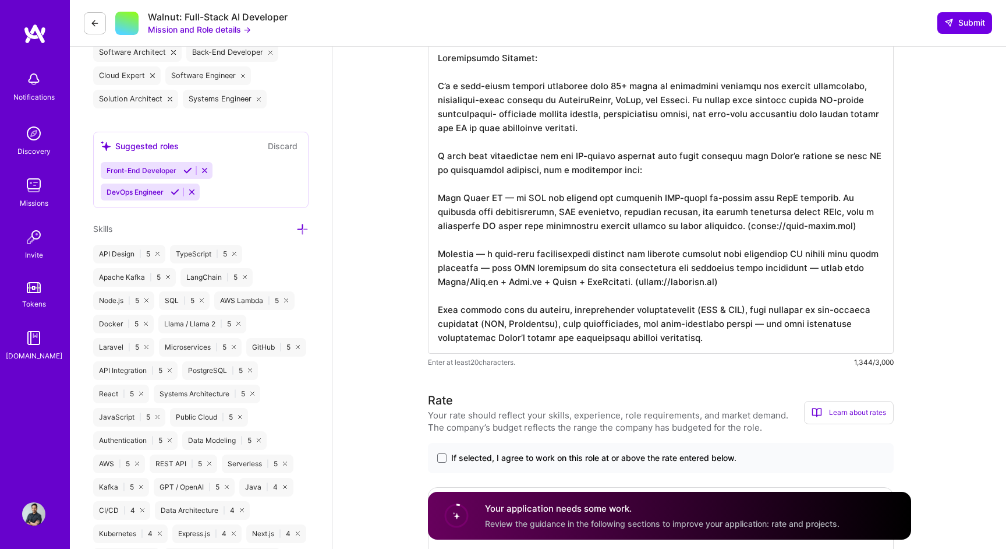
click at [484, 256] on textarea at bounding box center [661, 197] width 466 height 312
click at [499, 200] on textarea at bounding box center [661, 197] width 466 height 312
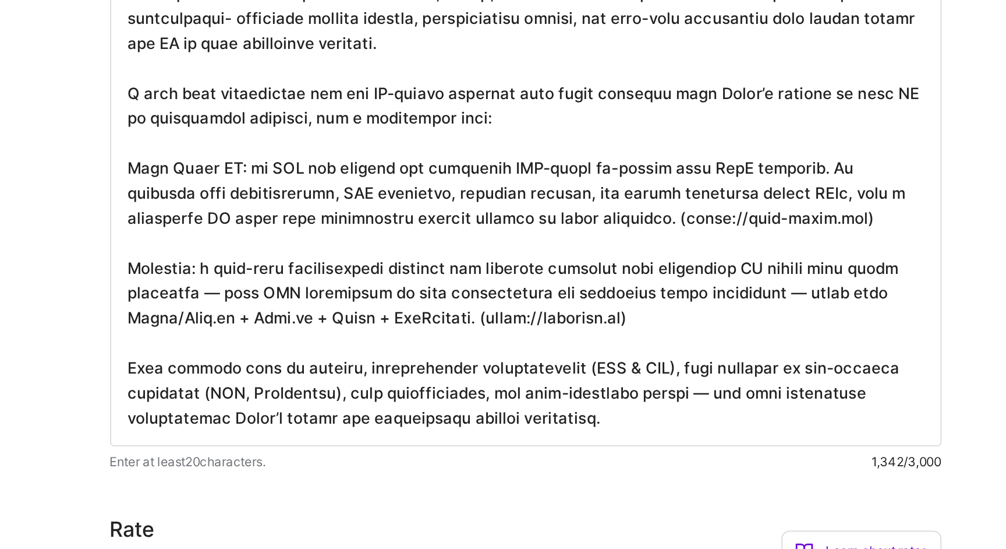
scroll to position [1, 0]
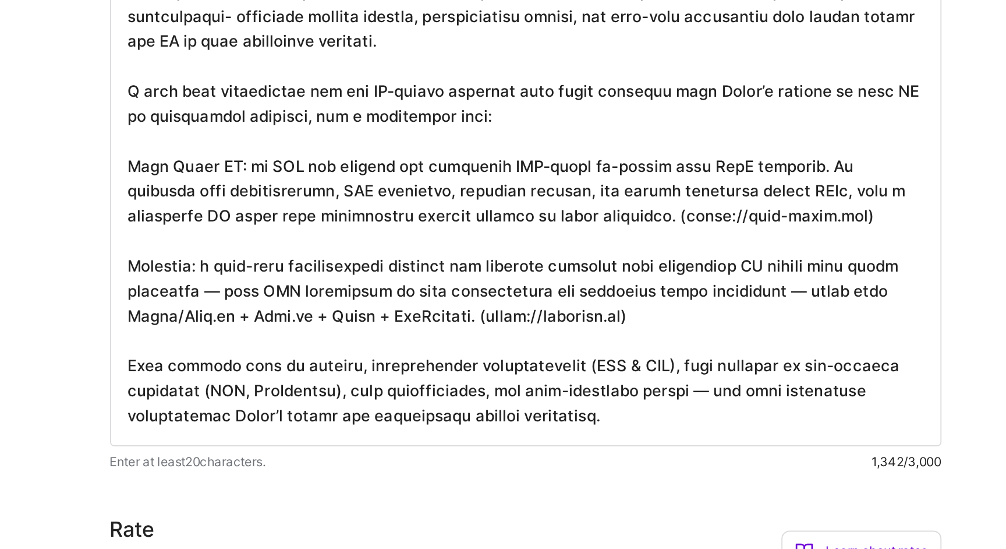
drag, startPoint x: 499, startPoint y: 210, endPoint x: 561, endPoint y: 210, distance: 61.7
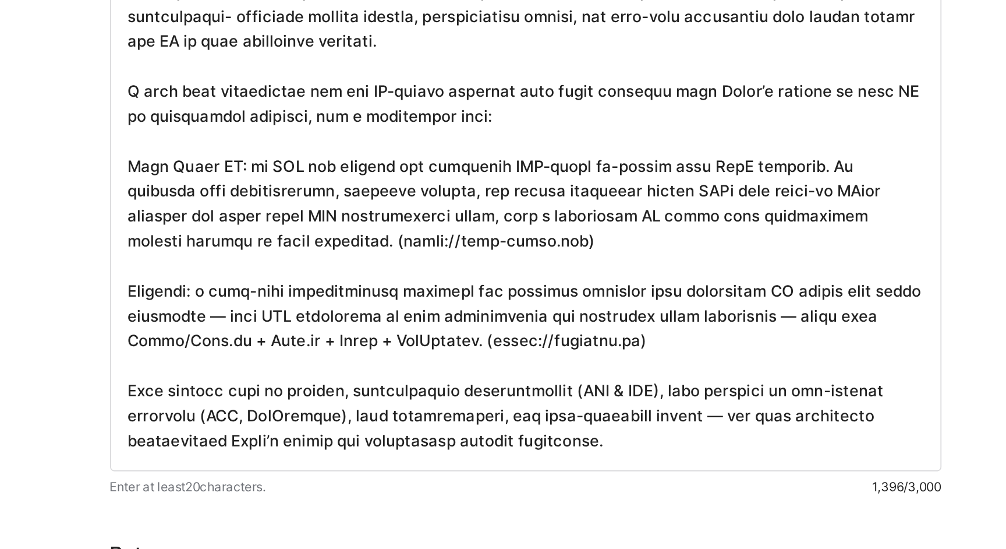
click at [784, 212] on textarea at bounding box center [661, 204] width 466 height 326
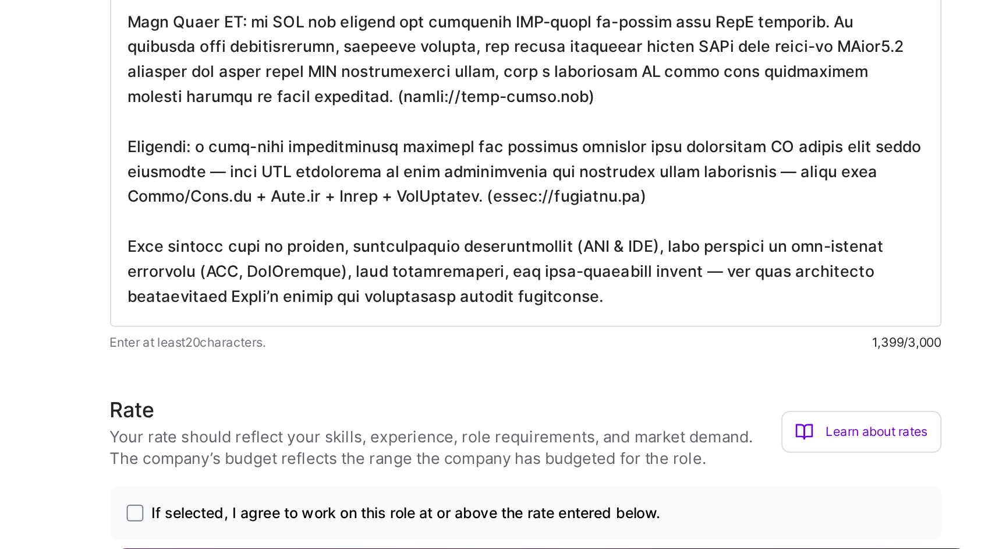
click at [491, 283] on textarea at bounding box center [661, 204] width 466 height 326
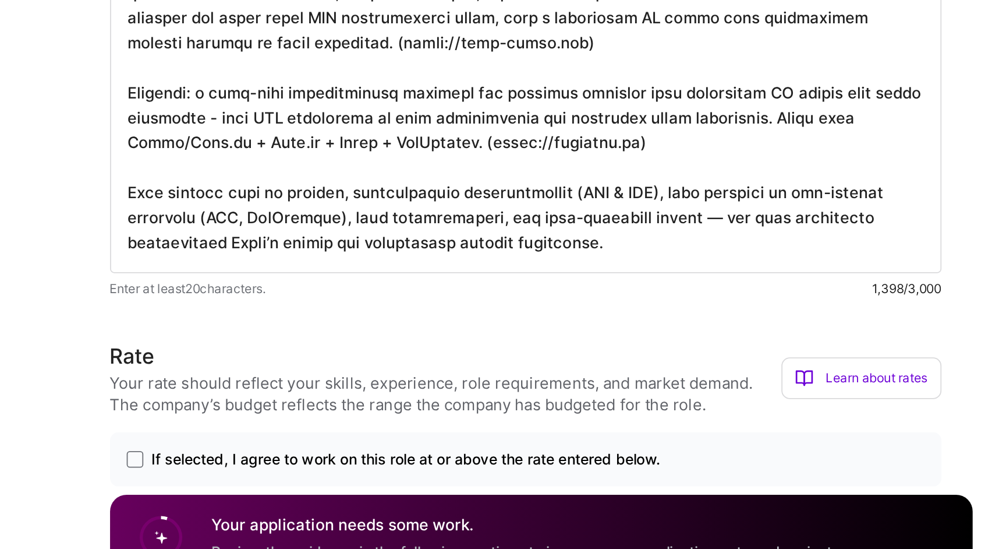
click at [646, 337] on textarea at bounding box center [661, 204] width 466 height 326
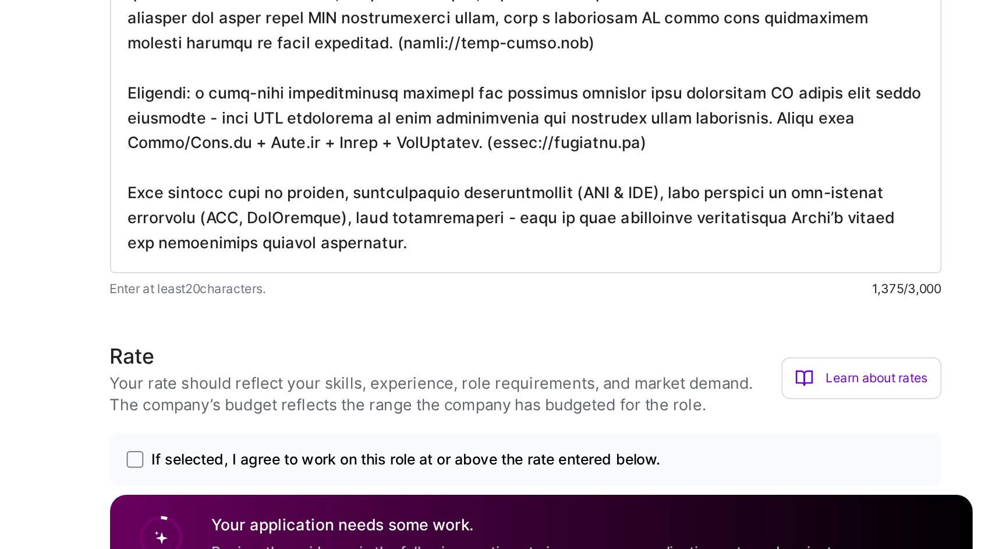
click at [585, 349] on textarea at bounding box center [661, 204] width 466 height 326
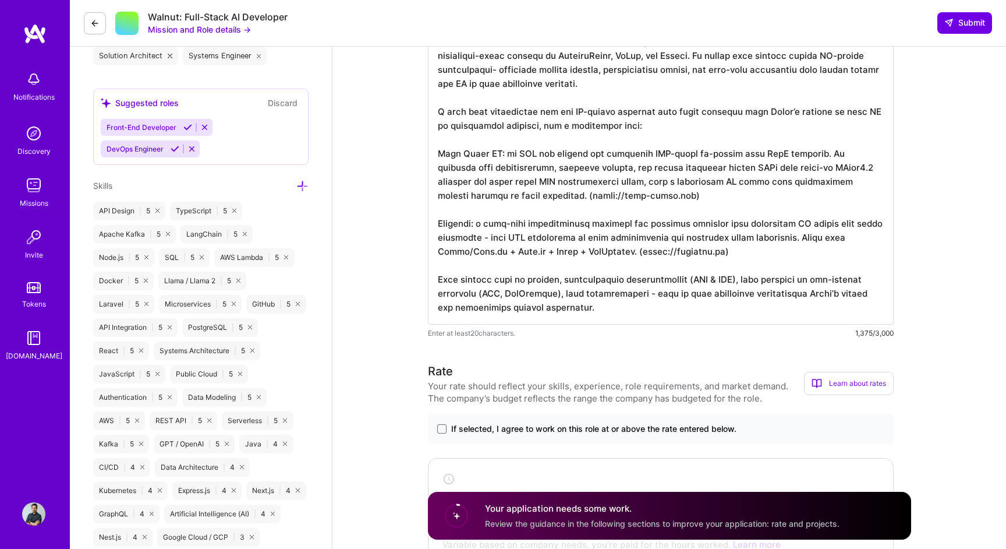
scroll to position [487, 0]
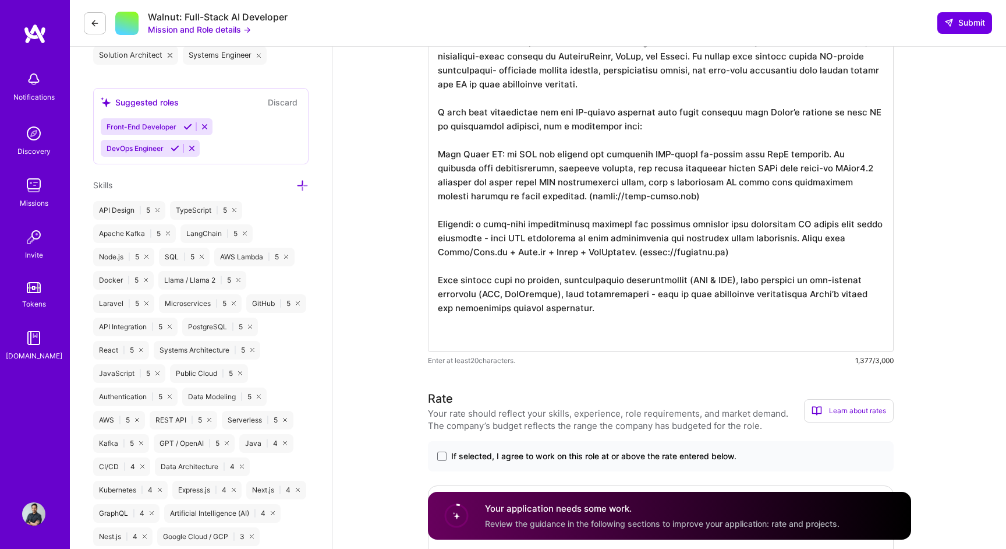
paste textarea "Why I’m a Strong Fit for Arrow Arrow is building AI agents that automate comple…"
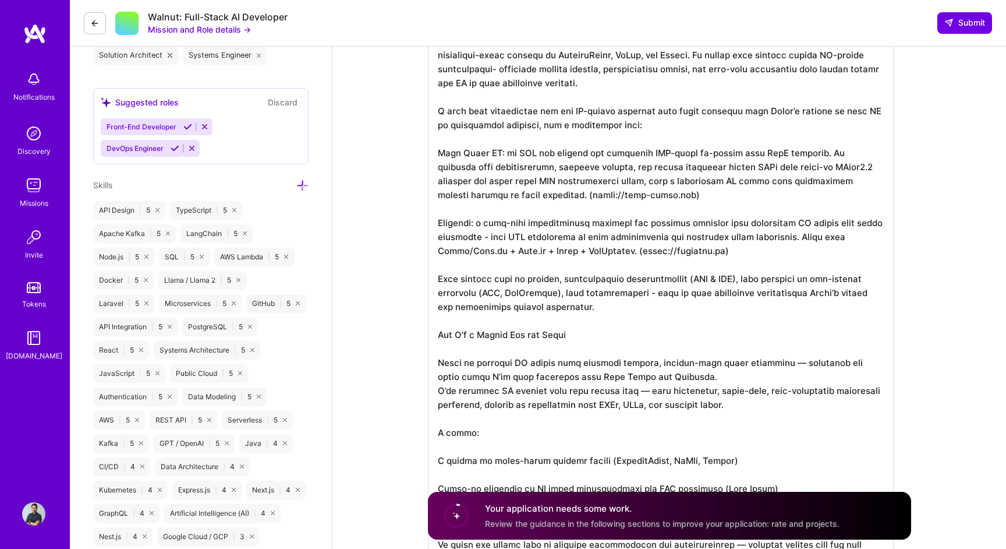
scroll to position [517, 0]
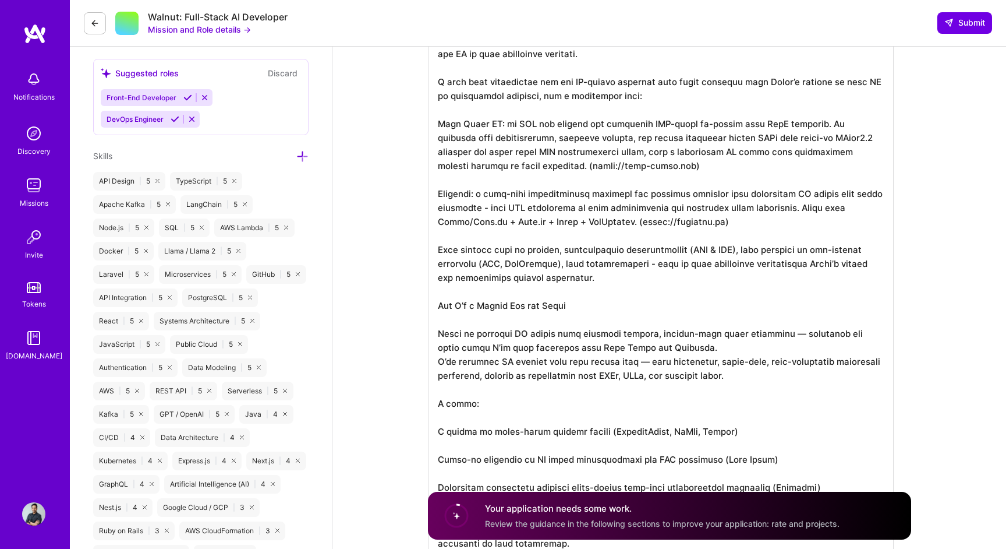
click at [578, 306] on textarea at bounding box center [661, 265] width 466 height 592
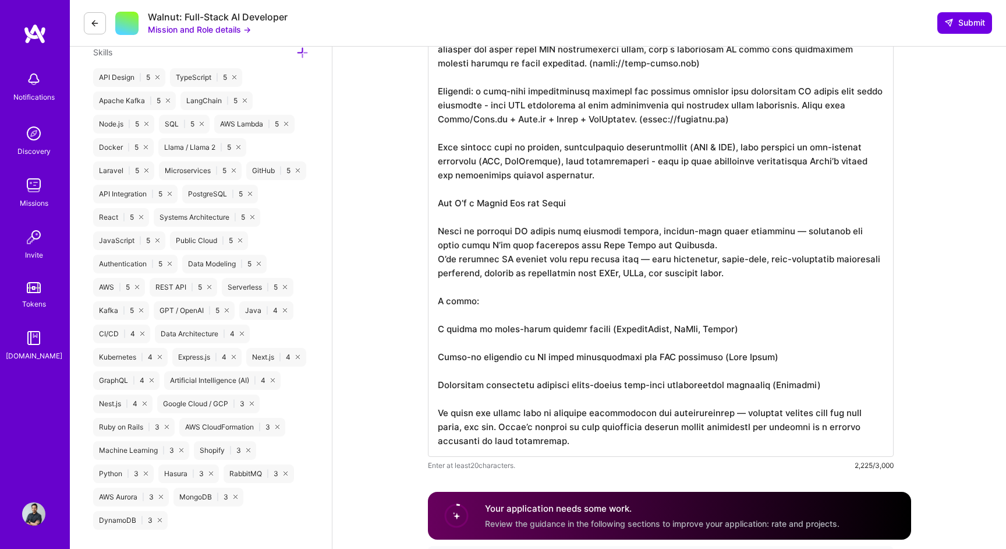
scroll to position [624, 0]
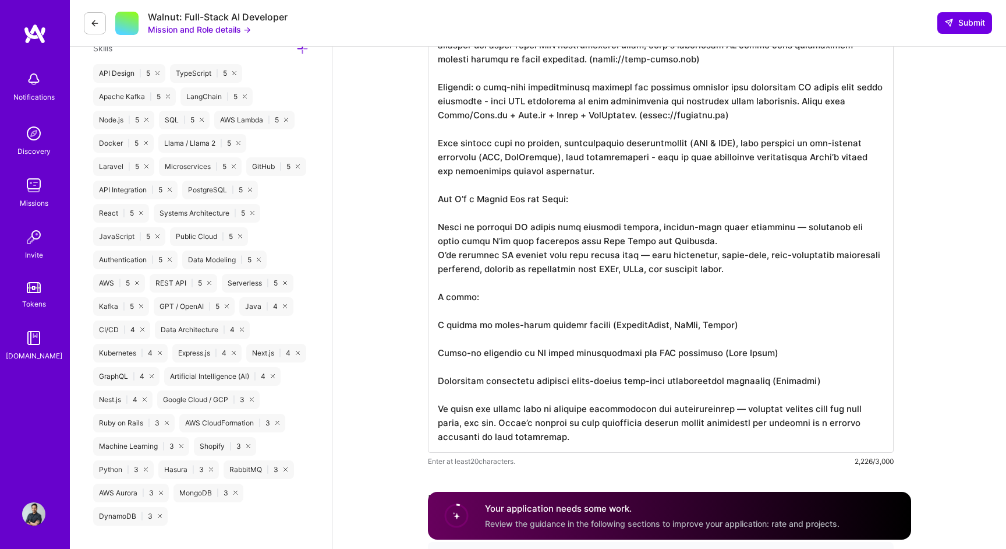
click at [790, 227] on textarea at bounding box center [661, 157] width 466 height 592
click at [649, 258] on textarea at bounding box center [661, 157] width 466 height 592
click at [489, 328] on textarea at bounding box center [661, 157] width 466 height 592
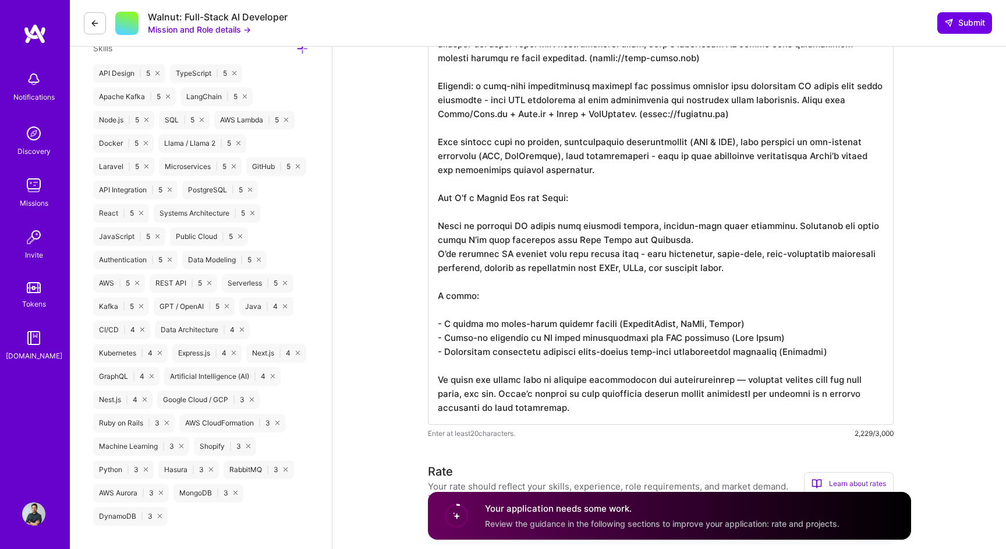
click at [736, 381] on textarea at bounding box center [661, 143] width 466 height 564
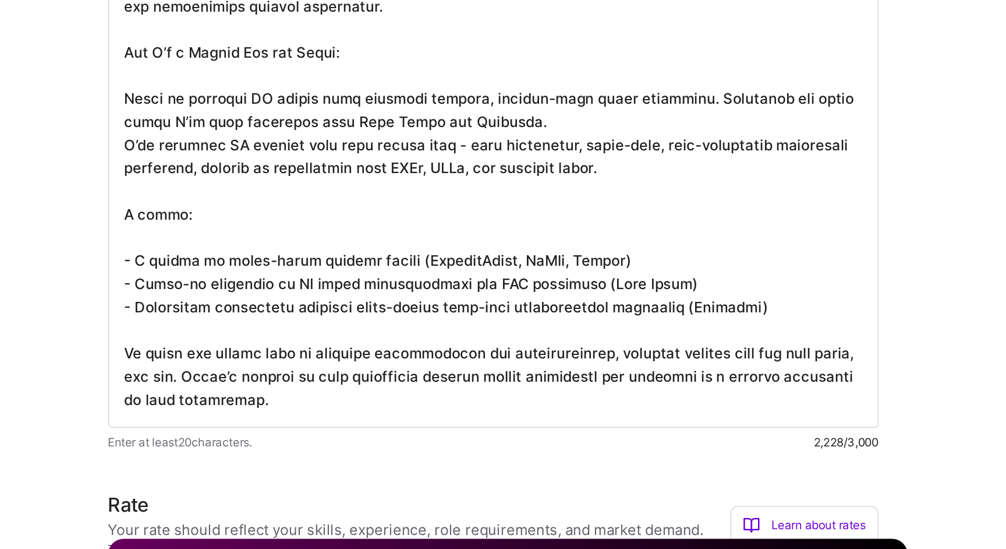
click at [472, 395] on textarea at bounding box center [661, 143] width 466 height 564
click at [593, 402] on textarea at bounding box center [661, 143] width 466 height 564
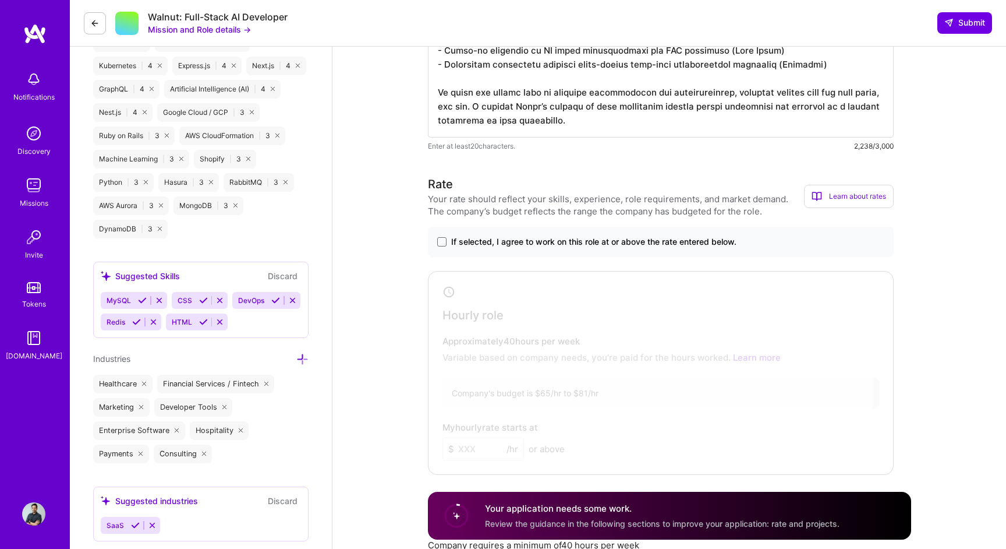
scroll to position [918, 0]
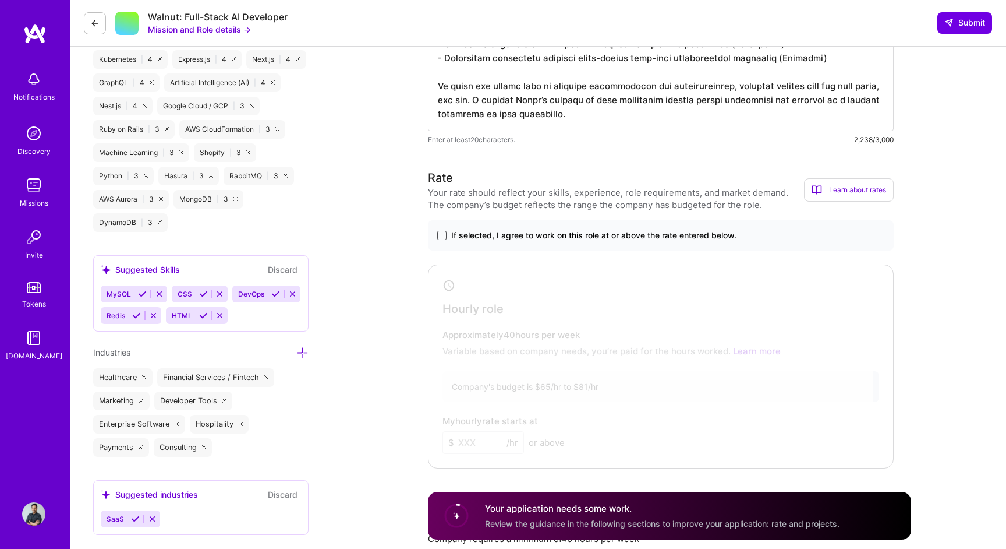
type textarea "Professional Summary: I’m a full-stack systems architect with 12+ years of expe…"
click at [440, 234] on span at bounding box center [441, 235] width 9 height 9
click at [0, 0] on input "If selected, I agree to work on this role at or above the rate entered below." at bounding box center [0, 0] width 0 height 0
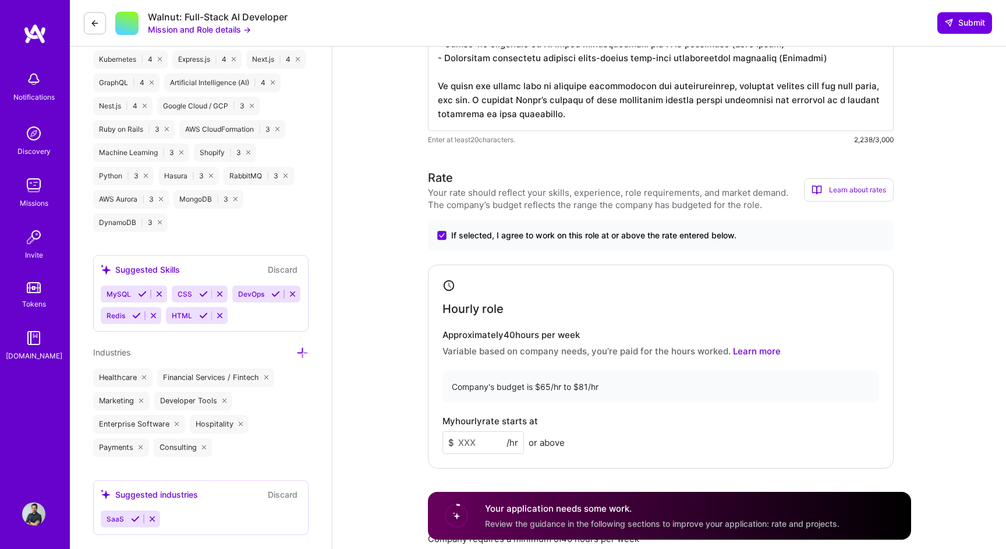
click at [473, 441] on input at bounding box center [484, 442] width 82 height 23
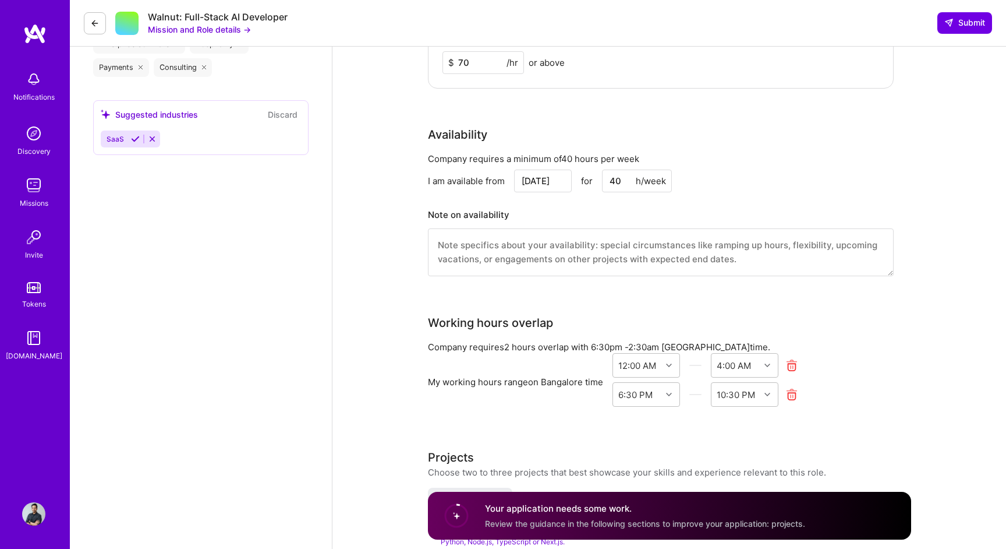
scroll to position [1298, 0]
type input "70"
click at [548, 181] on input "Oct 10" at bounding box center [543, 180] width 58 height 23
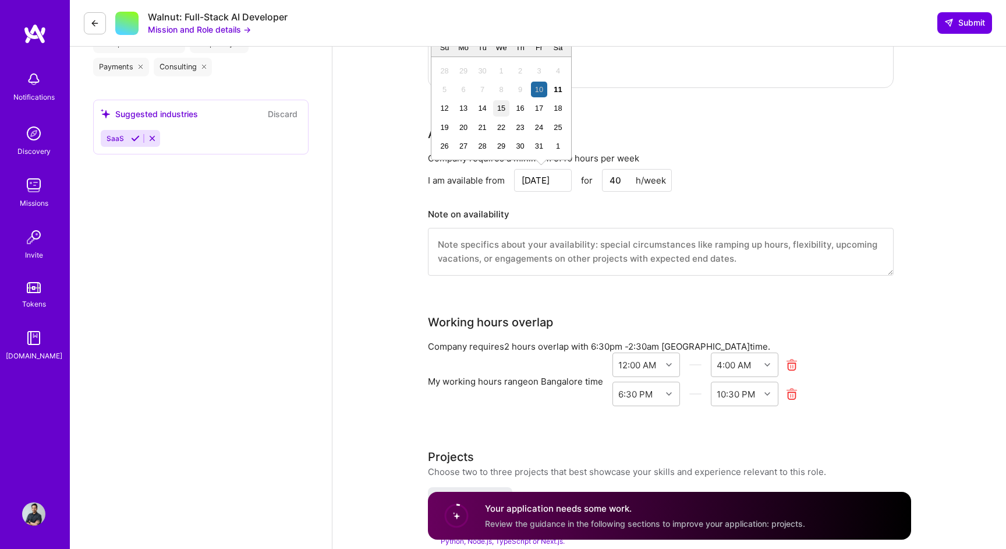
click at [504, 109] on div "15" at bounding box center [501, 108] width 16 height 16
type input "[DATE]"
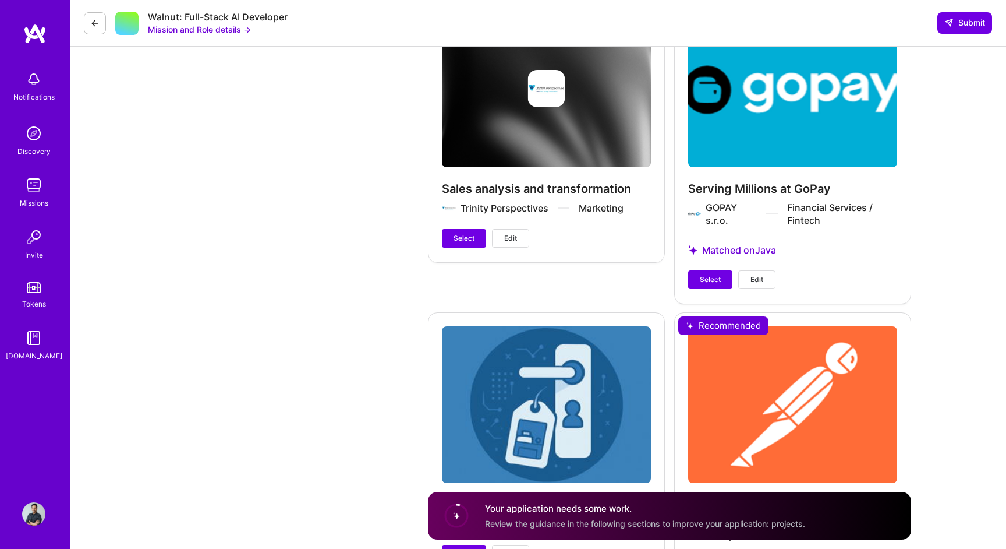
scroll to position [3021, 0]
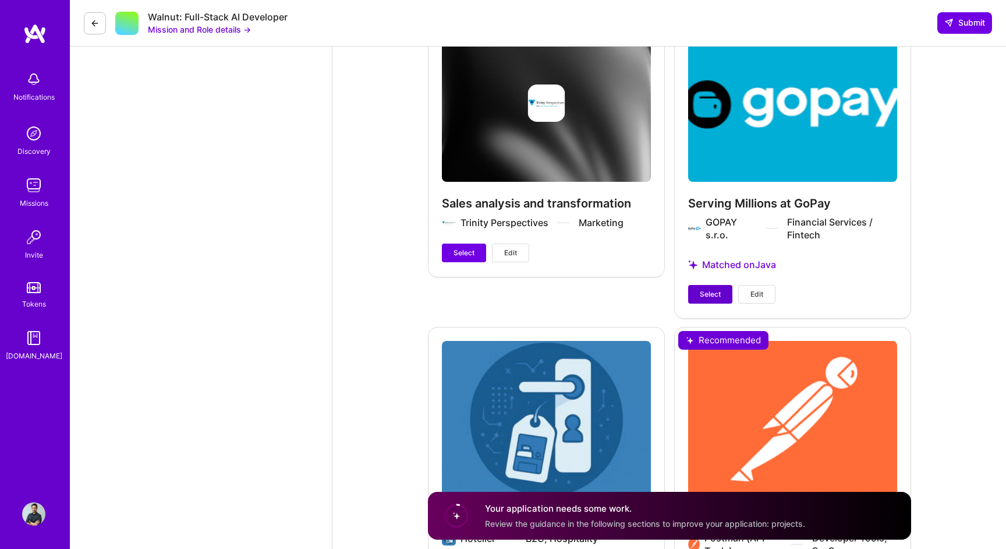
click at [701, 291] on span "Select" at bounding box center [710, 294] width 21 height 10
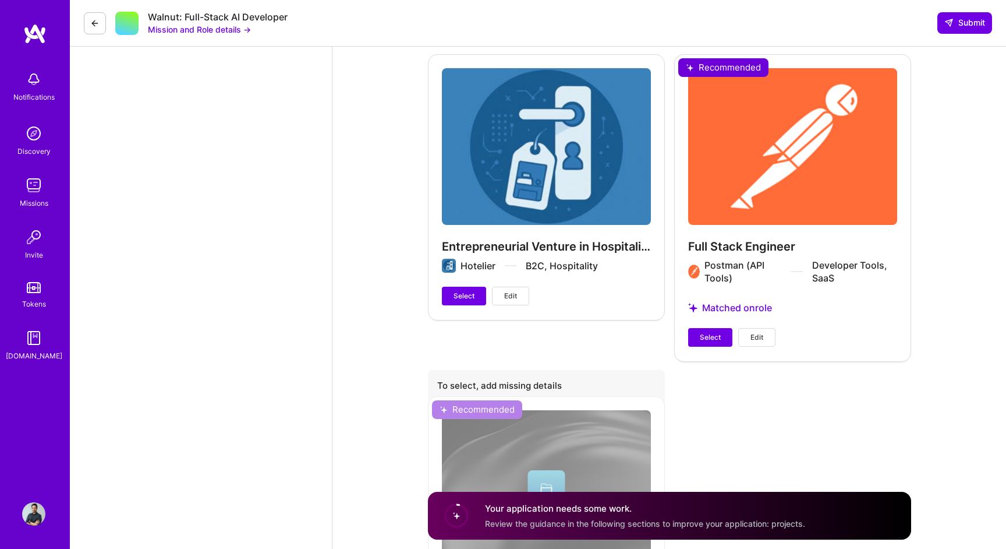
scroll to position [3341, 0]
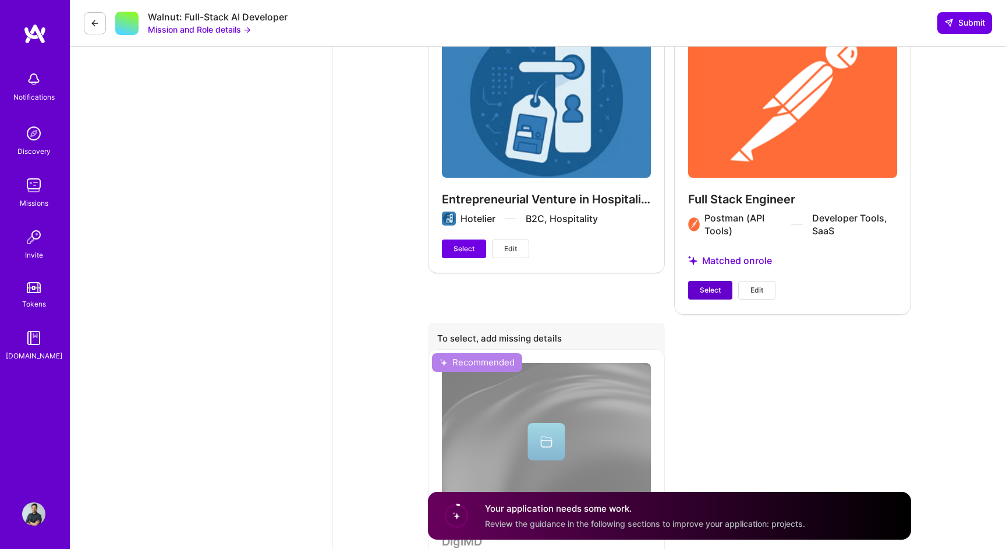
click at [712, 292] on span "Select" at bounding box center [710, 290] width 21 height 10
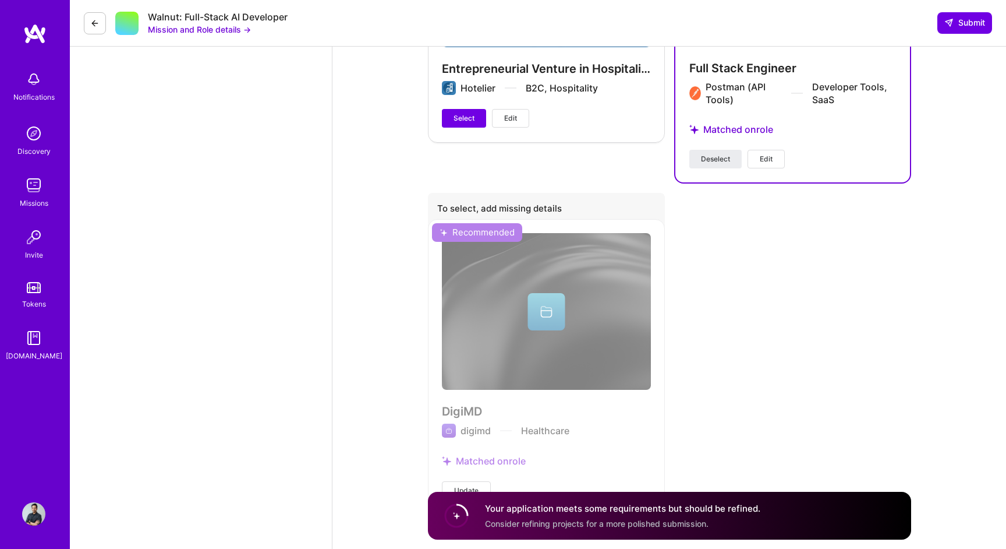
scroll to position [3508, 0]
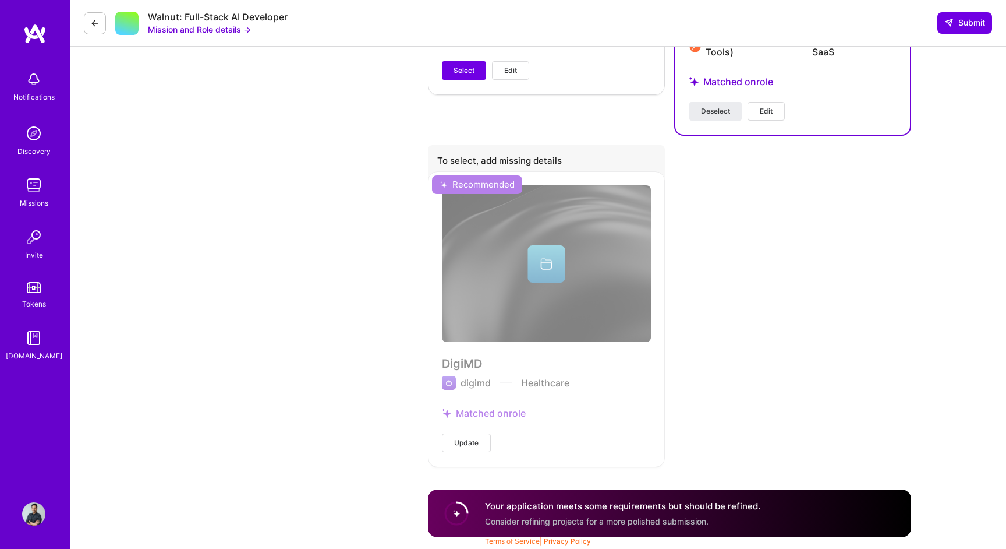
click at [467, 440] on span "Update" at bounding box center [466, 442] width 24 height 10
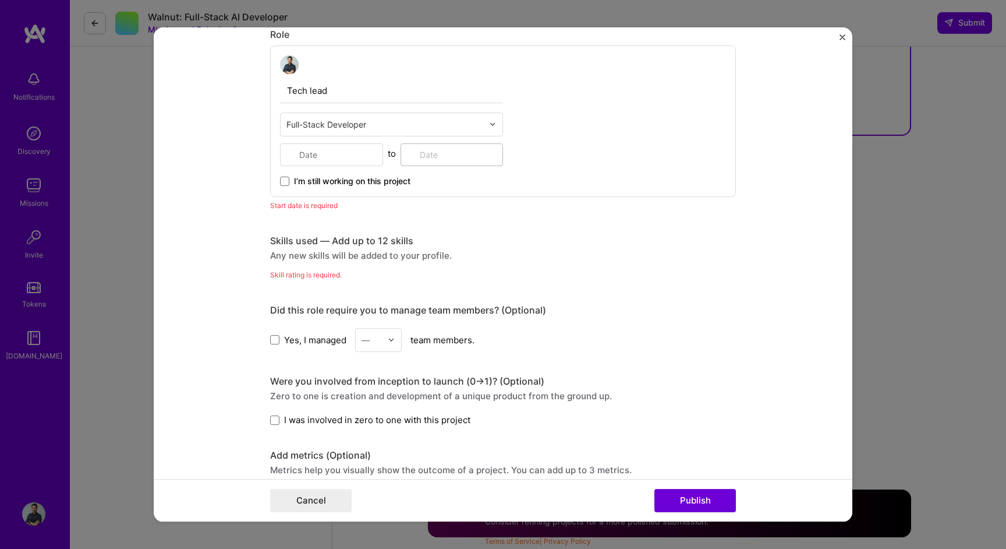
scroll to position [442, 0]
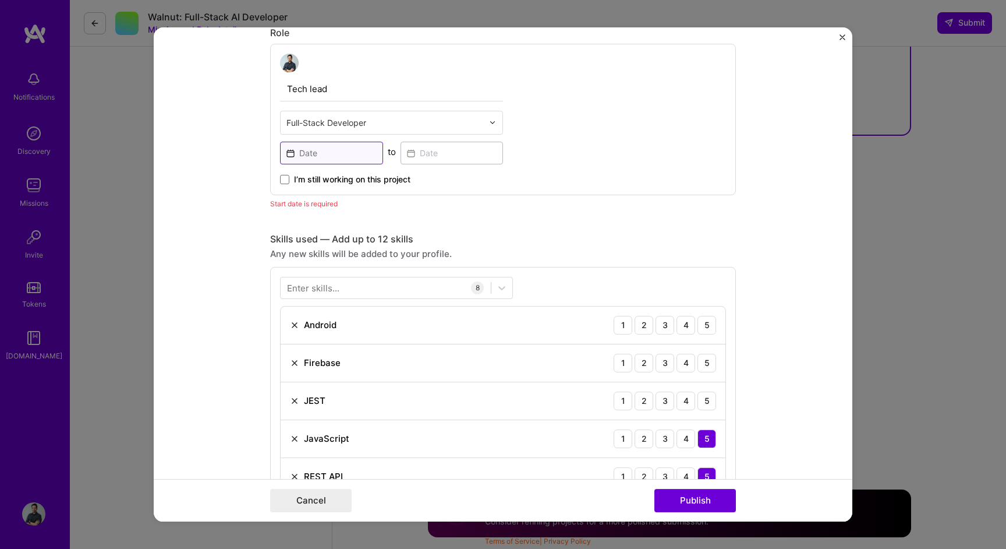
click at [336, 151] on input at bounding box center [331, 153] width 103 height 23
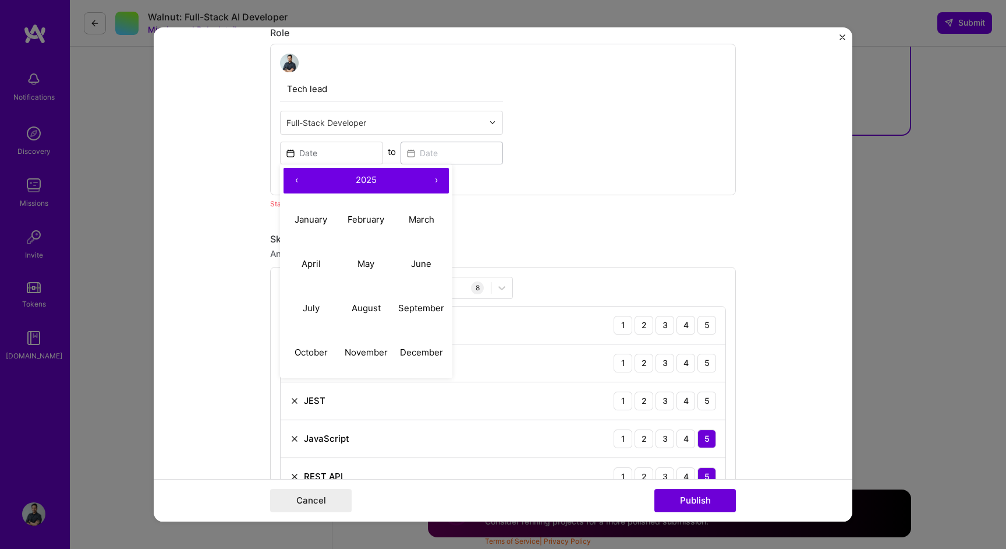
click at [299, 182] on button "‹" at bounding box center [297, 181] width 26 height 26
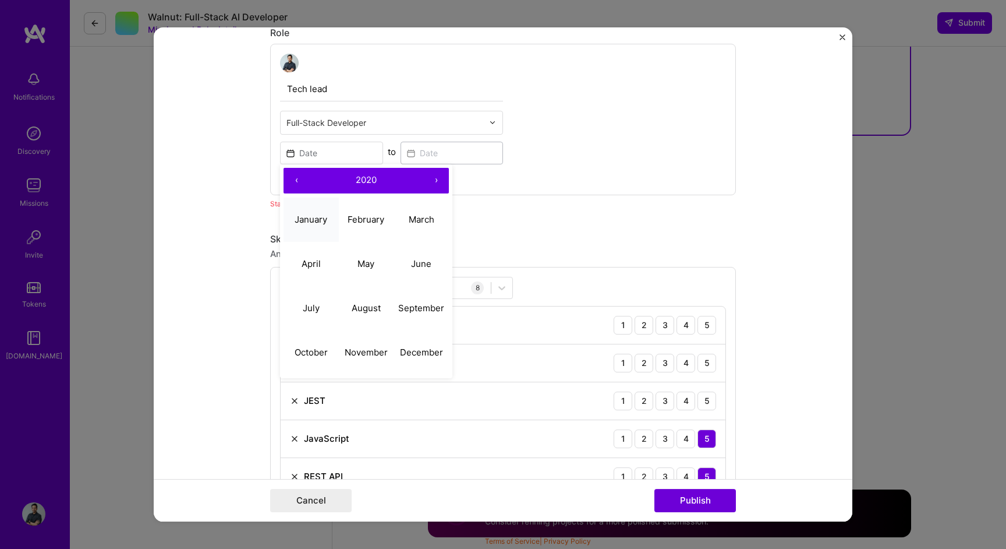
click at [314, 220] on abbr "January" at bounding box center [311, 219] width 33 height 11
type input "Jan, 2020"
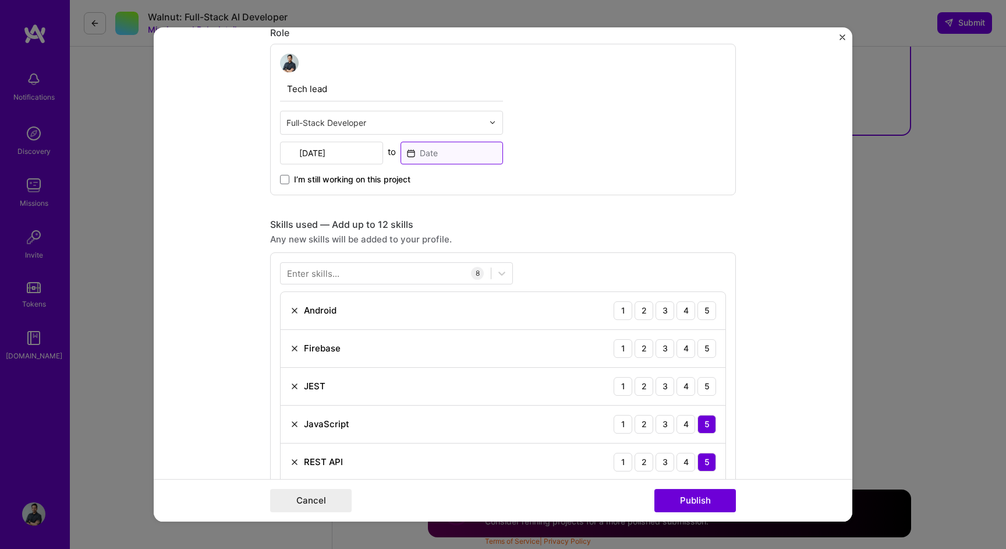
click at [459, 156] on input at bounding box center [452, 153] width 103 height 23
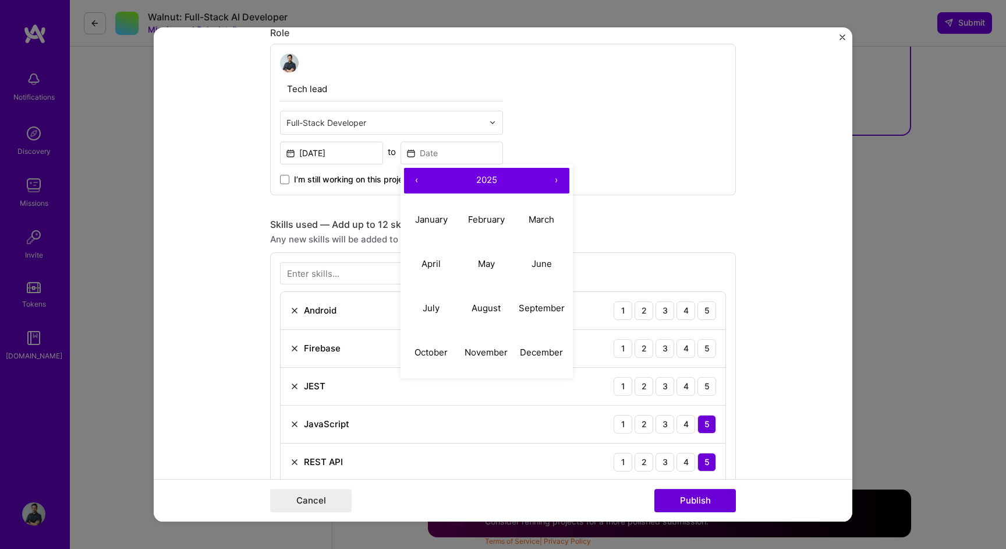
click at [417, 180] on button "‹" at bounding box center [417, 181] width 26 height 26
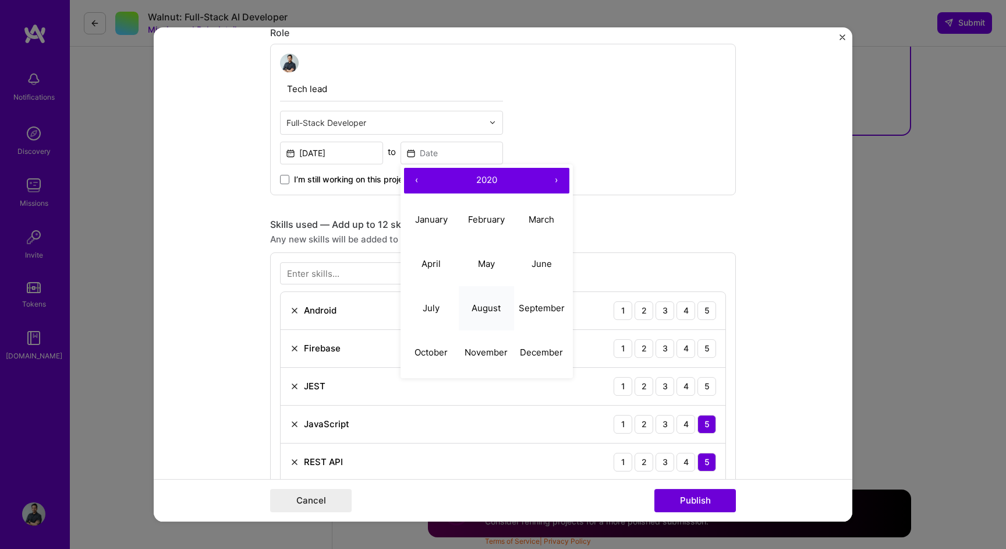
click at [486, 292] on button "August" at bounding box center [486, 309] width 55 height 44
type input "Aug, 2020"
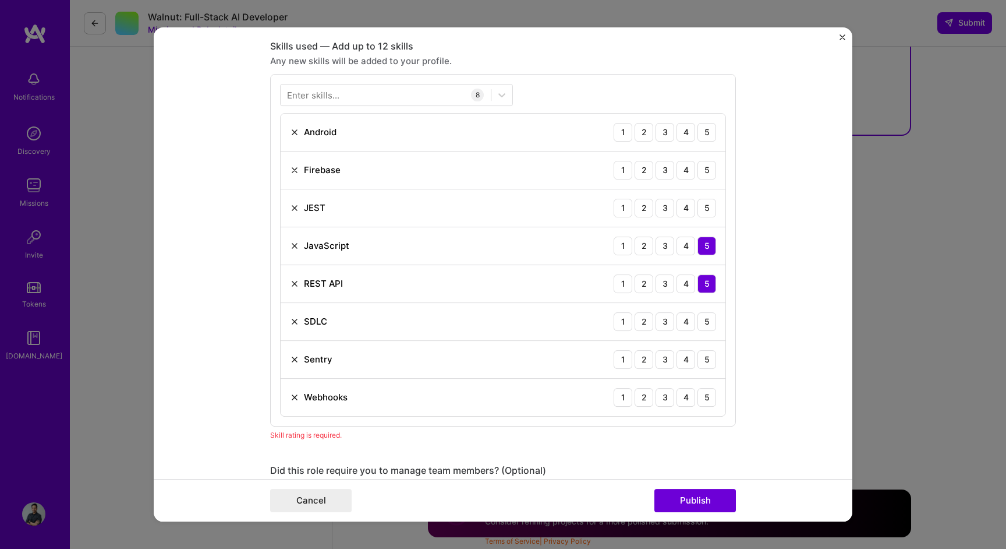
scroll to position [621, 0]
click at [670, 132] on div "3" at bounding box center [665, 131] width 19 height 19
click at [702, 167] on div "5" at bounding box center [707, 169] width 19 height 19
click at [710, 208] on div "5" at bounding box center [707, 206] width 19 height 19
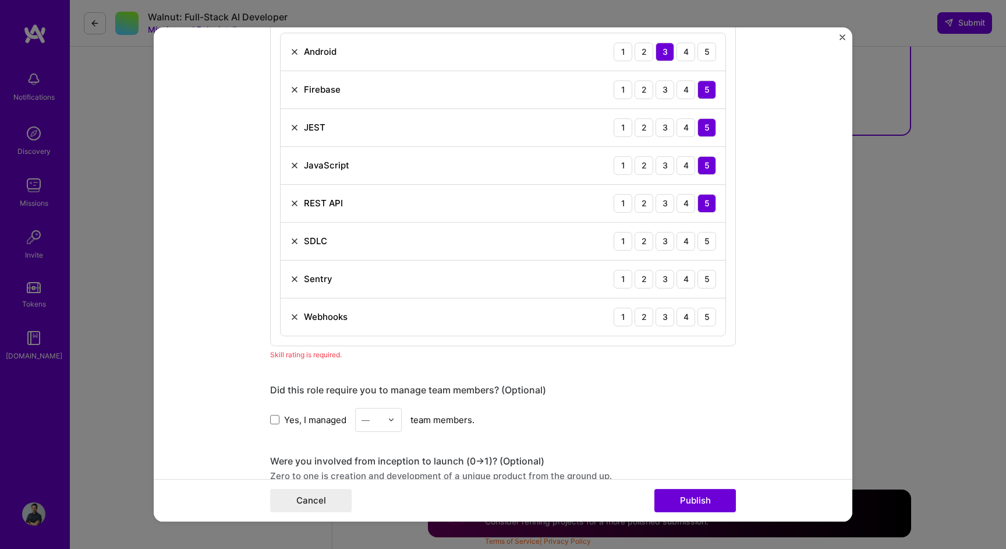
scroll to position [706, 0]
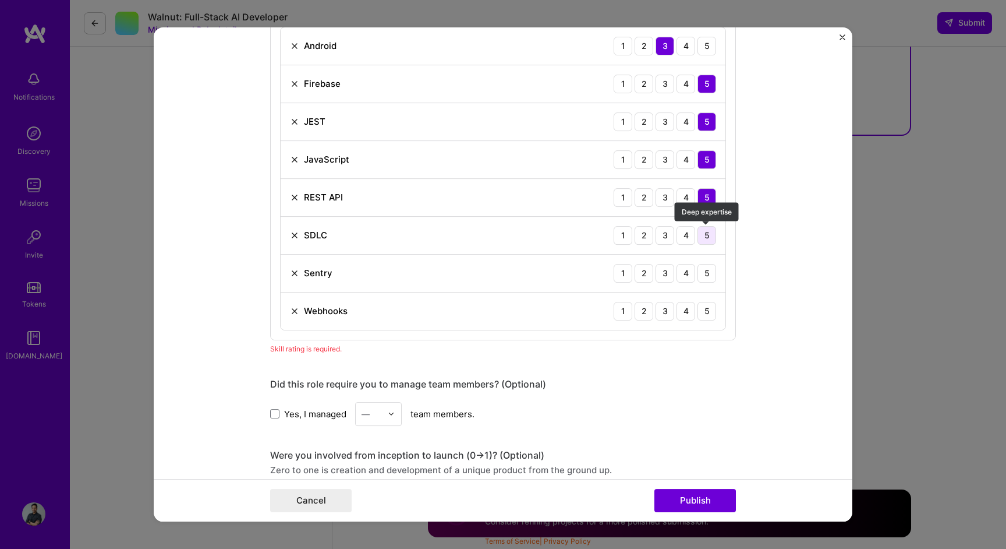
click at [710, 234] on div "5" at bounding box center [707, 235] width 19 height 19
click at [705, 309] on div "5" at bounding box center [707, 311] width 19 height 19
click at [289, 273] on div "Sentry 1 2 3 4 5" at bounding box center [503, 273] width 445 height 38
click at [294, 273] on img at bounding box center [294, 272] width 9 height 9
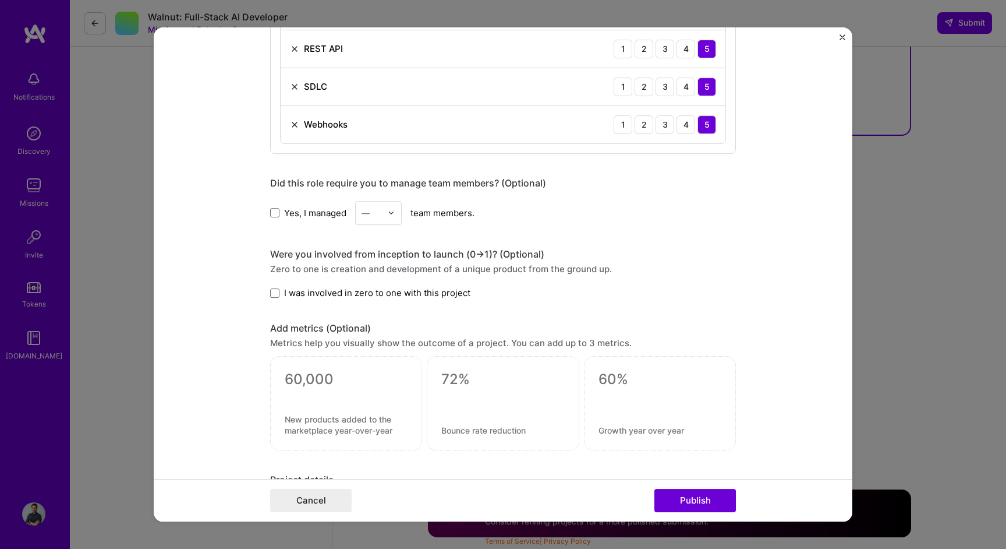
scroll to position [856, 0]
click at [397, 214] on div at bounding box center [394, 212] width 13 height 23
click at [392, 306] on div "4" at bounding box center [379, 308] width 40 height 22
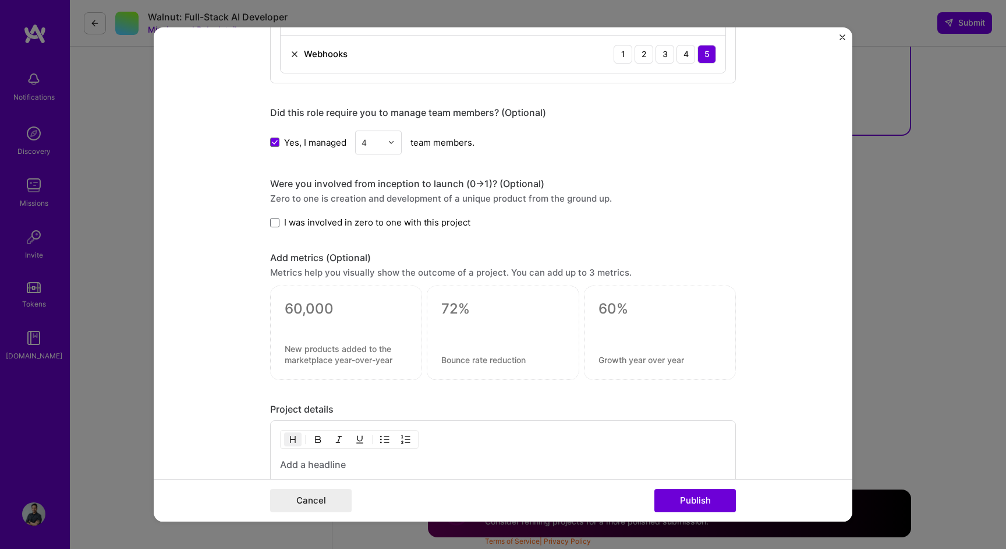
click at [280, 224] on label "I was involved in zero to one with this project" at bounding box center [370, 222] width 200 height 12
click at [0, 0] on input "I was involved in zero to one with this project" at bounding box center [0, 0] width 0 height 0
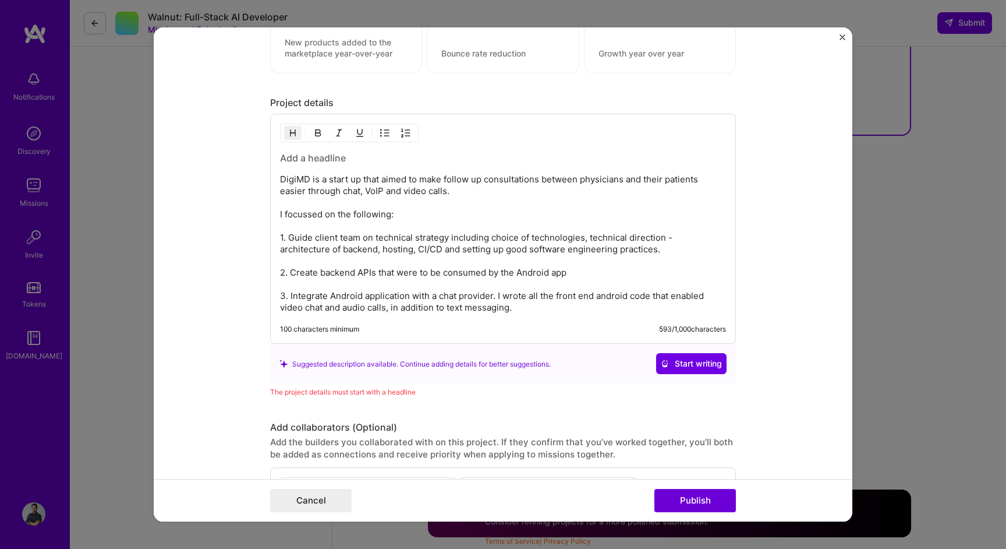
scroll to position [1244, 0]
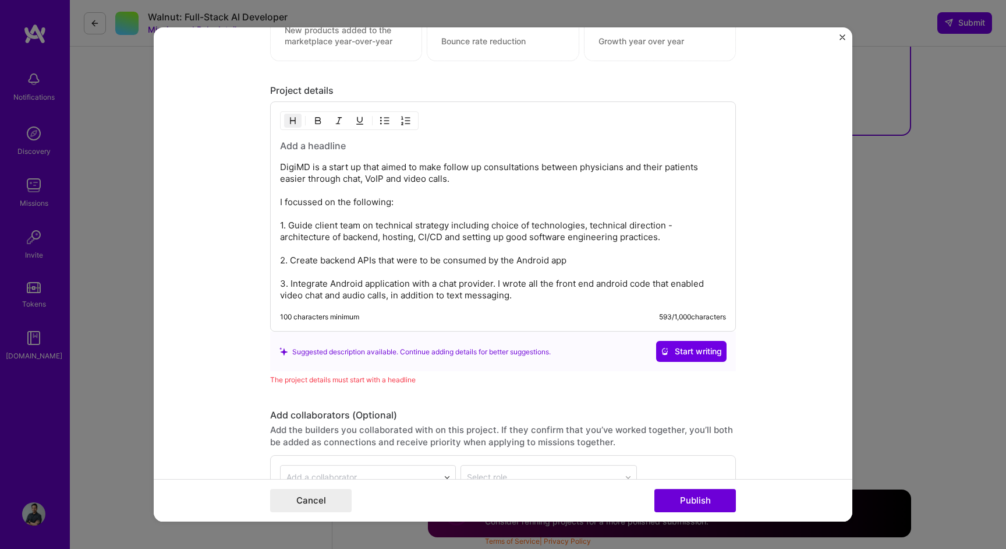
click at [508, 183] on p "DigiMD is a start up that aimed to make follow up consultations between physici…" at bounding box center [503, 231] width 446 height 140
click at [405, 145] on h3 at bounding box center [503, 145] width 446 height 13
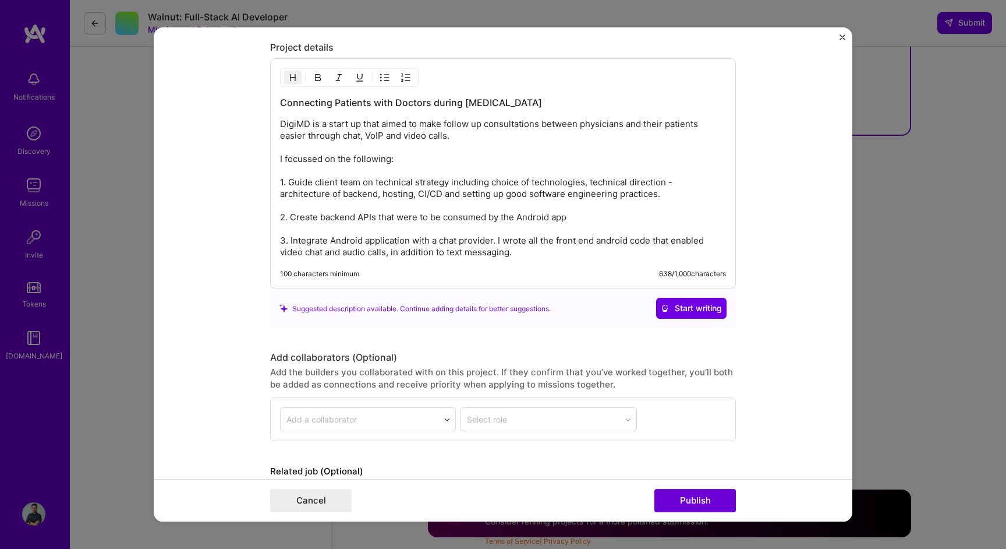
scroll to position [1288, 0]
click at [692, 494] on button "Publish" at bounding box center [696, 500] width 82 height 23
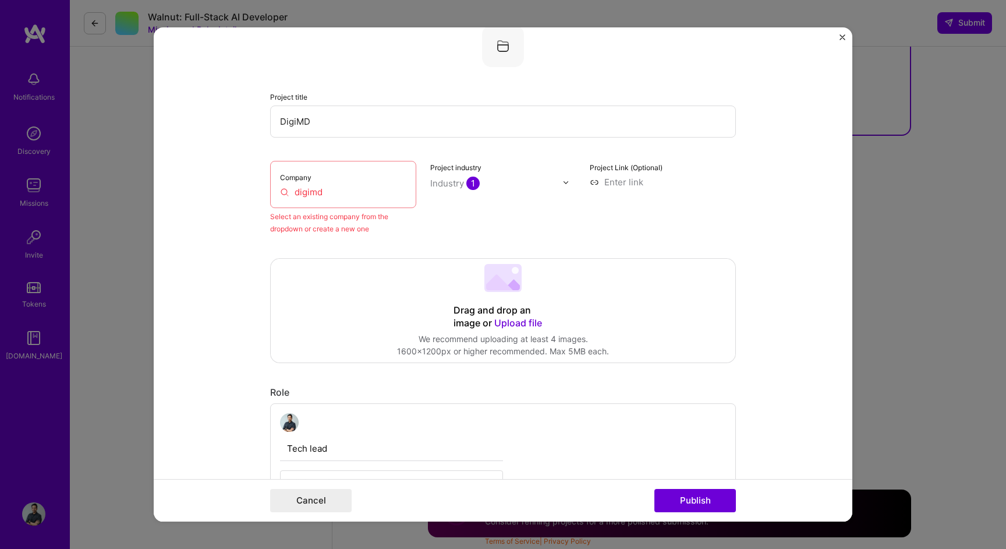
scroll to position [127, 0]
click at [300, 185] on div "Company digimd" at bounding box center [343, 186] width 146 height 47
click at [317, 190] on input "digimd" at bounding box center [343, 194] width 126 height 12
click at [336, 194] on input "digimd" at bounding box center [343, 194] width 126 height 12
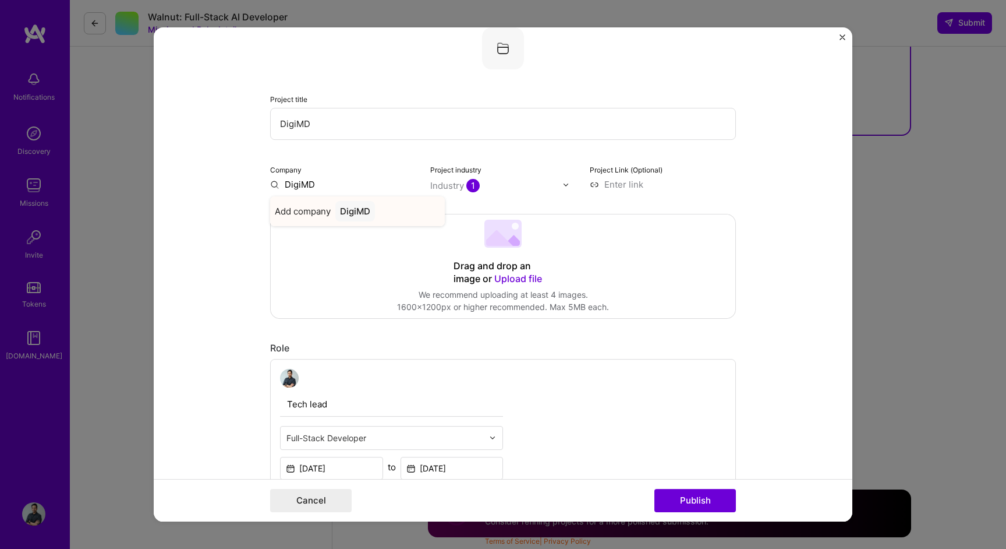
type input "DigiMD"
click at [352, 216] on div "DigiMD" at bounding box center [355, 211] width 40 height 20
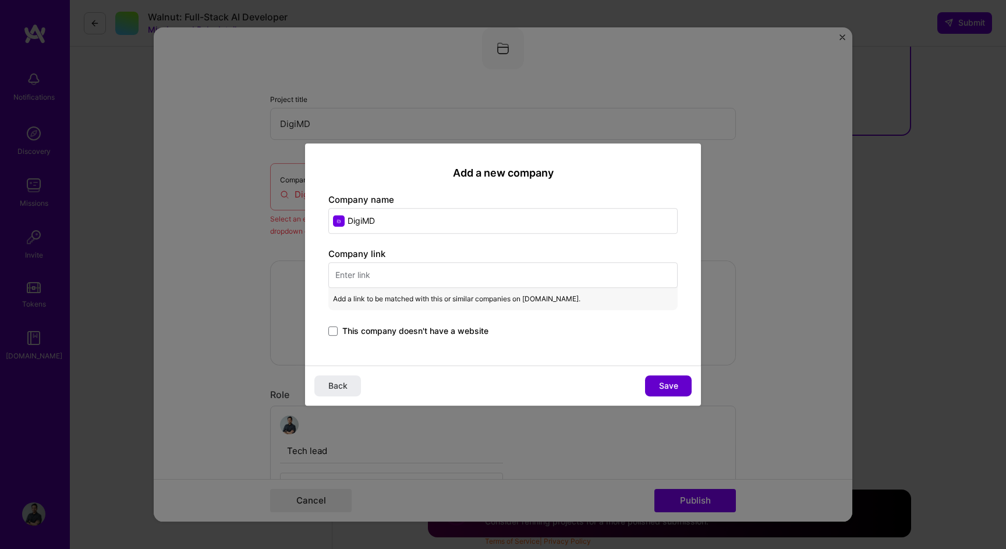
click at [678, 388] on button "Save" at bounding box center [668, 385] width 47 height 21
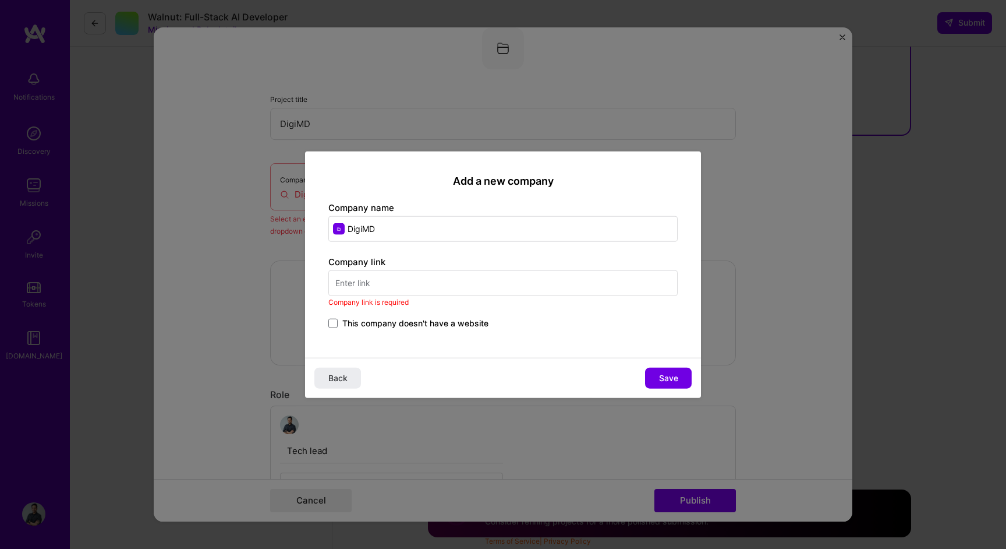
click at [453, 276] on input "text" at bounding box center [502, 283] width 349 height 26
click at [412, 324] on span "This company doesn't have a website" at bounding box center [415, 323] width 146 height 12
click at [0, 0] on input "This company doesn't have a website" at bounding box center [0, 0] width 0 height 0
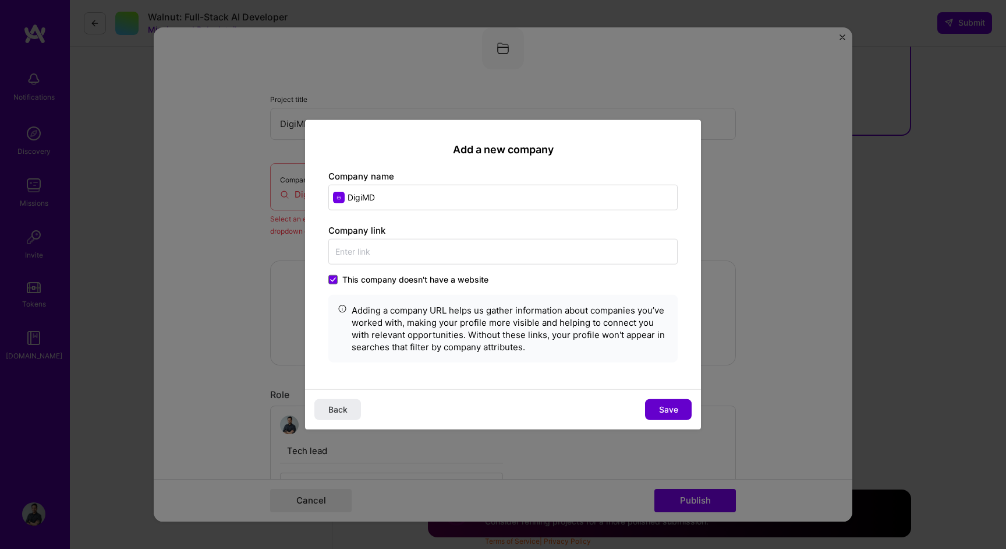
click at [678, 404] on button "Save" at bounding box center [668, 408] width 47 height 21
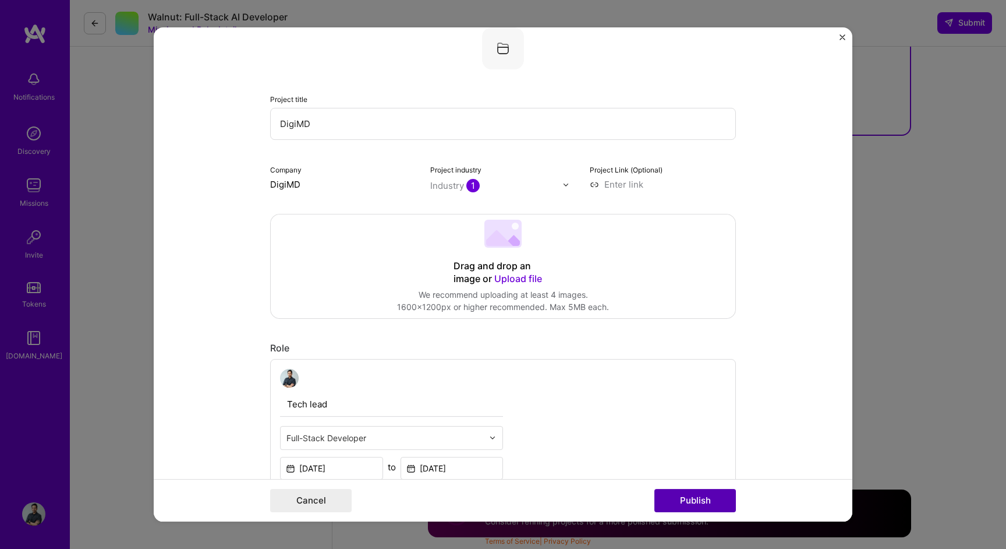
click at [701, 503] on button "Publish" at bounding box center [696, 500] width 82 height 23
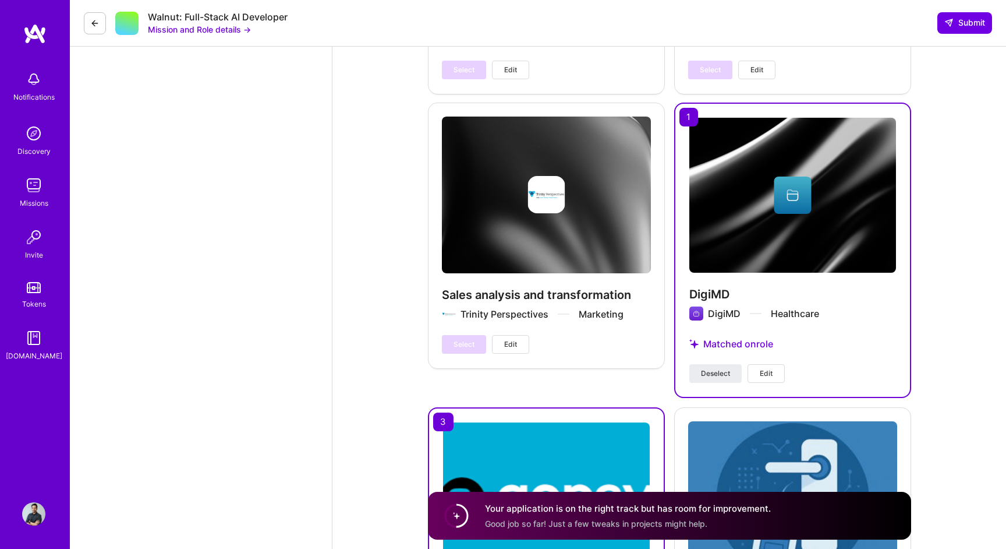
scroll to position [2922, 0]
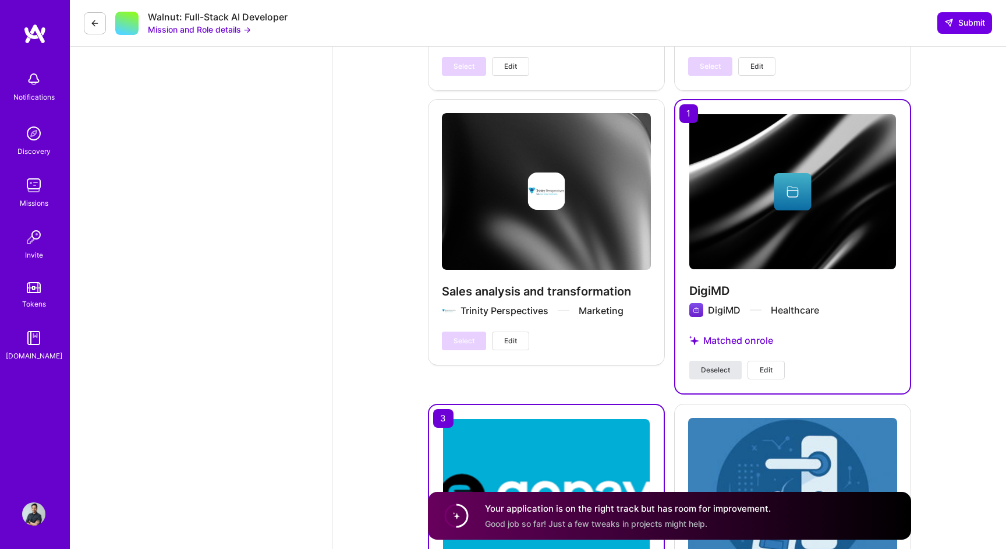
click at [720, 369] on span "Deselect" at bounding box center [715, 370] width 29 height 10
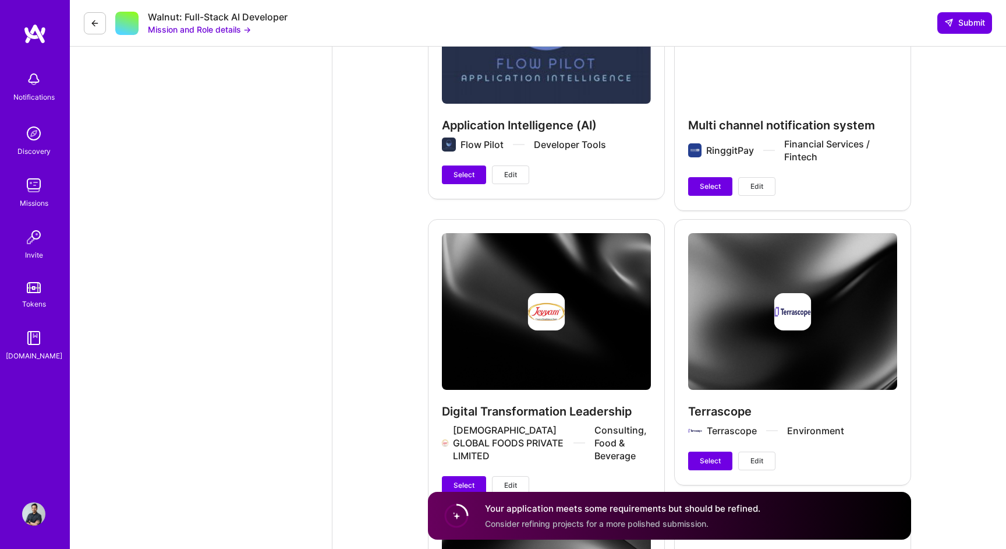
scroll to position [2212, 0]
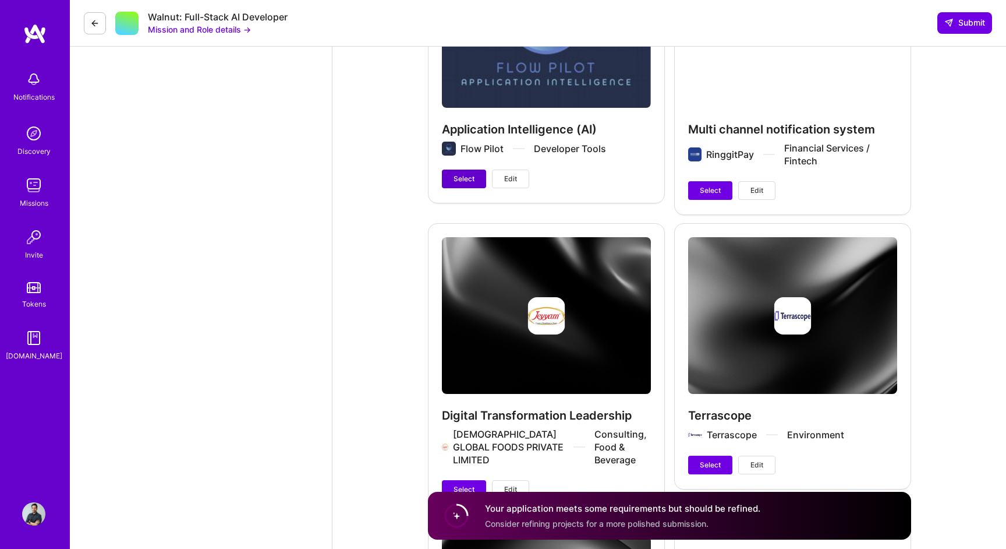
click at [477, 183] on button "Select" at bounding box center [464, 178] width 44 height 19
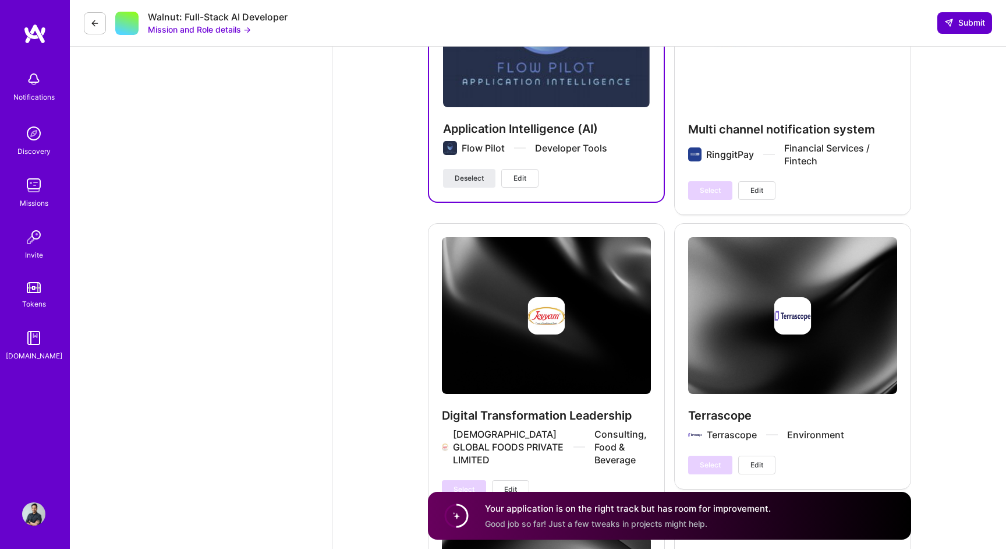
click at [984, 26] on span "Submit" at bounding box center [965, 23] width 41 height 12
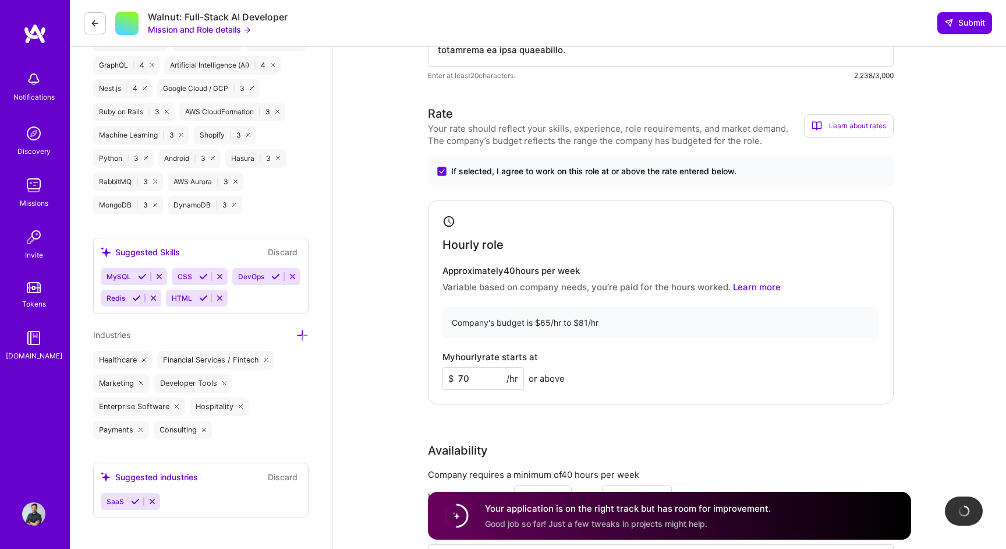
scroll to position [818, 0]
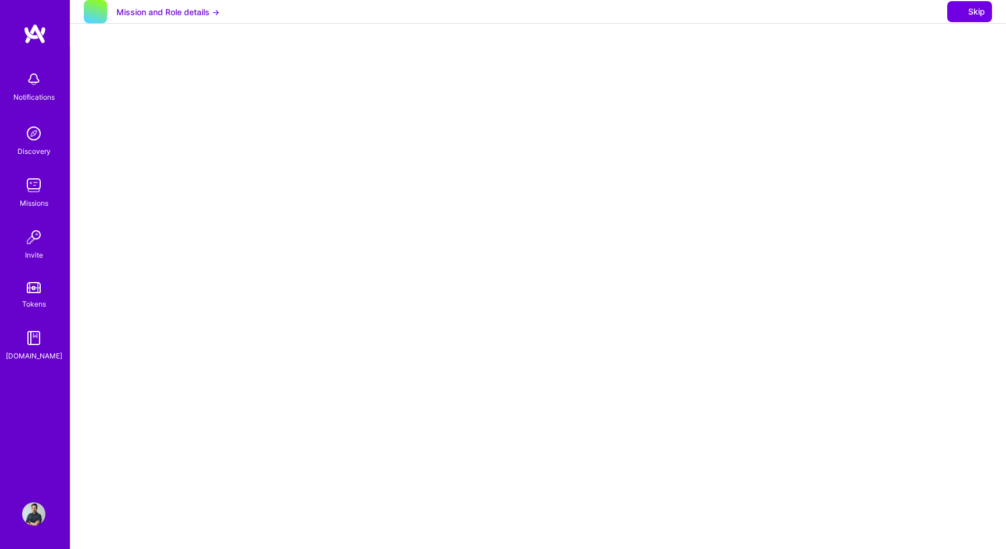
select select "IN"
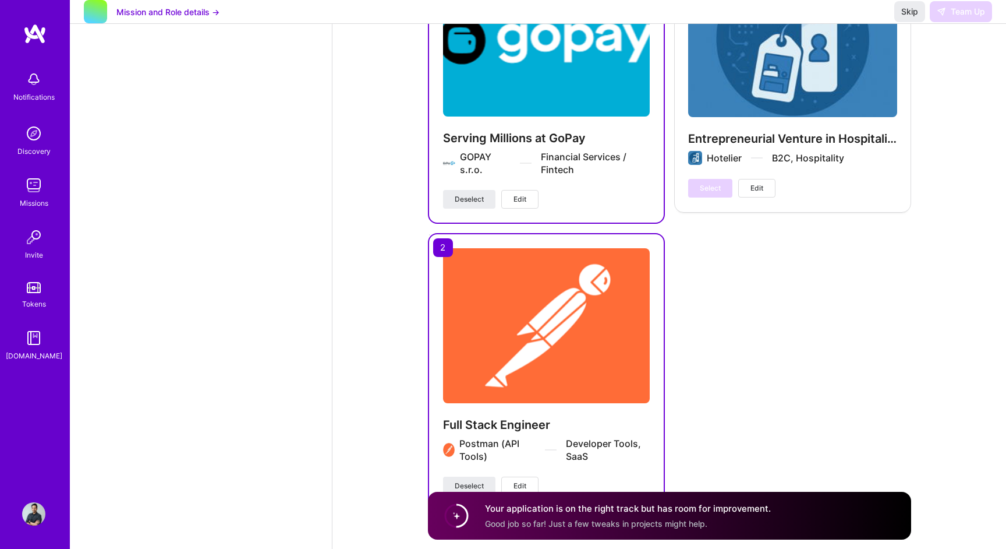
scroll to position [3393, 0]
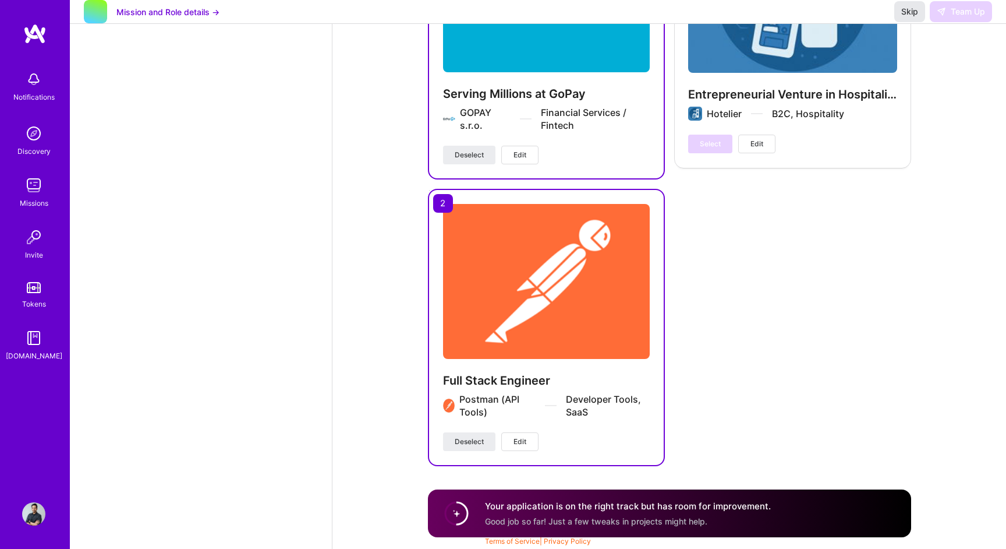
click at [917, 22] on button "Skip" at bounding box center [910, 11] width 31 height 21
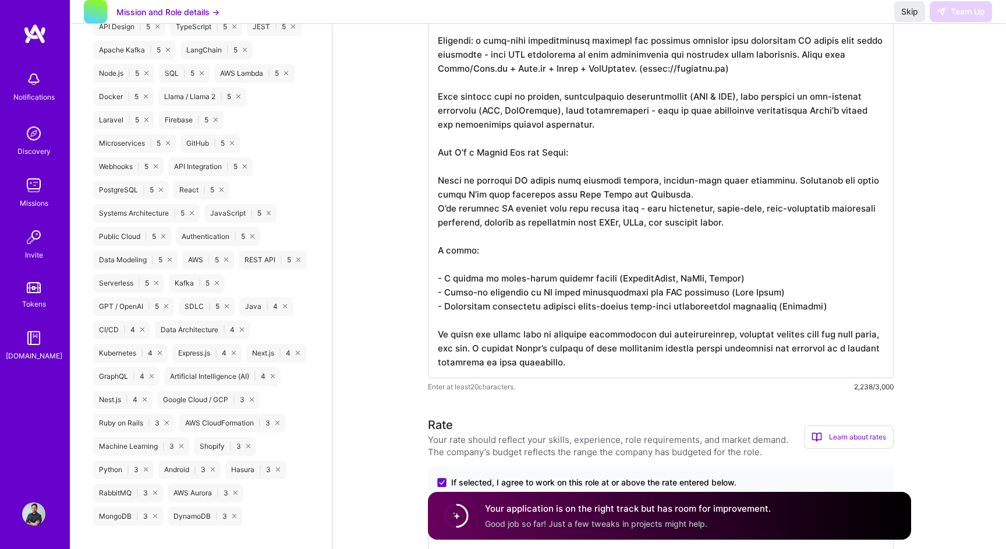
scroll to position [0, 0]
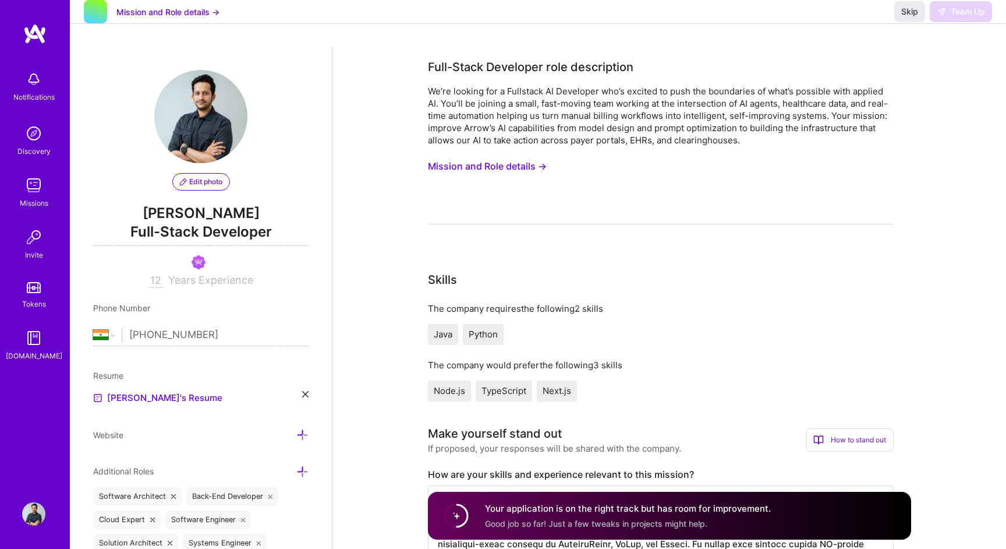
click at [496, 169] on button "Mission and Role details →" at bounding box center [487, 166] width 119 height 22
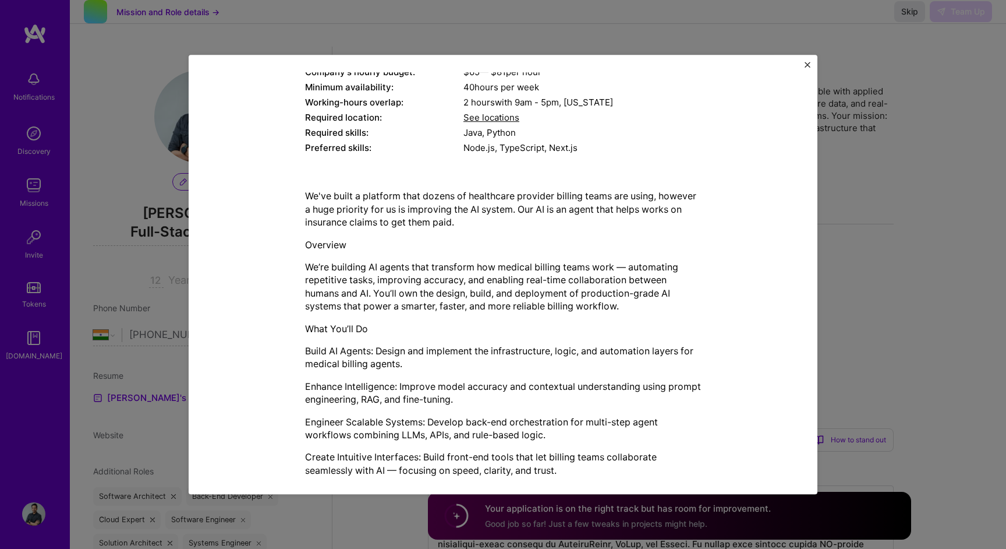
scroll to position [284, 0]
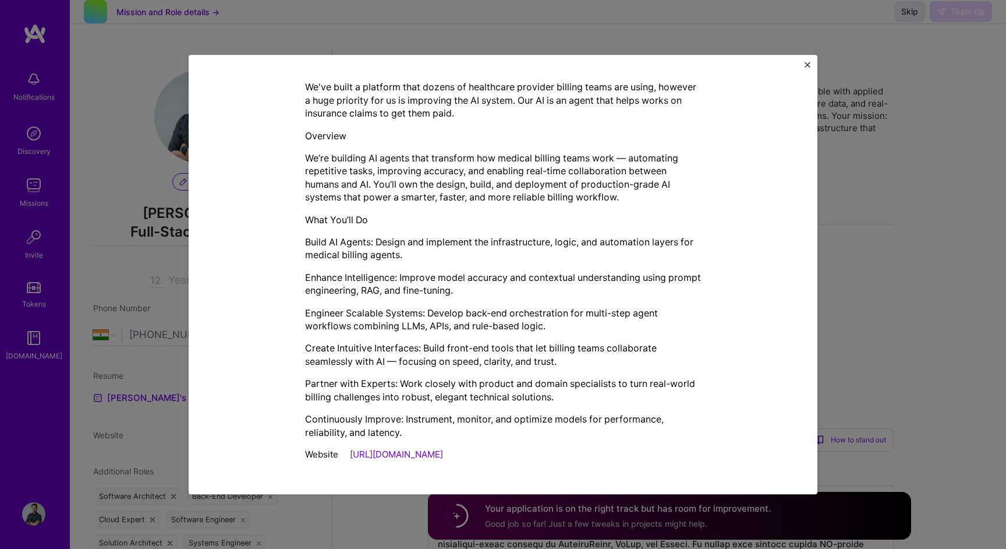
click at [805, 67] on img "Close" at bounding box center [808, 65] width 6 height 6
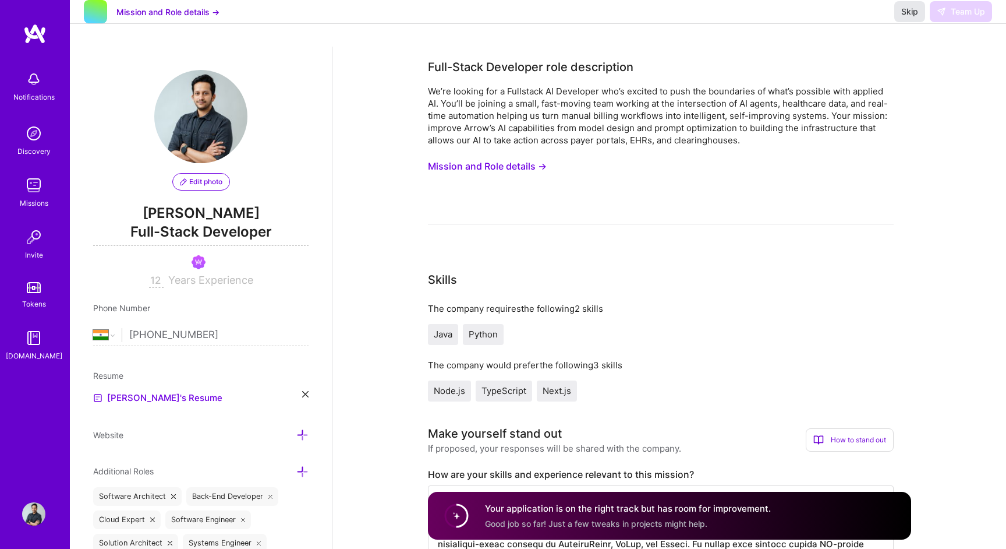
click at [916, 17] on span "Skip" at bounding box center [910, 12] width 17 height 12
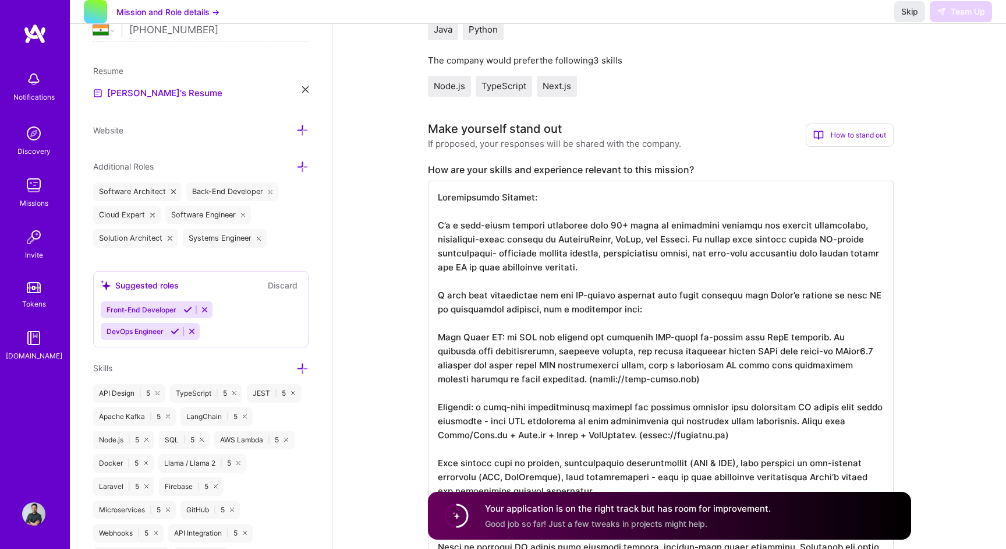
scroll to position [313, 0]
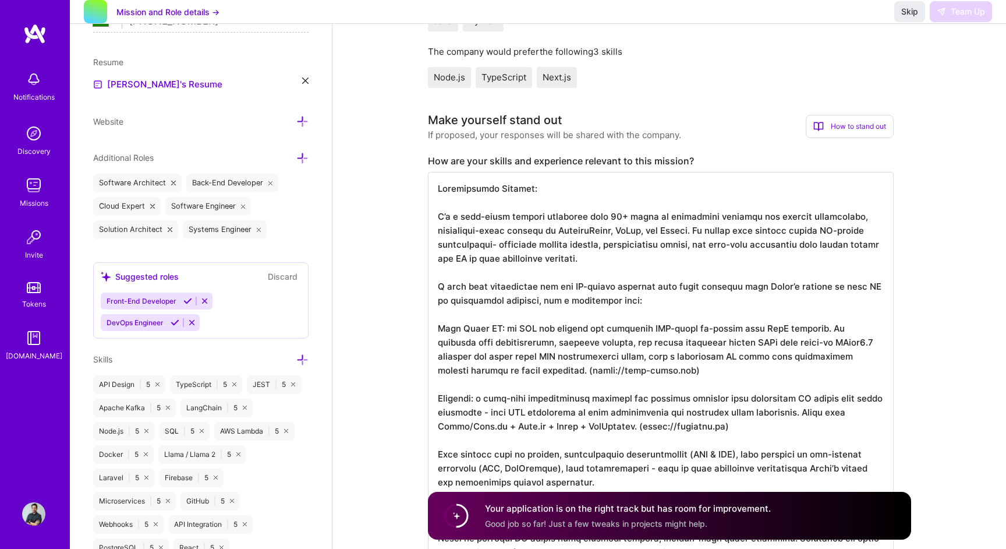
click at [637, 236] on textarea at bounding box center [661, 454] width 466 height 564
click at [902, 17] on span "Skip" at bounding box center [910, 12] width 17 height 12
click at [911, 17] on span "Skip" at bounding box center [910, 12] width 17 height 12
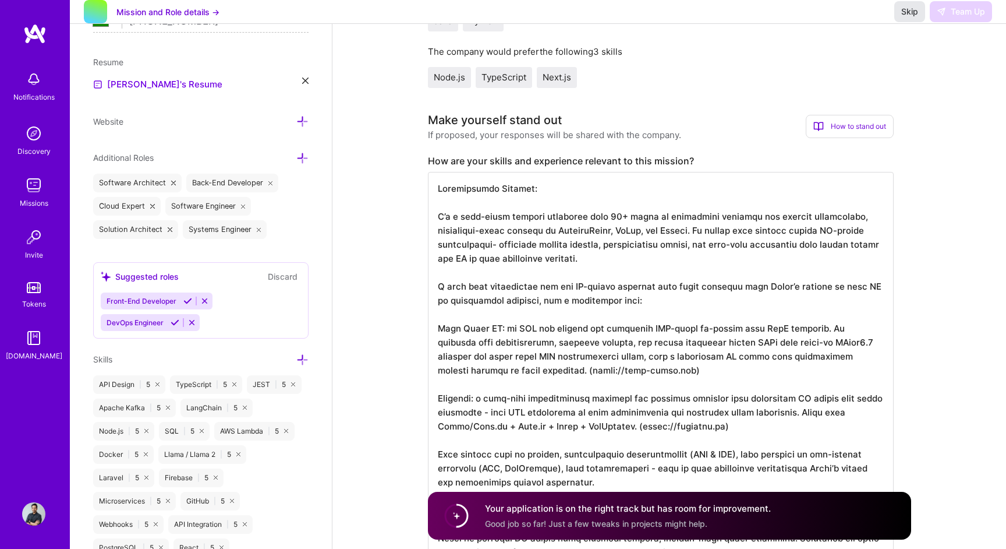
click at [911, 17] on span "Skip" at bounding box center [910, 12] width 17 height 12
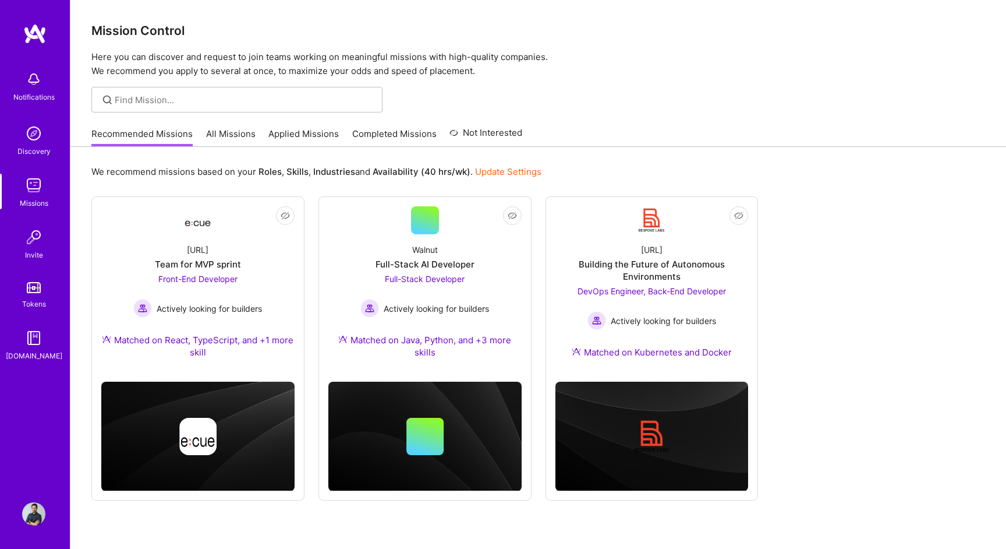
click at [294, 128] on link "Applied Missions" at bounding box center [303, 137] width 70 height 19
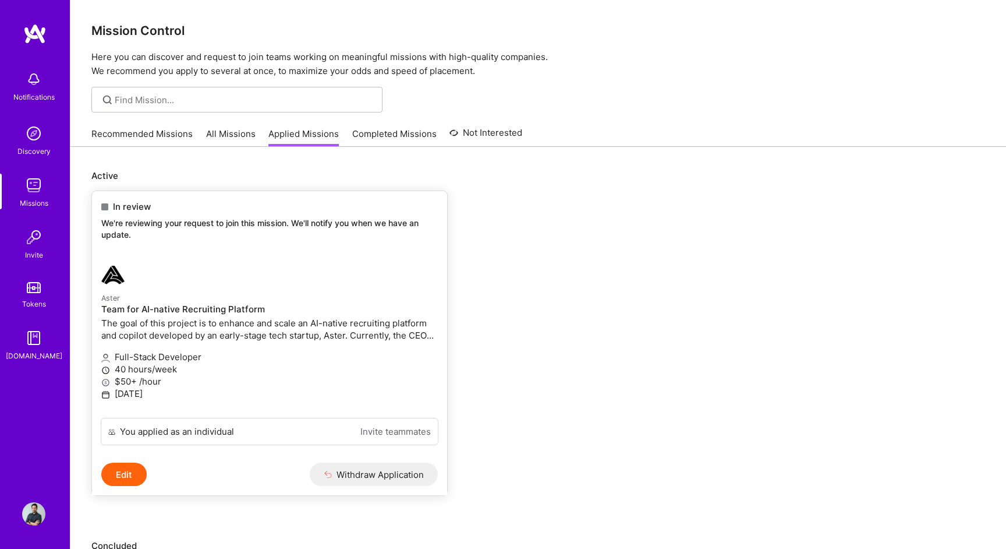
click at [245, 286] on div at bounding box center [213, 274] width 224 height 23
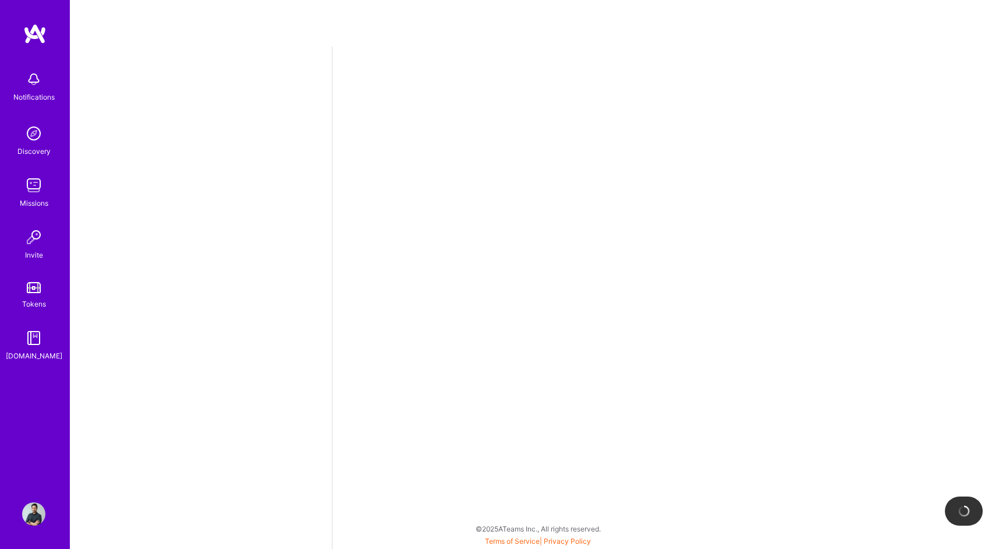
select select "IN"
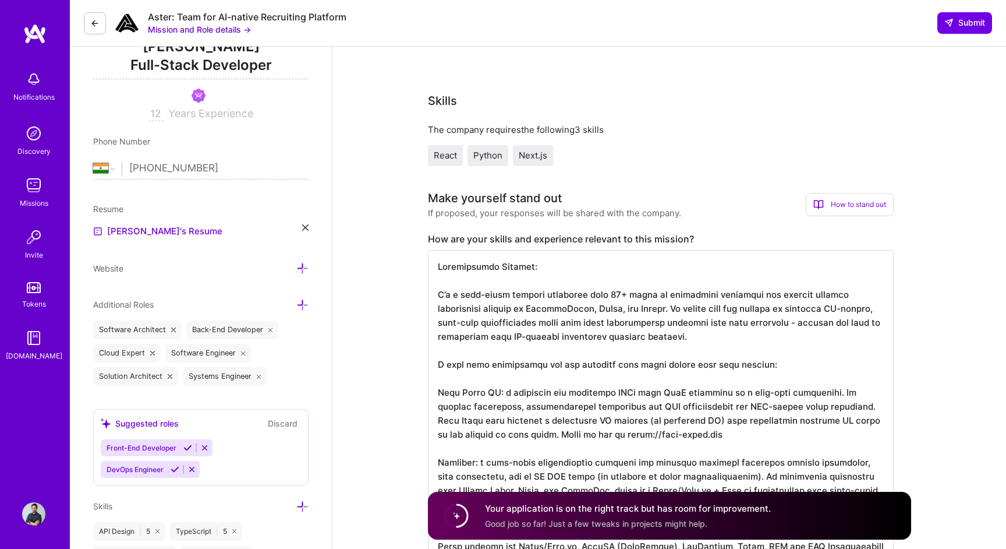
scroll to position [241, 0]
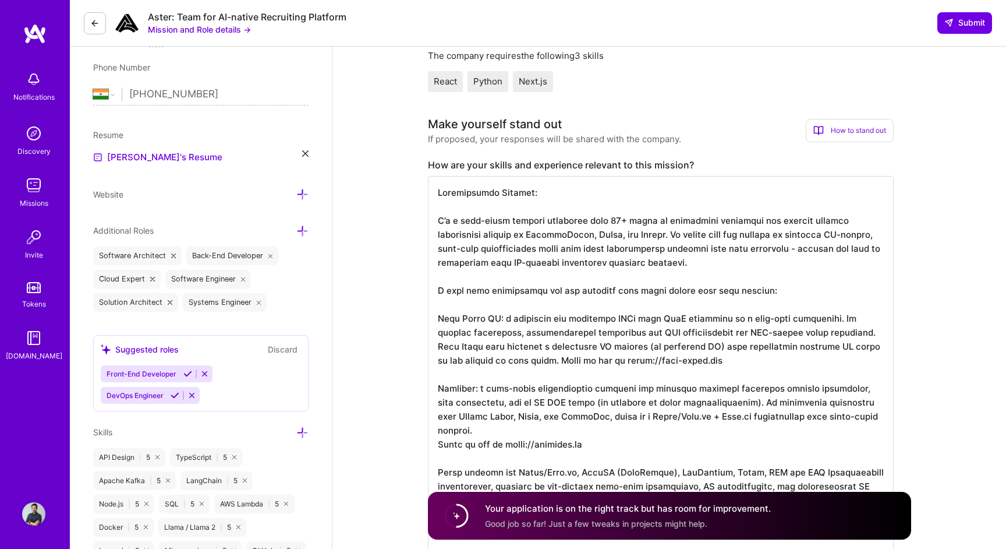
click at [550, 233] on textarea at bounding box center [661, 416] width 466 height 480
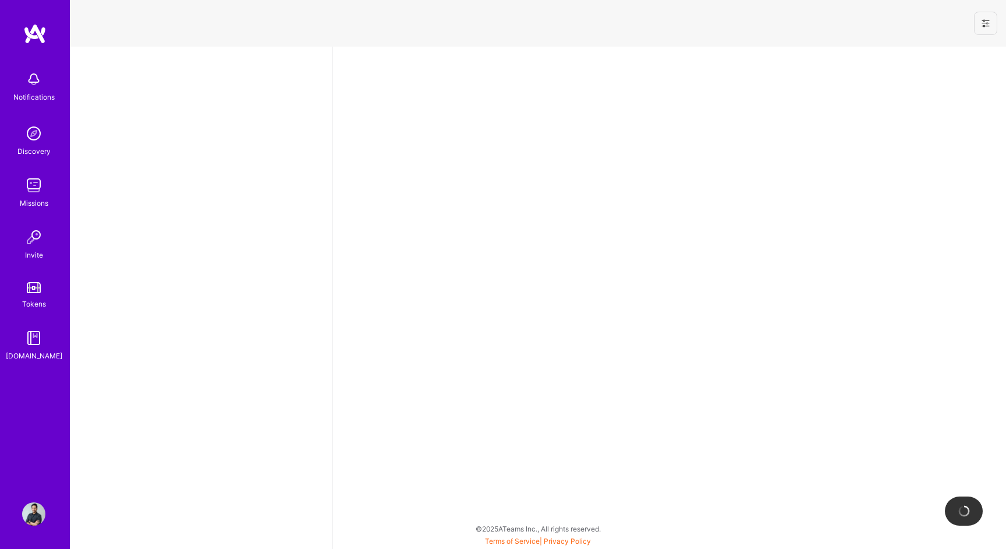
select select "IN"
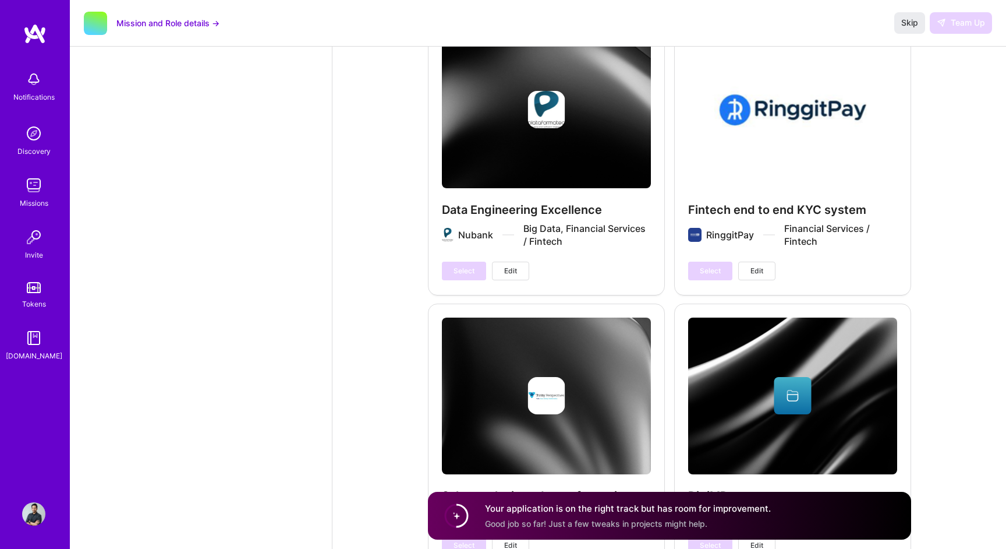
scroll to position [3393, 0]
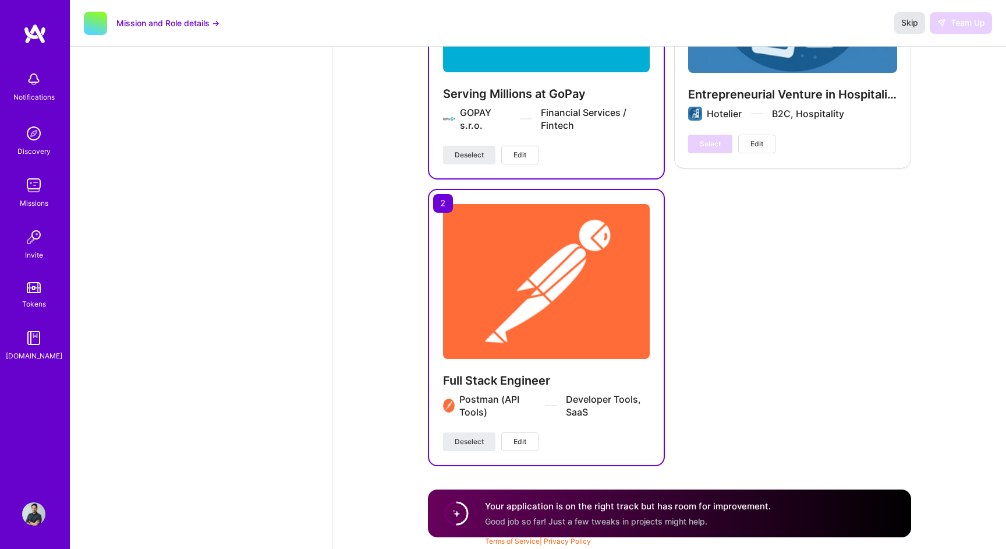
click at [909, 25] on span "Skip" at bounding box center [910, 23] width 17 height 12
click at [945, 24] on div "Skip Team Up" at bounding box center [944, 22] width 98 height 21
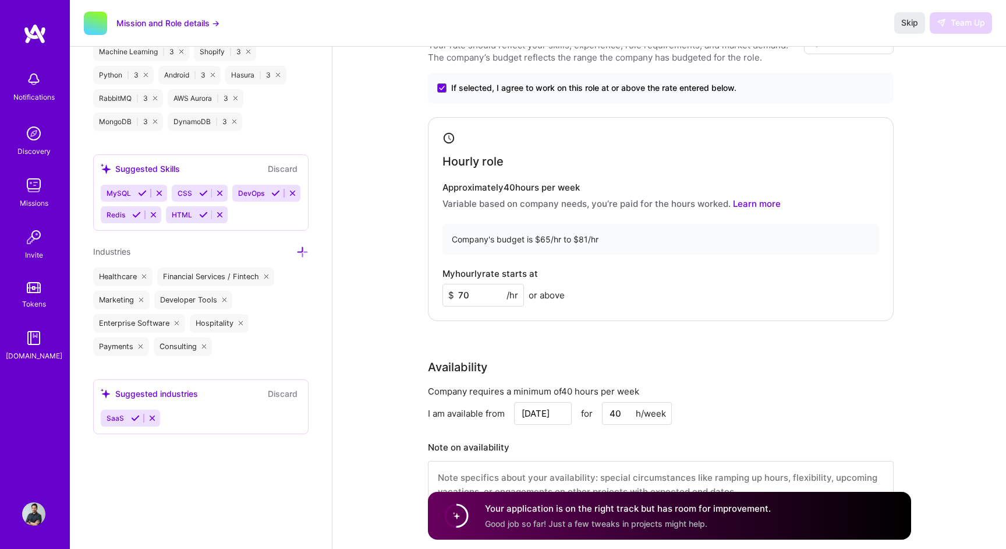
scroll to position [0, 0]
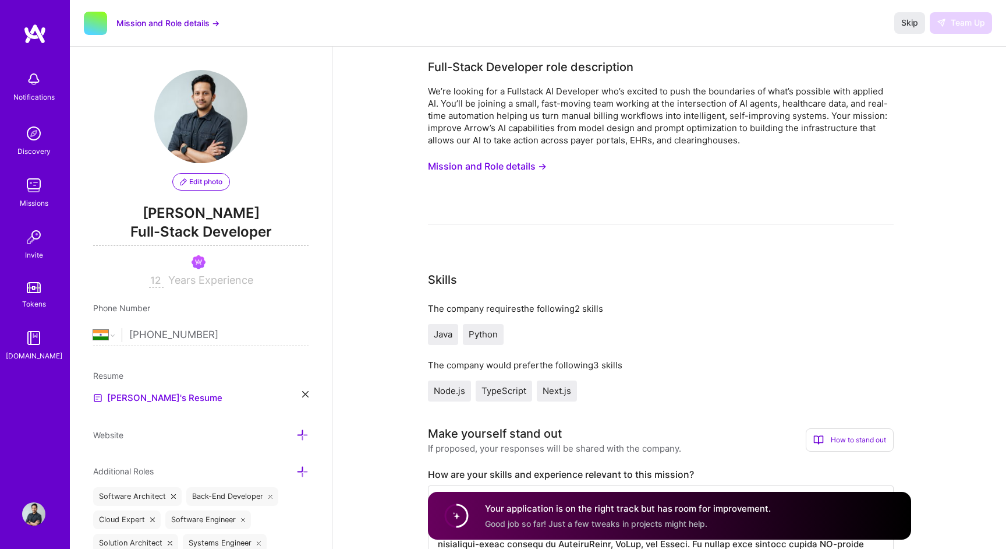
click at [30, 187] on img at bounding box center [33, 185] width 23 height 23
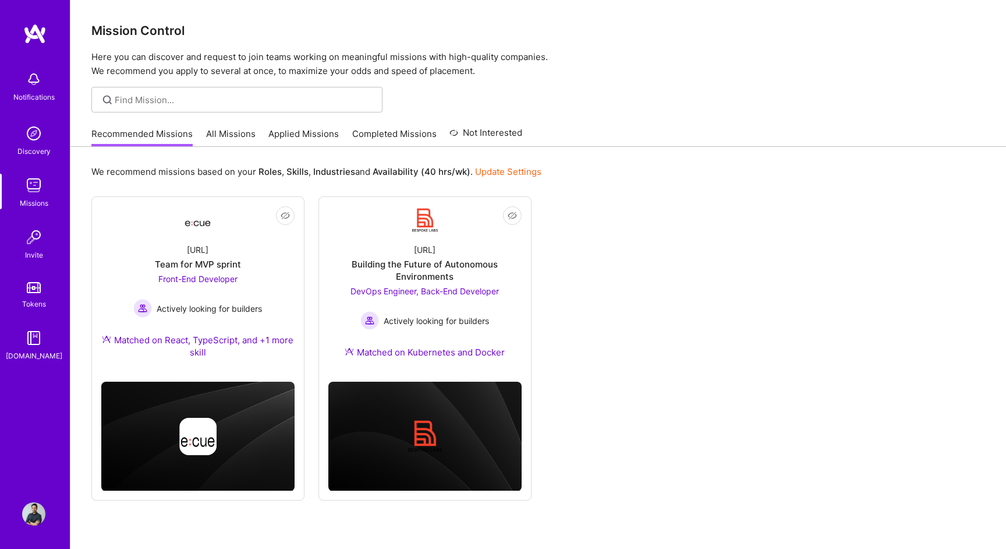
click at [291, 133] on link "Applied Missions" at bounding box center [303, 137] width 70 height 19
